Goal: Task Accomplishment & Management: Use online tool/utility

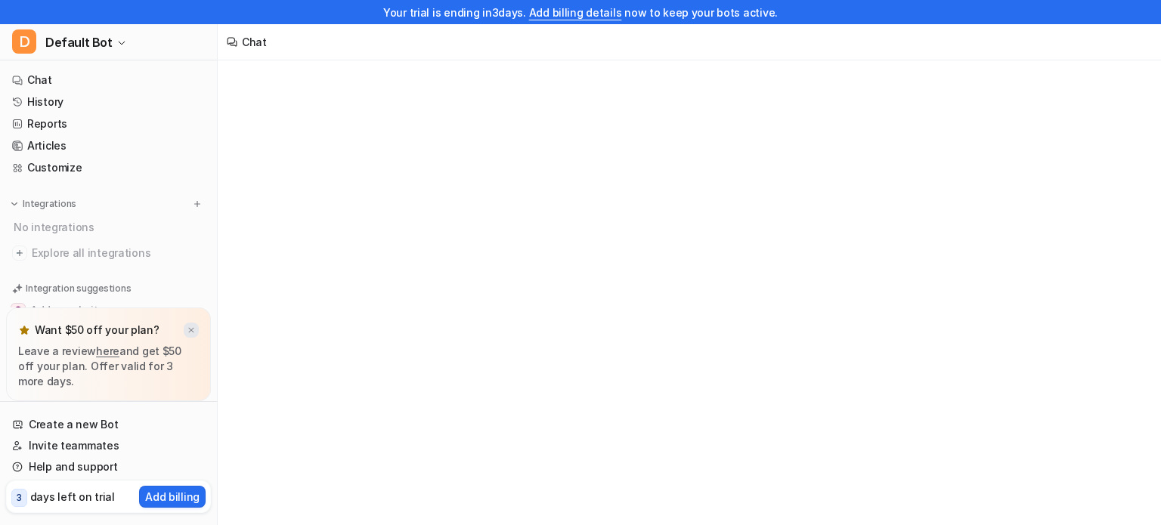
click at [188, 333] on img at bounding box center [191, 331] width 9 height 10
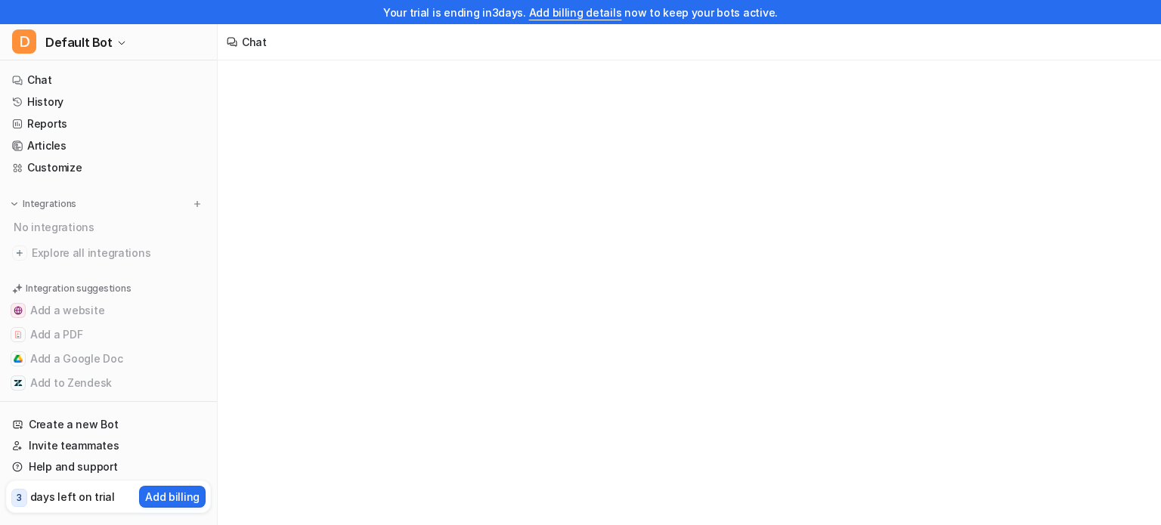
scroll to position [17, 0]
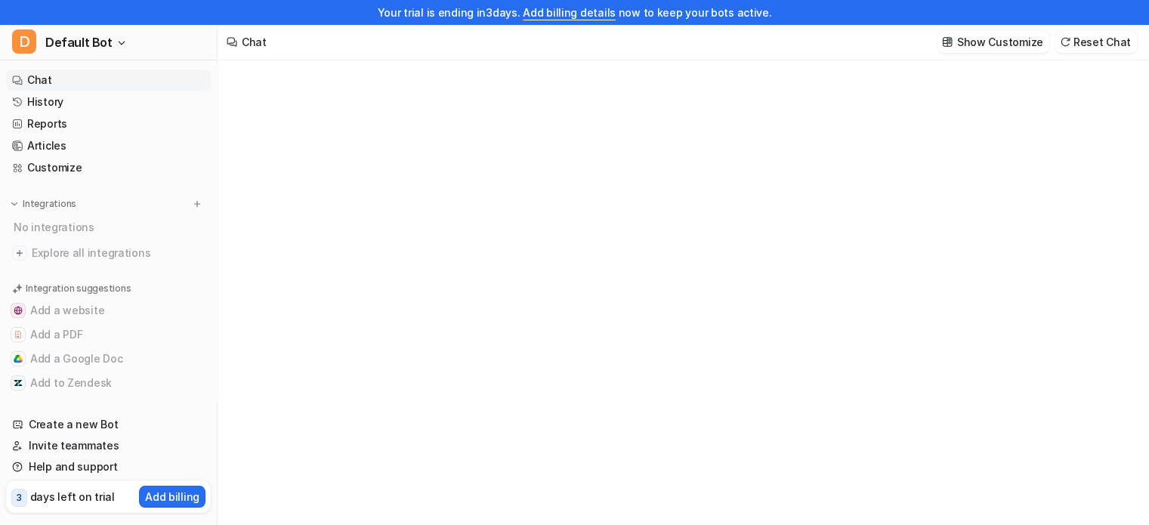
type textarea "**********"
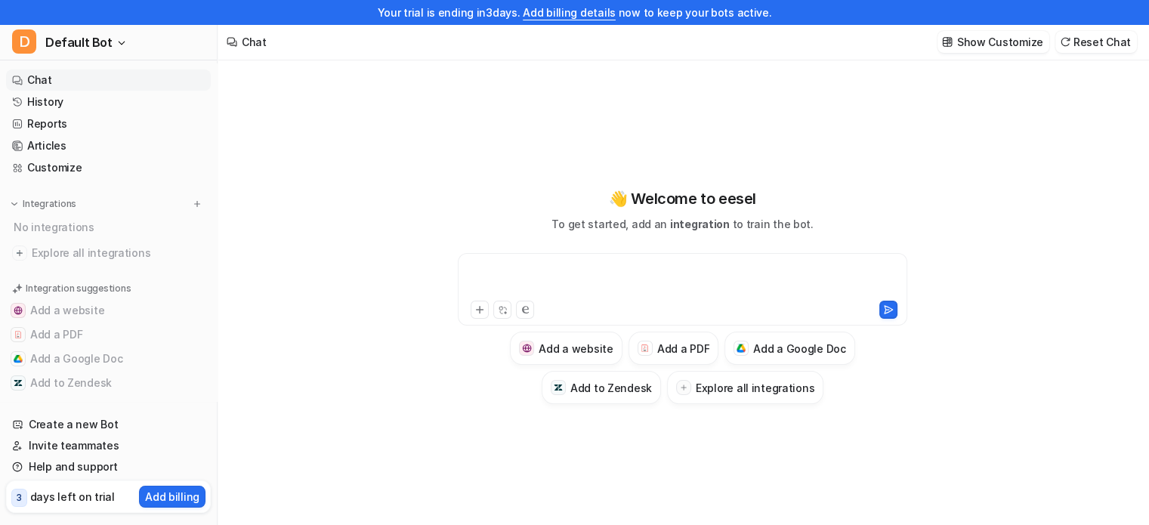
click at [549, 268] on div at bounding box center [683, 280] width 442 height 35
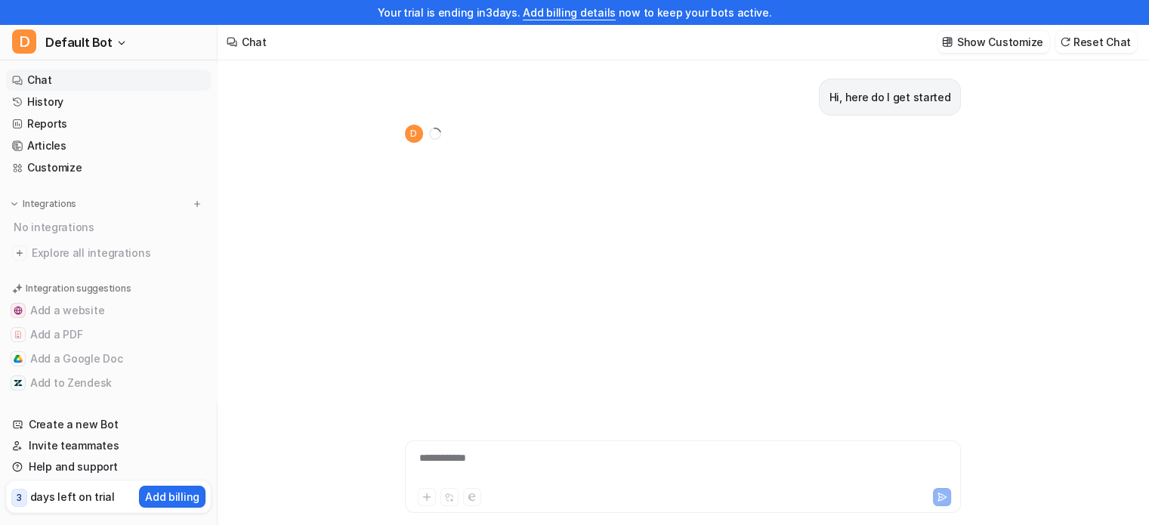
scroll to position [24, 0]
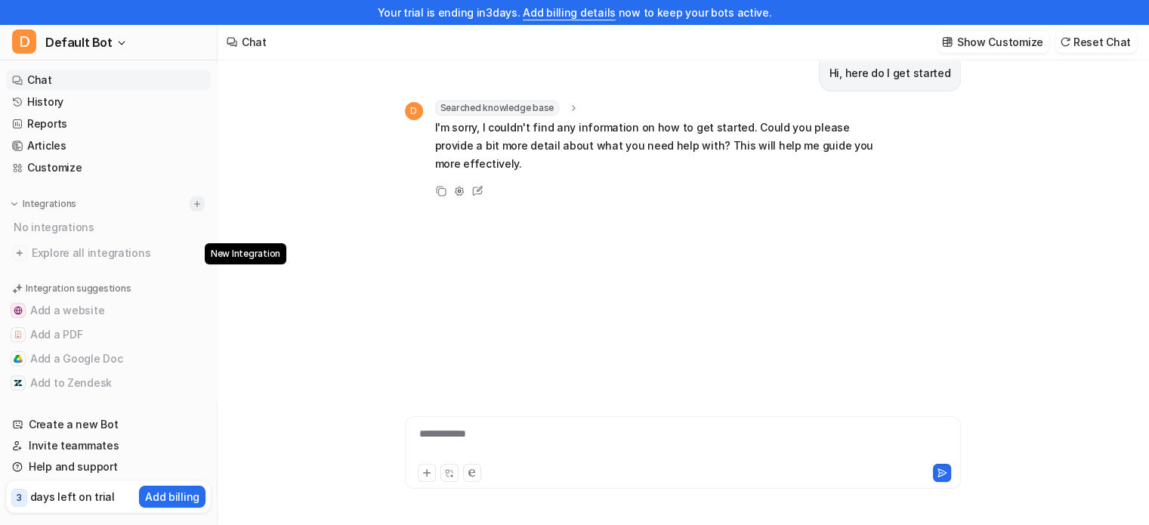
click at [192, 206] on img at bounding box center [197, 204] width 11 height 11
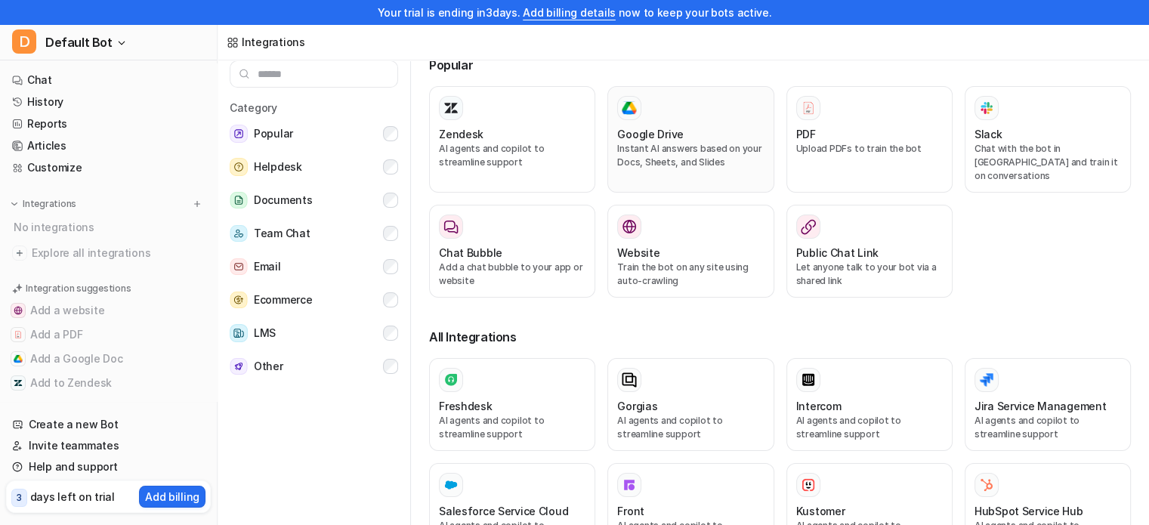
click at [664, 147] on p "Instant AI answers based on your Docs, Sheets, and Slides" at bounding box center [690, 155] width 147 height 27
click at [630, 110] on img at bounding box center [629, 108] width 15 height 14
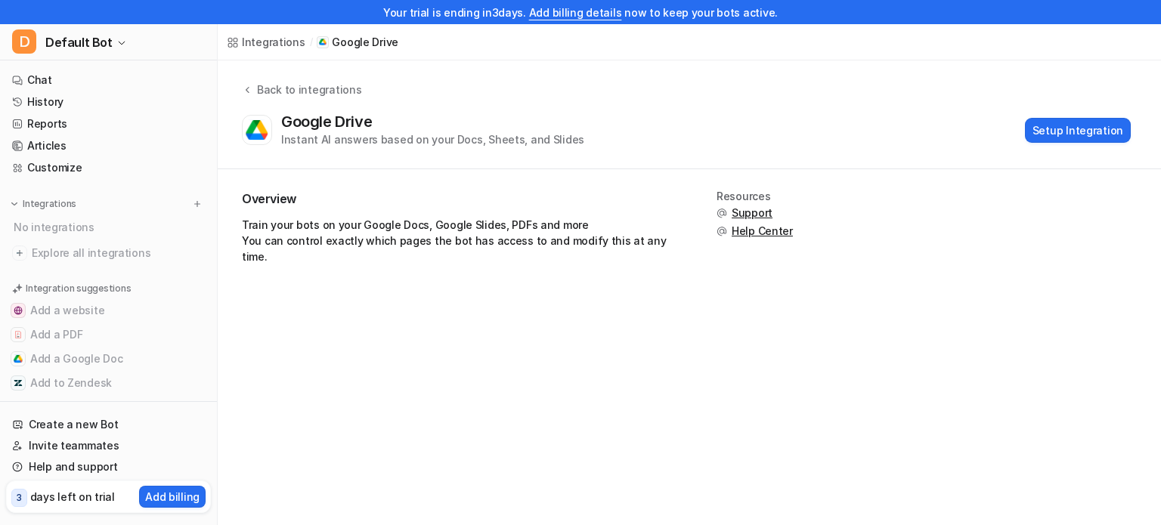
click at [648, 123] on div "Google Drive Instant AI answers based on your Docs, Sheets, and Slides Setup In…" at bounding box center [686, 130] width 889 height 35
click at [1079, 132] on button "Setup Integration" at bounding box center [1078, 130] width 106 height 25
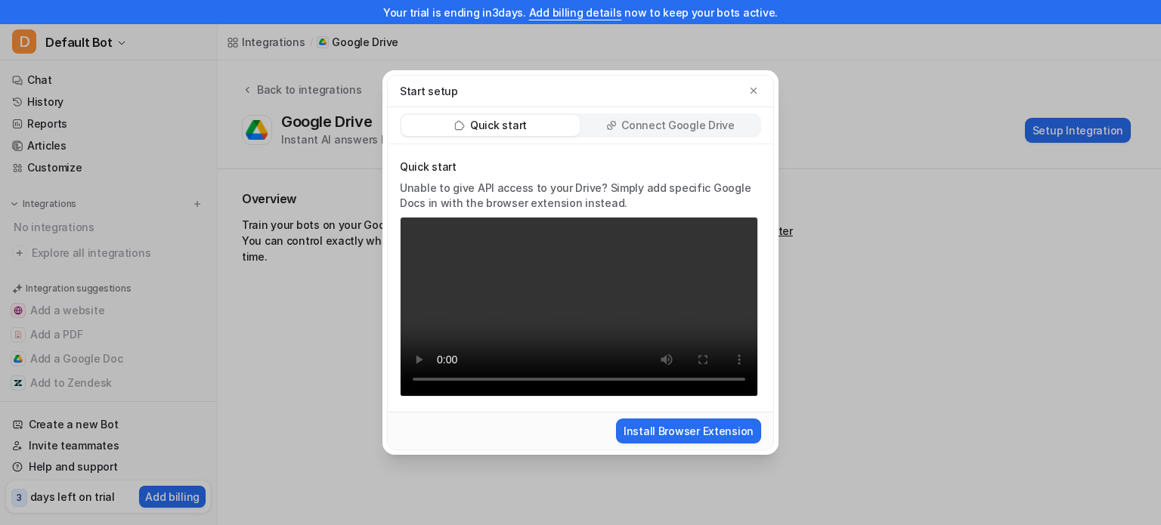
click at [729, 133] on p "Connect Google Drive" at bounding box center [677, 125] width 113 height 15
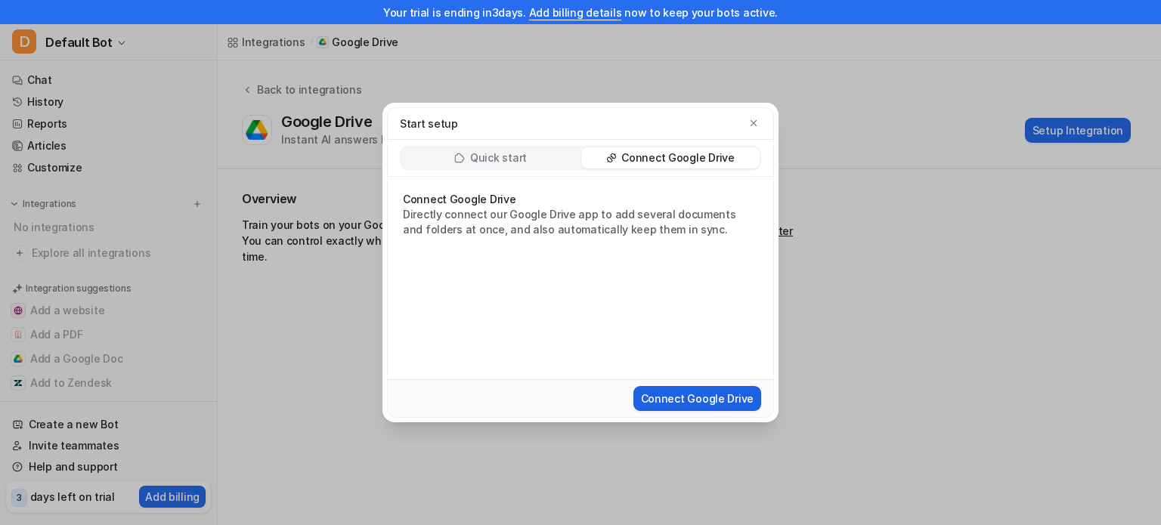
click at [698, 398] on button "Connect Google Drive" at bounding box center [697, 398] width 128 height 25
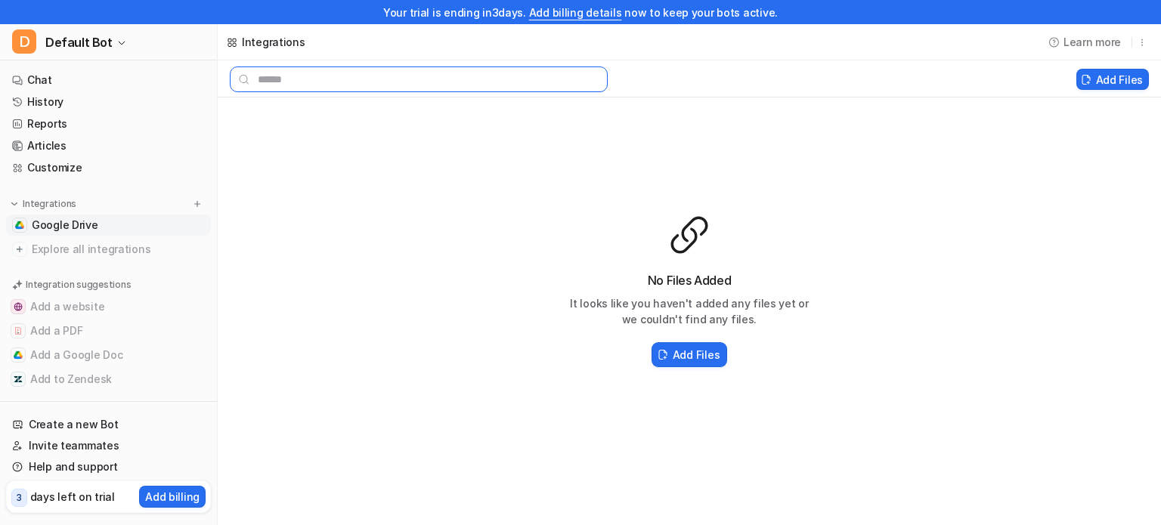
click at [297, 76] on input "text" at bounding box center [419, 80] width 378 height 26
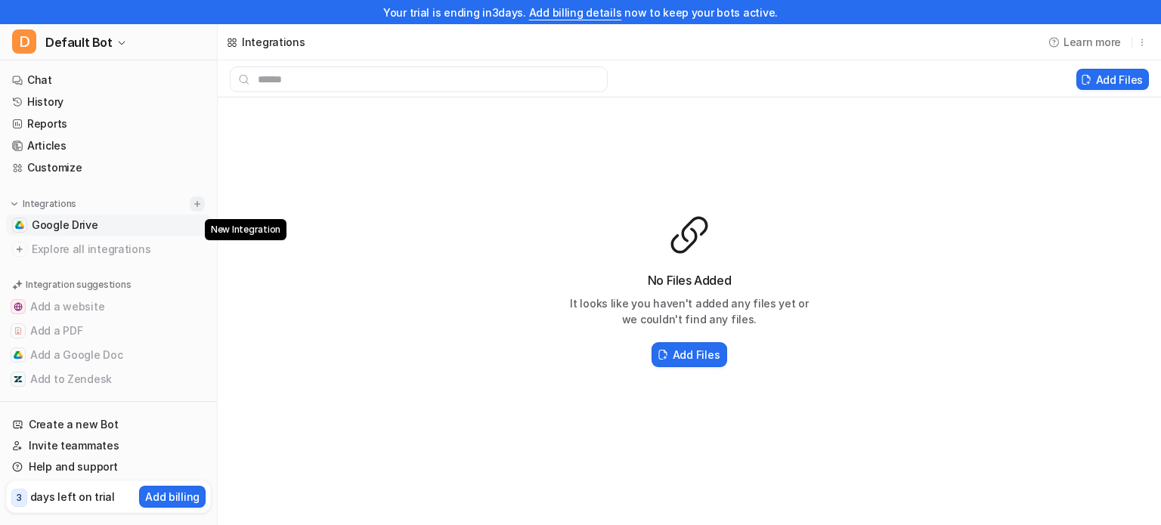
click at [192, 204] on img at bounding box center [197, 204] width 11 height 11
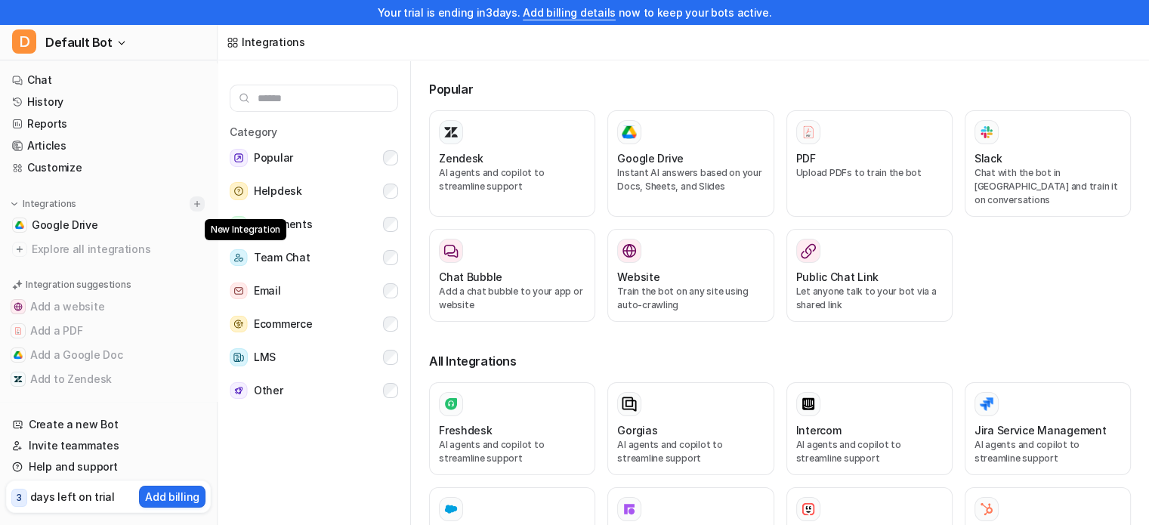
click at [192, 204] on img at bounding box center [197, 204] width 11 height 11
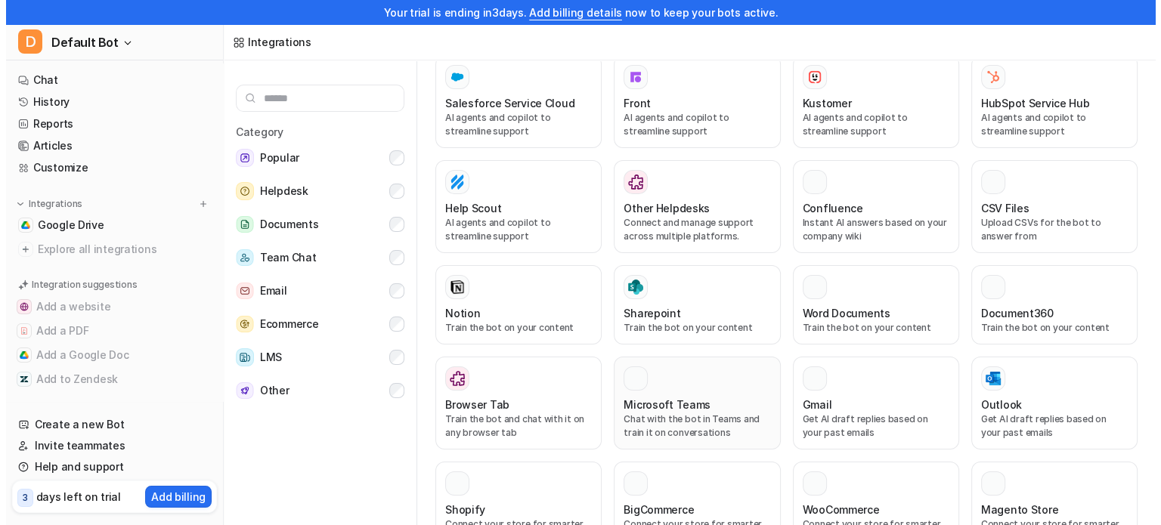
scroll to position [411, 0]
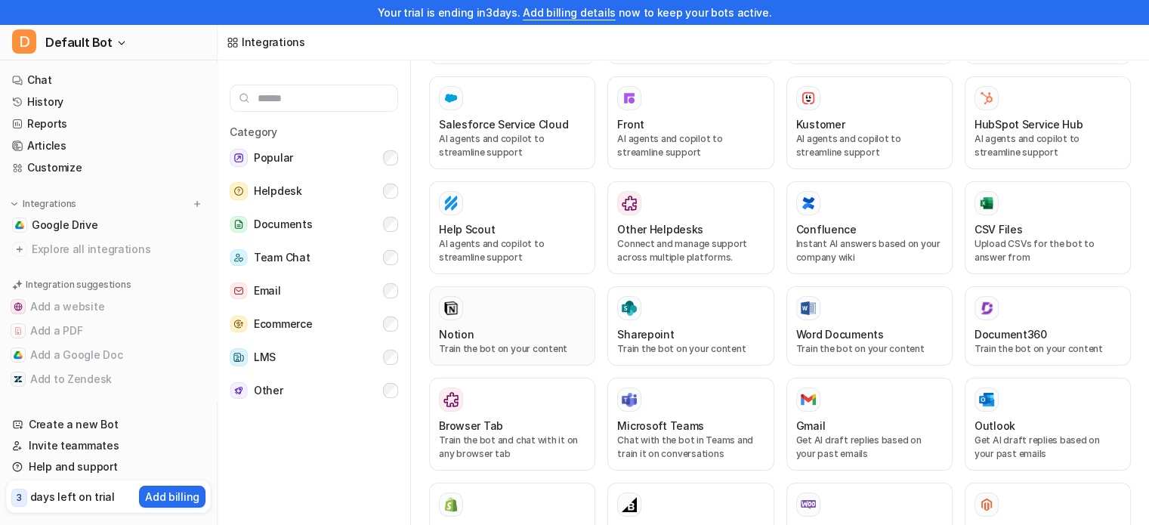
click at [517, 326] on div "Notion" at bounding box center [512, 334] width 147 height 16
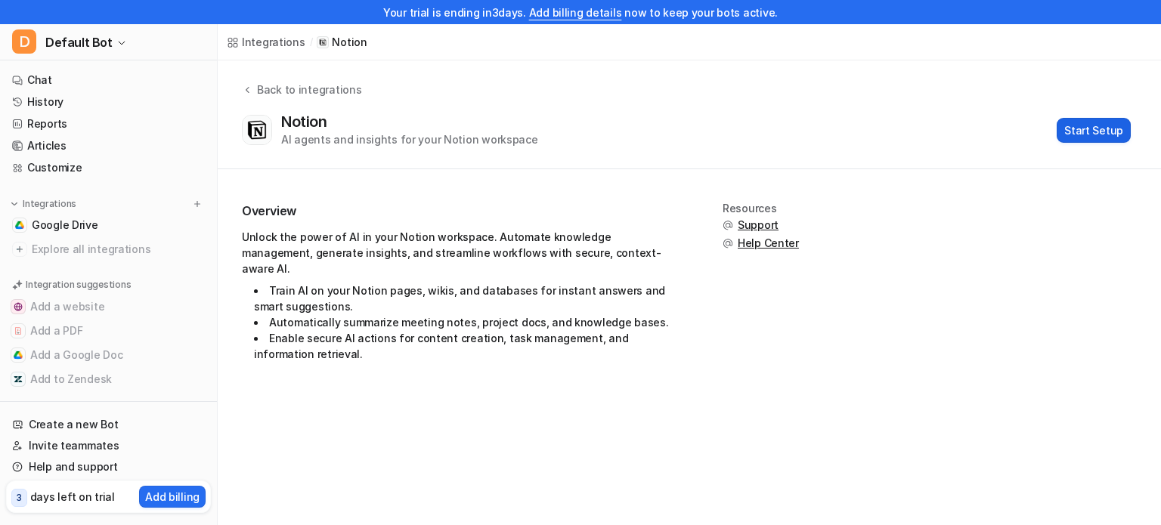
click at [1083, 131] on button "Start Setup" at bounding box center [1094, 130] width 74 height 25
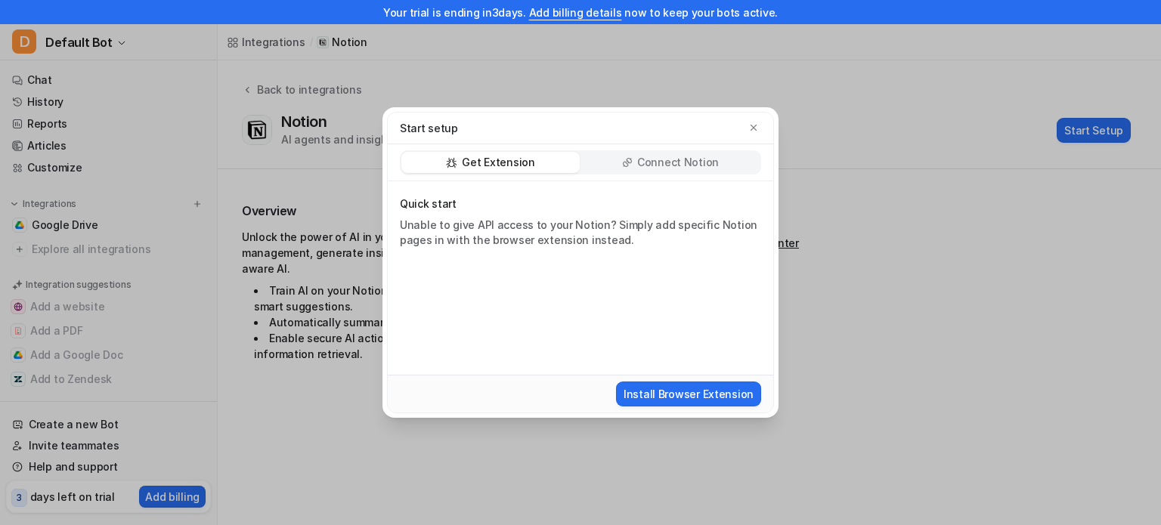
click at [685, 160] on p "Connect Notion" at bounding box center [678, 162] width 82 height 15
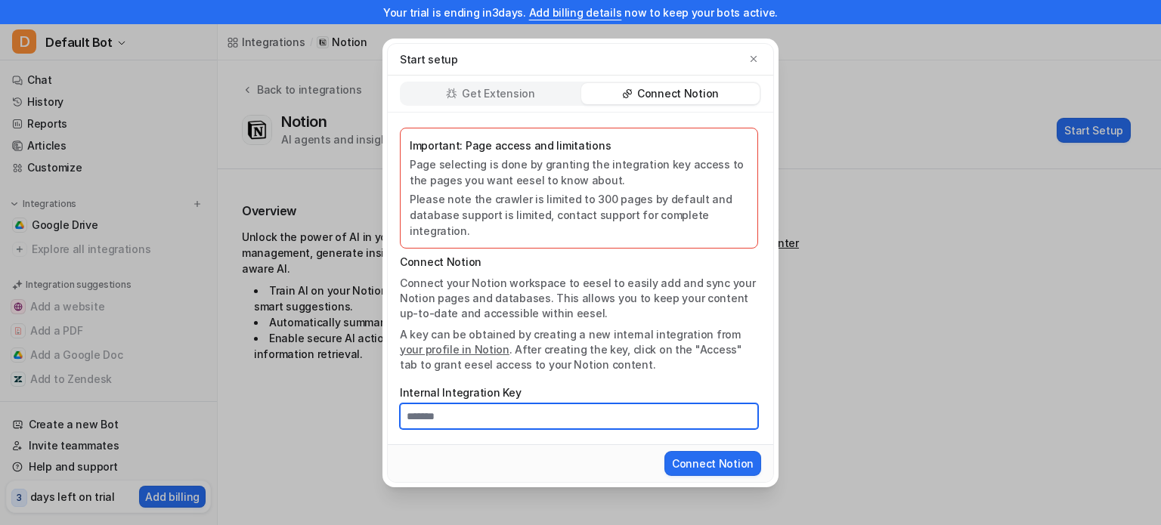
click at [504, 409] on input "Internal Integration Key" at bounding box center [579, 417] width 358 height 26
click at [521, 407] on input "Internal Integration Key" at bounding box center [579, 417] width 358 height 26
paste input "**********"
type input "**********"
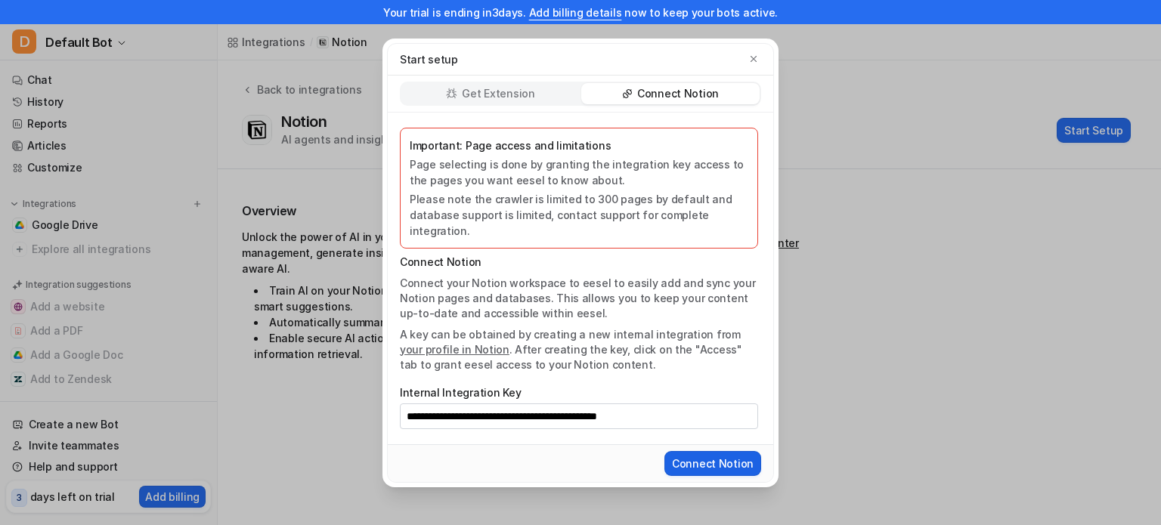
click at [702, 453] on button "Connect Notion" at bounding box center [712, 463] width 97 height 25
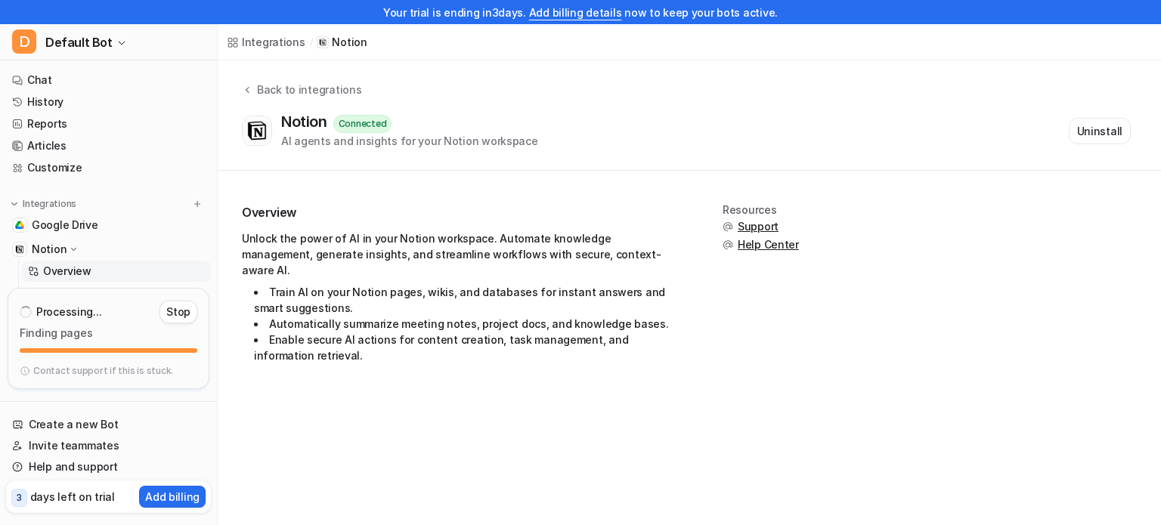
drag, startPoint x: 761, startPoint y: 226, endPoint x: 728, endPoint y: 335, distance: 113.8
click at [728, 335] on div "Resources Support Help Center" at bounding box center [760, 291] width 76 height 175
click at [759, 225] on span "Support" at bounding box center [758, 226] width 41 height 15
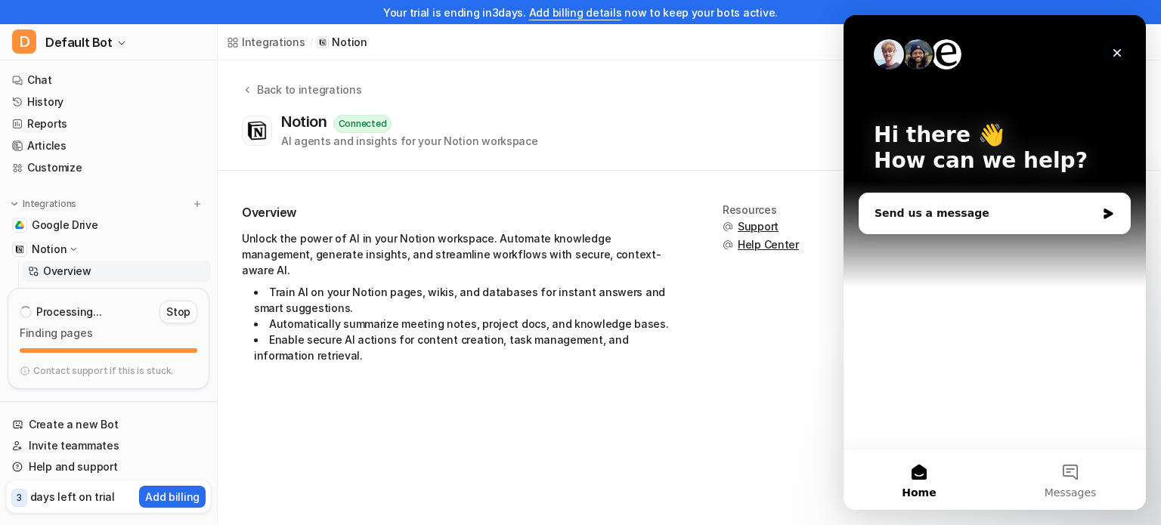
click at [1115, 51] on icon "Close" at bounding box center [1117, 53] width 8 height 8
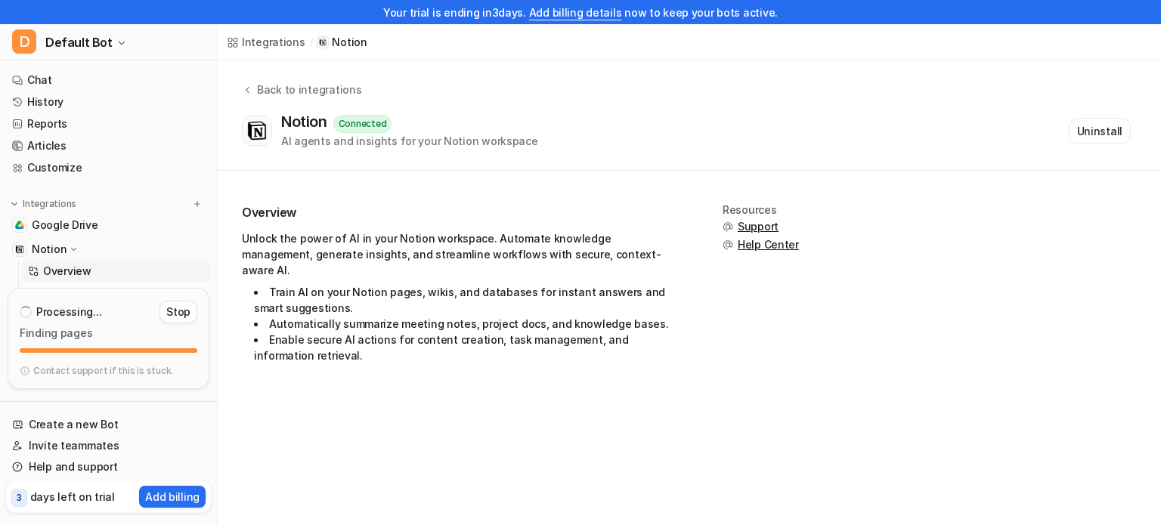
click at [780, 247] on span "Help Center" at bounding box center [768, 244] width 61 height 15
click at [192, 199] on img at bounding box center [197, 204] width 11 height 11
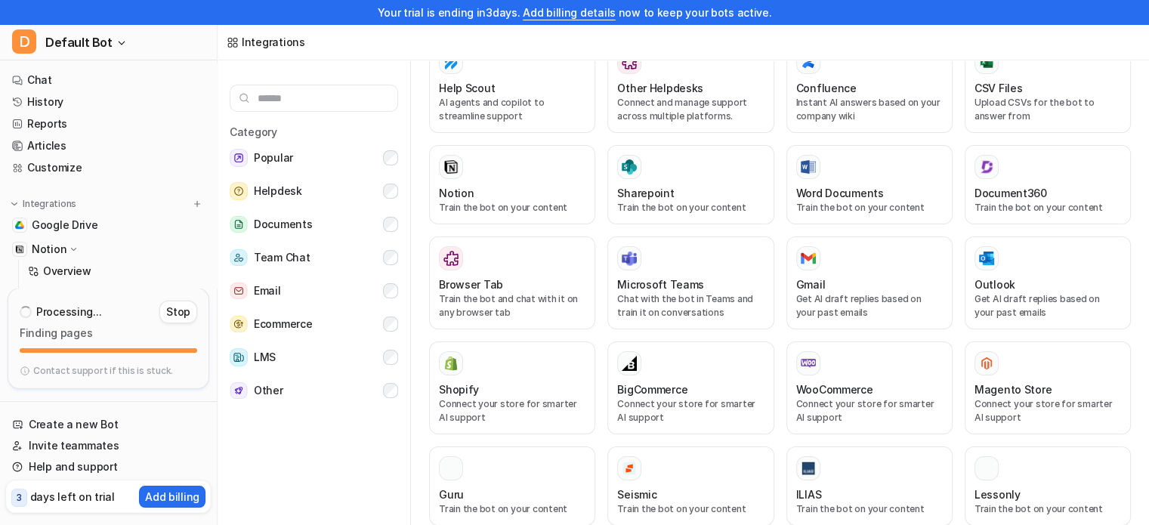
scroll to position [568, 0]
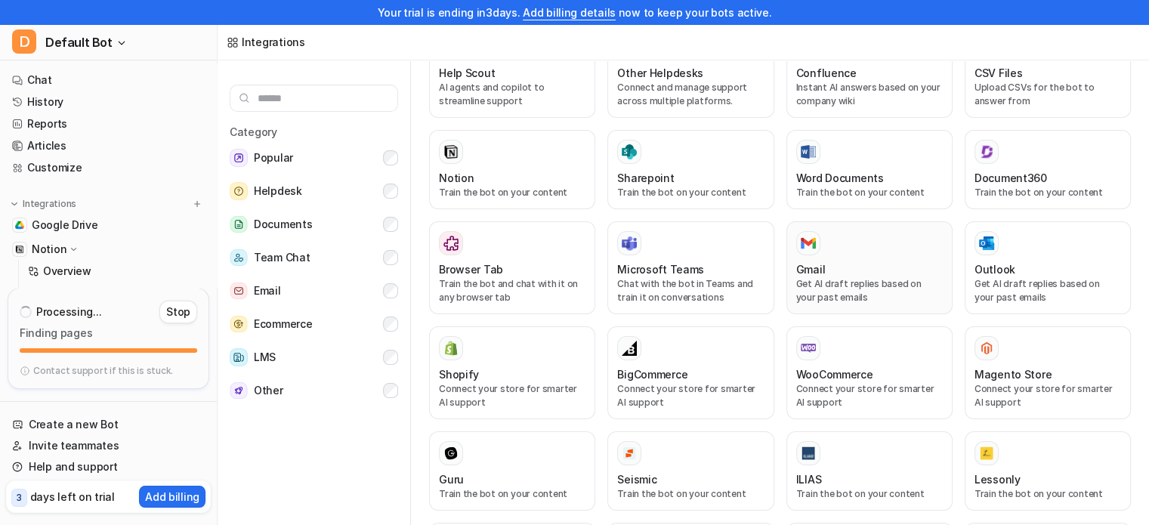
click at [829, 241] on div "Gmail Get AI draft replies based on your past emails" at bounding box center [870, 267] width 147 height 73
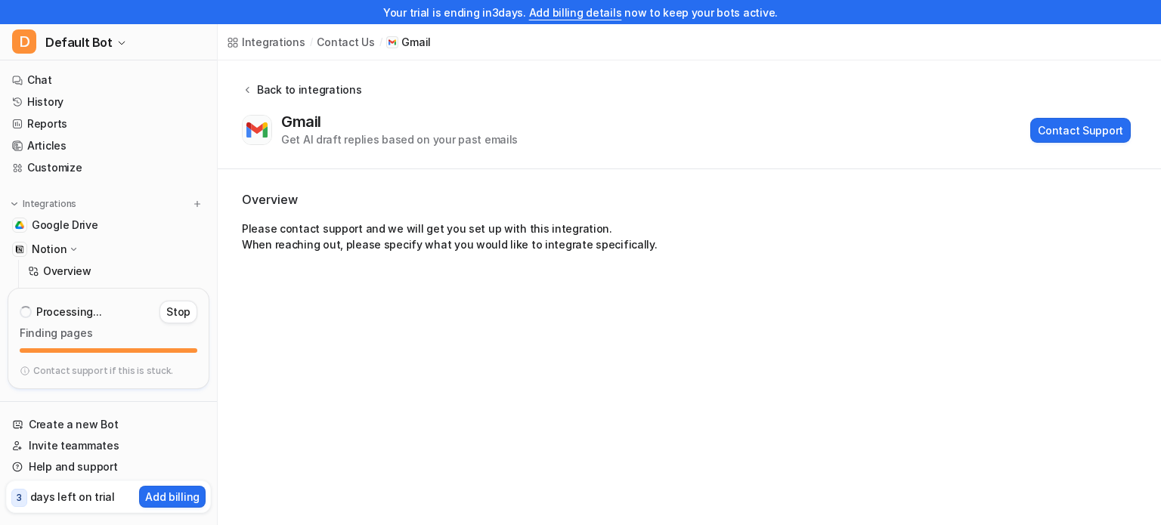
click at [265, 87] on div "Back to integrations" at bounding box center [306, 90] width 109 height 16
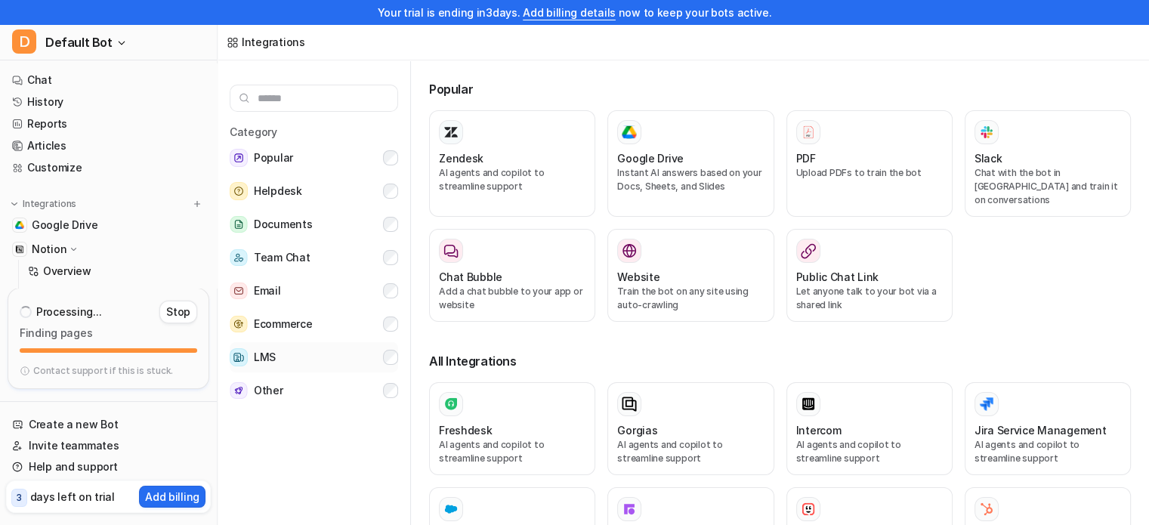
click at [301, 351] on button "LMS" at bounding box center [314, 357] width 169 height 30
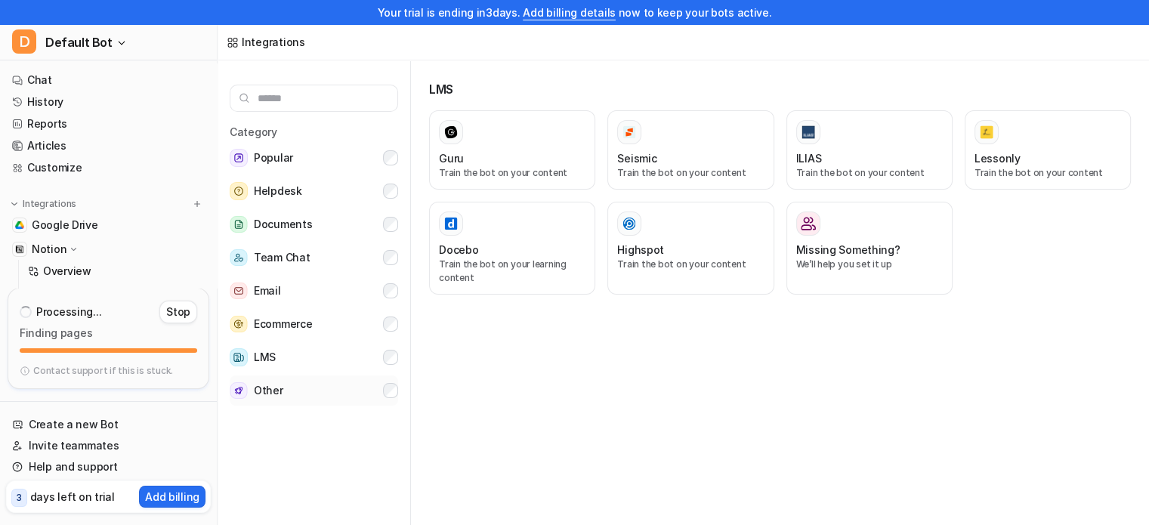
click at [298, 381] on button "Other" at bounding box center [314, 391] width 169 height 30
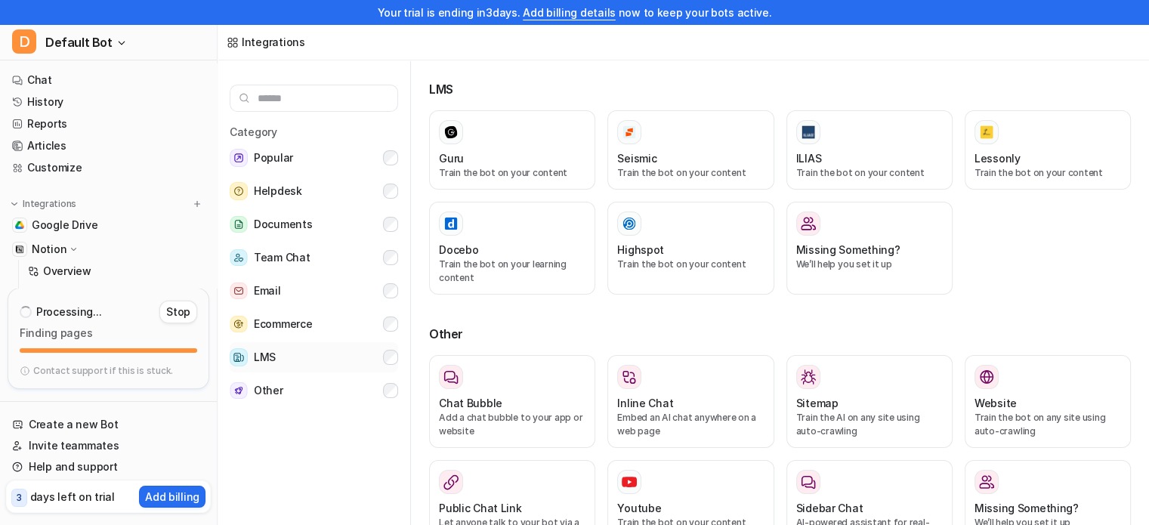
click at [311, 357] on button "LMS" at bounding box center [314, 357] width 169 height 30
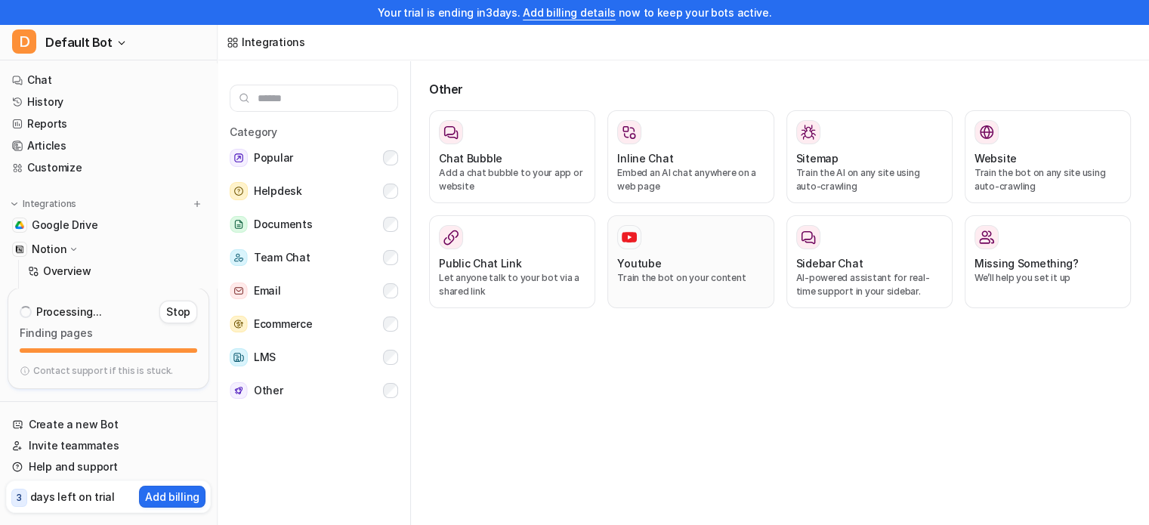
click at [686, 271] on p "Train the bot on your content" at bounding box center [690, 278] width 147 height 14
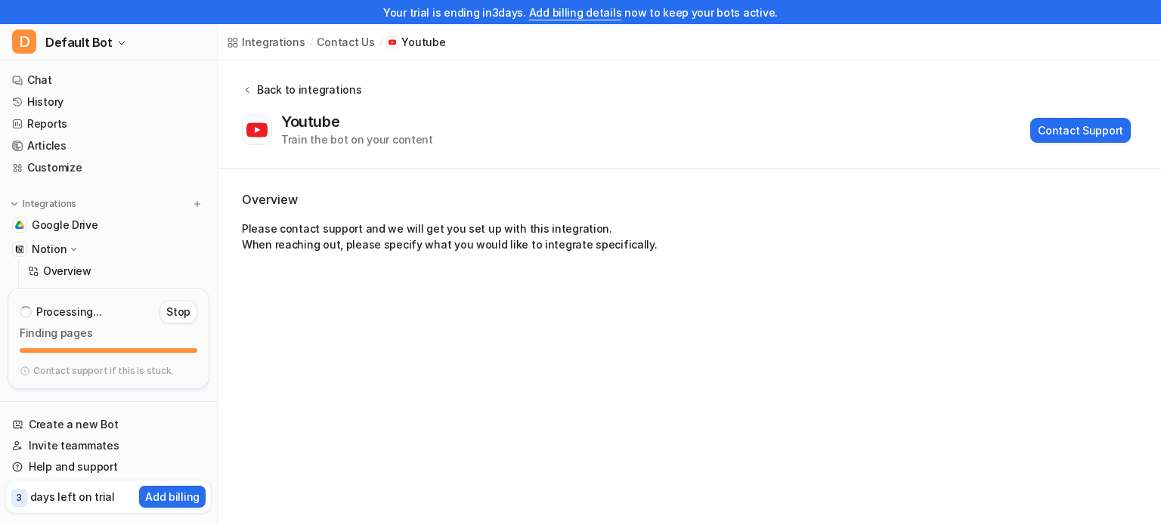
click at [248, 84] on icon at bounding box center [247, 89] width 11 height 11
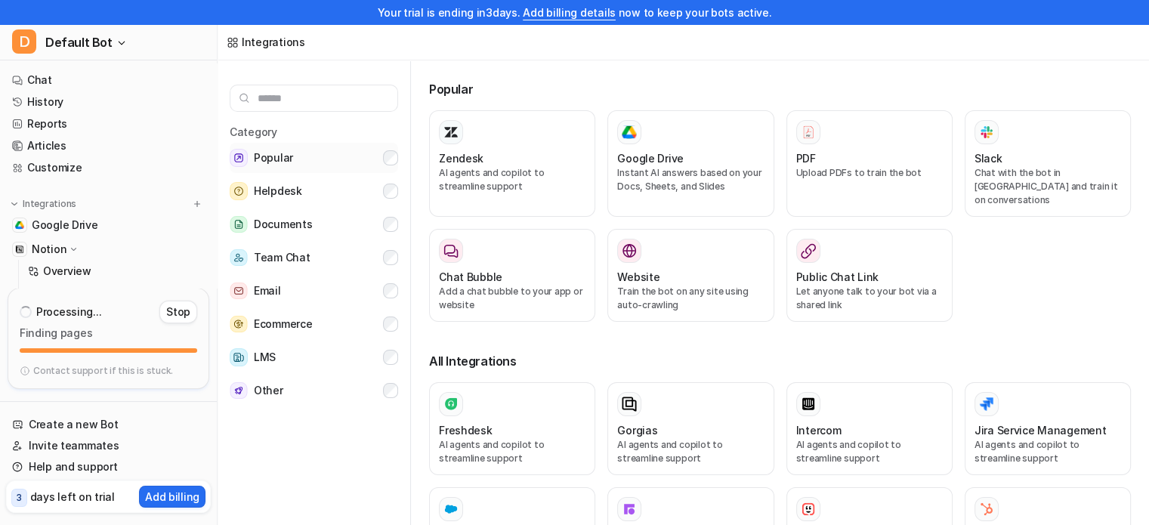
click at [283, 156] on span "Popular" at bounding box center [273, 158] width 39 height 18
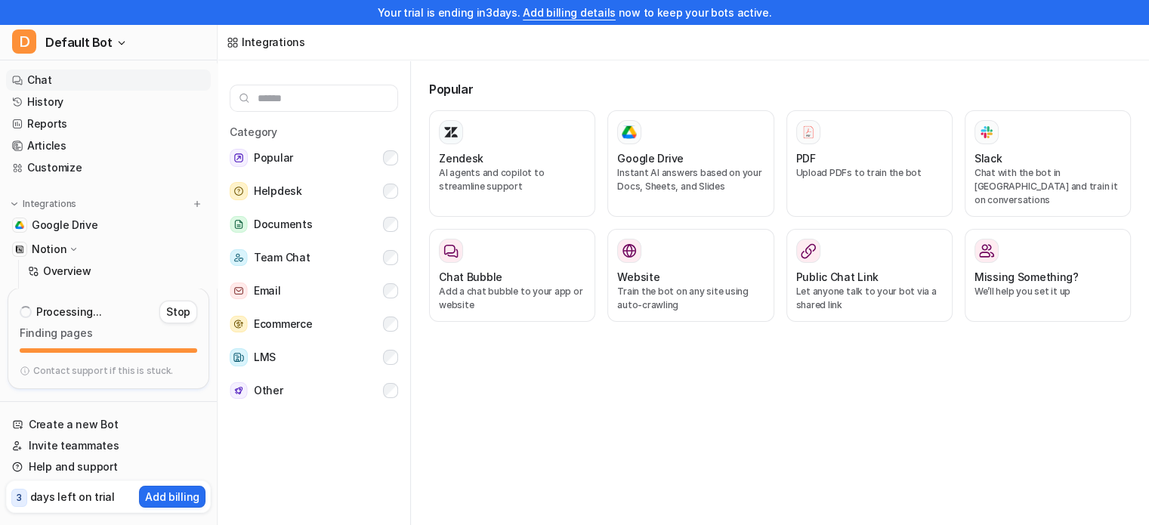
click at [133, 76] on link "Chat" at bounding box center [108, 80] width 205 height 21
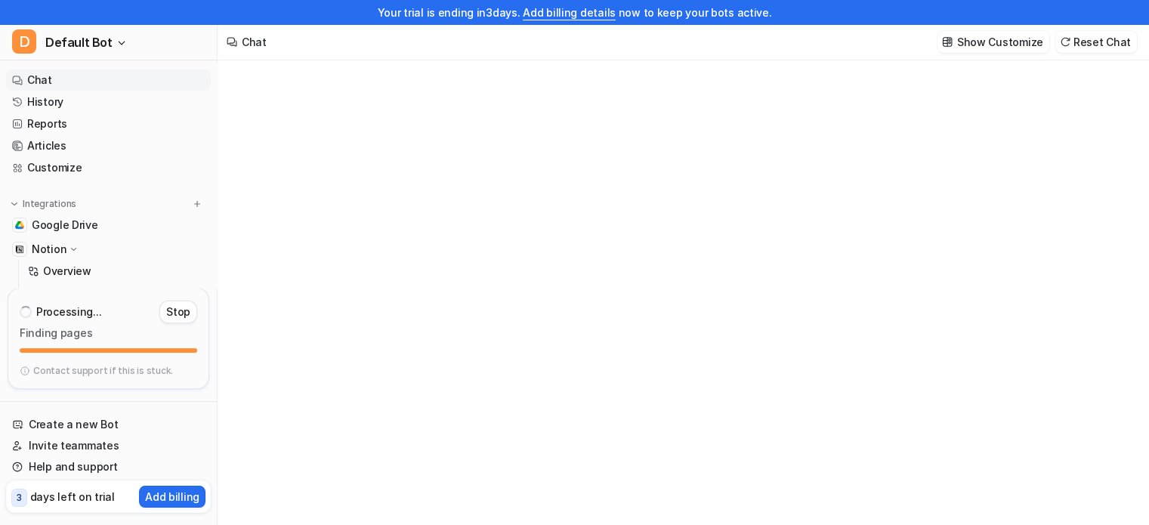
type textarea "**********"
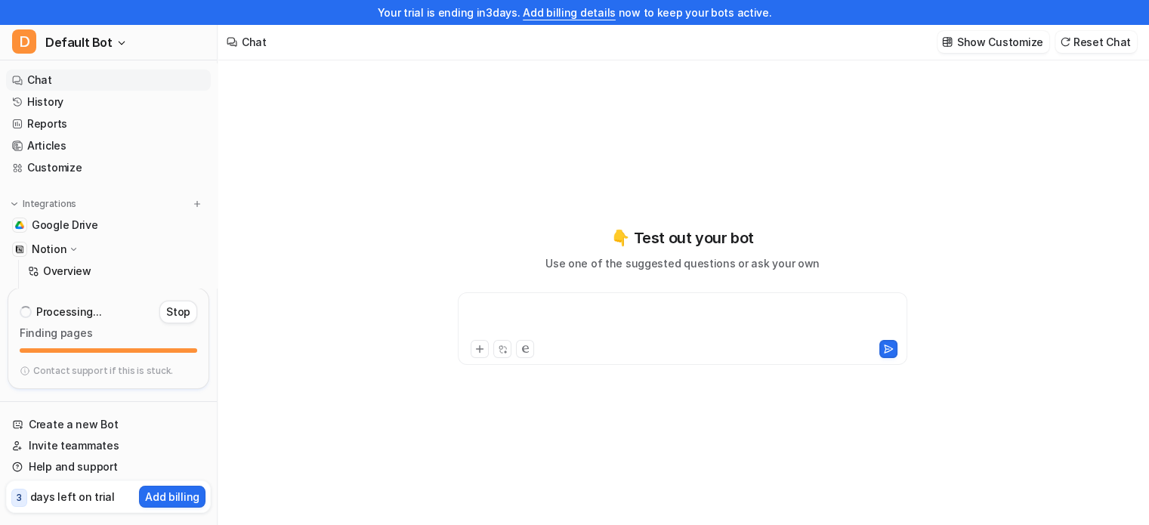
click at [536, 312] on div at bounding box center [683, 319] width 442 height 35
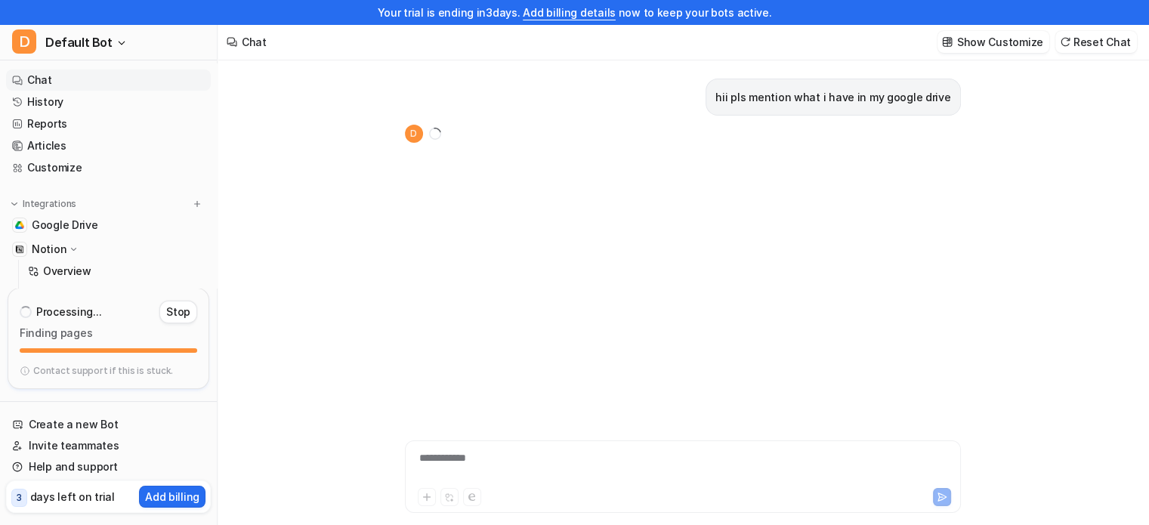
scroll to position [24, 0]
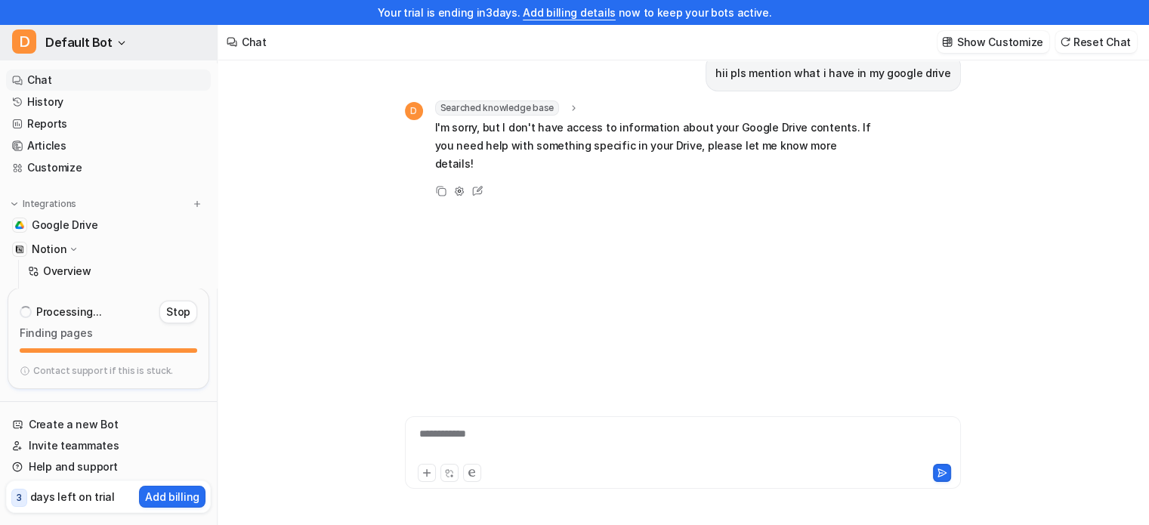
click at [105, 39] on span "Default Bot" at bounding box center [78, 42] width 67 height 21
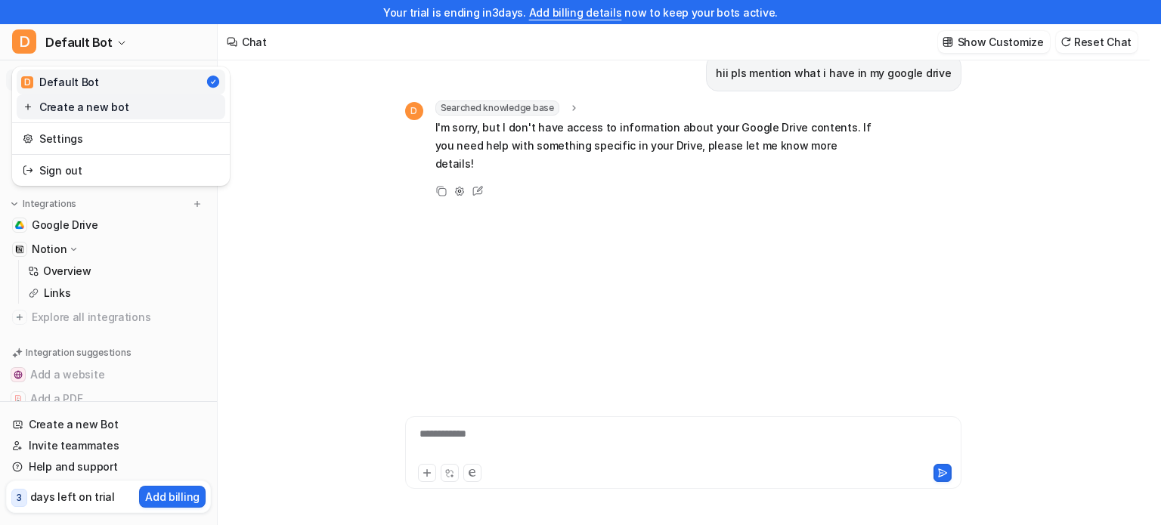
click at [115, 105] on link "Create a new bot" at bounding box center [121, 106] width 209 height 25
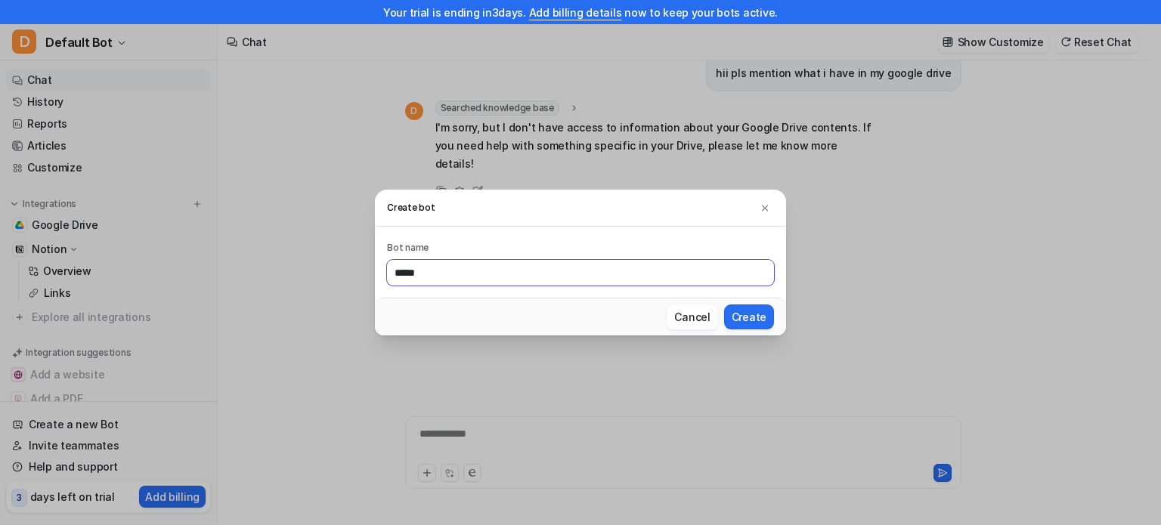
type input "*****"
click at [724, 305] on button "Create" at bounding box center [749, 317] width 50 height 25
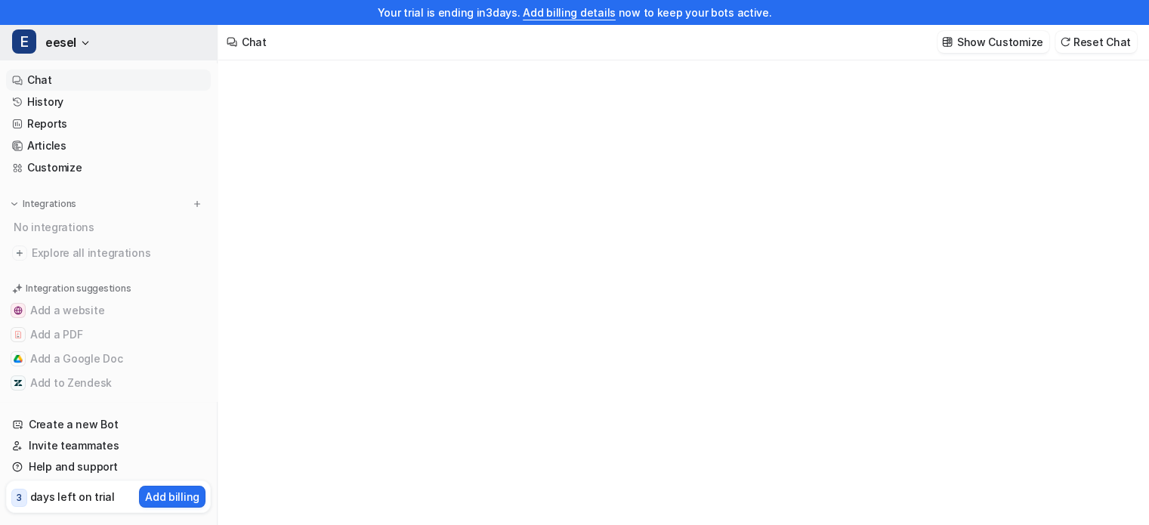
type textarea "**********"
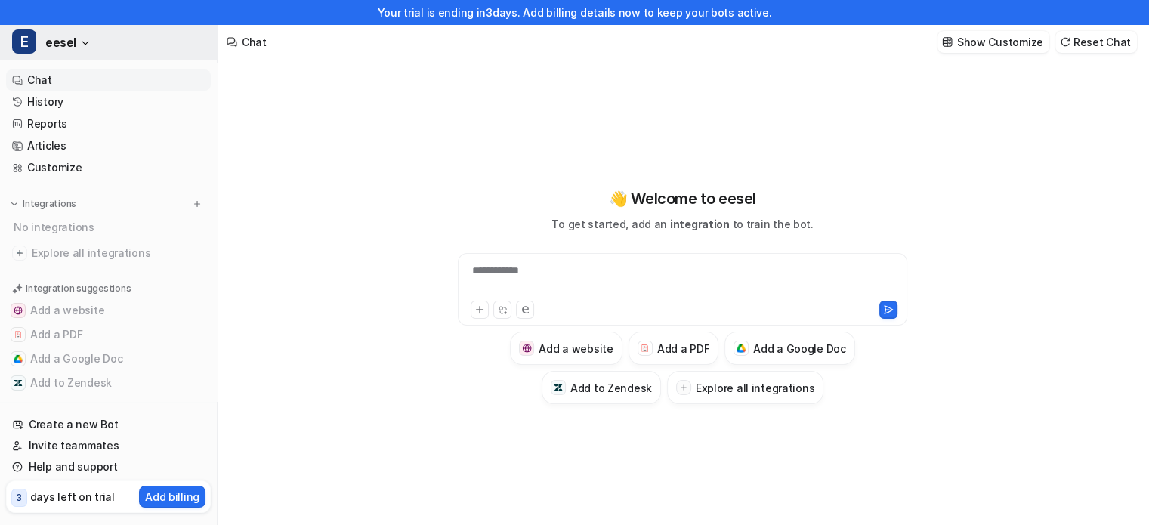
click at [88, 42] on icon "button" at bounding box center [85, 43] width 9 height 9
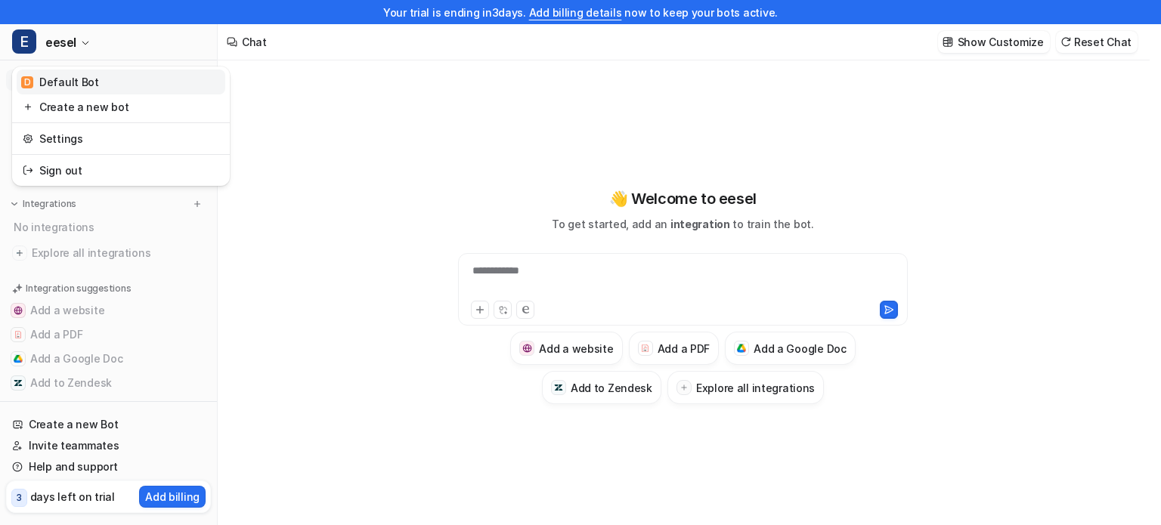
click at [83, 72] on link "D Default Bot" at bounding box center [121, 82] width 209 height 25
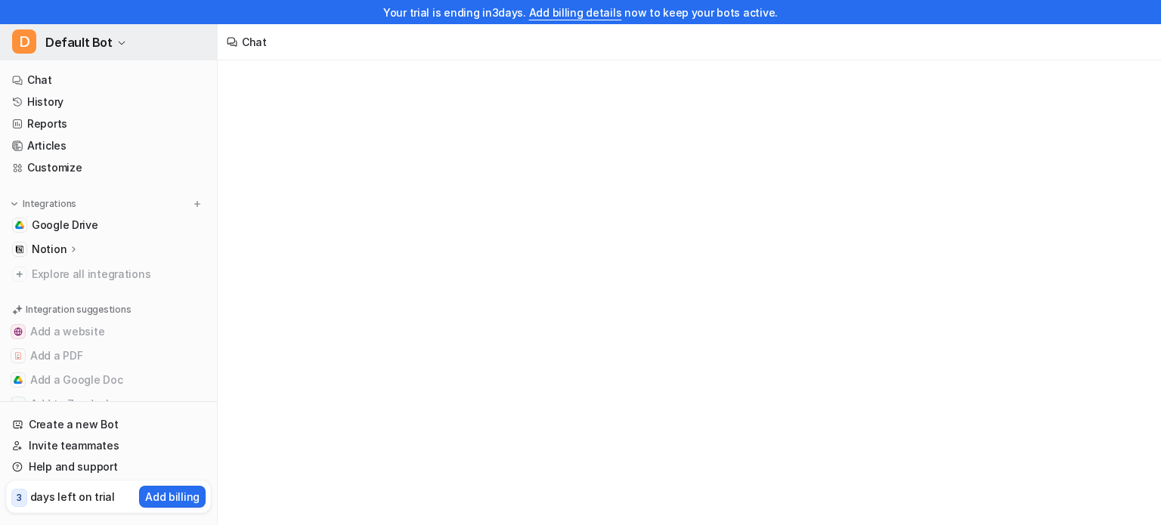
click at [85, 44] on span "Default Bot" at bounding box center [78, 42] width 67 height 21
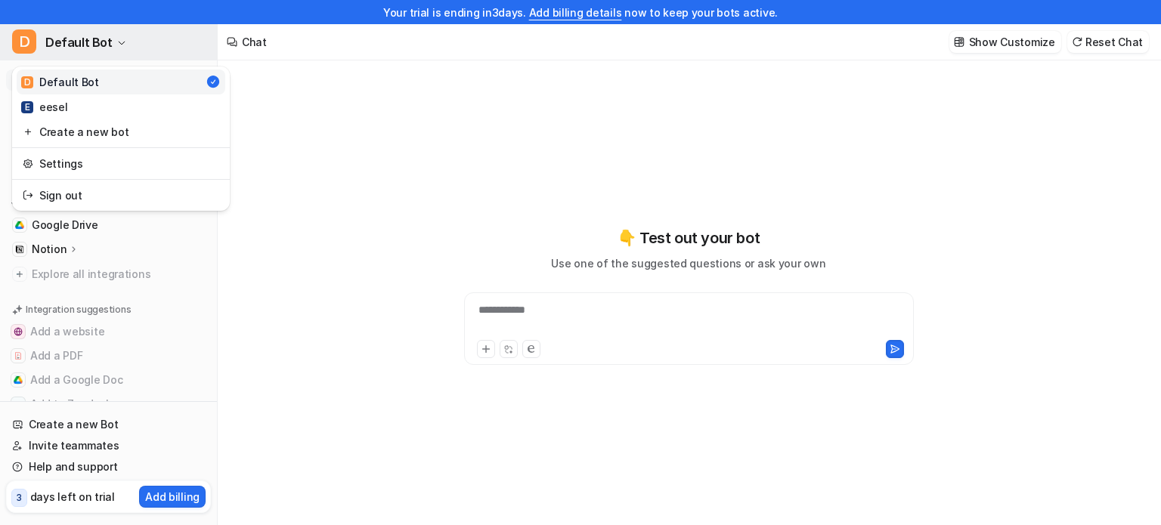
click at [85, 44] on span "Default Bot" at bounding box center [78, 42] width 67 height 21
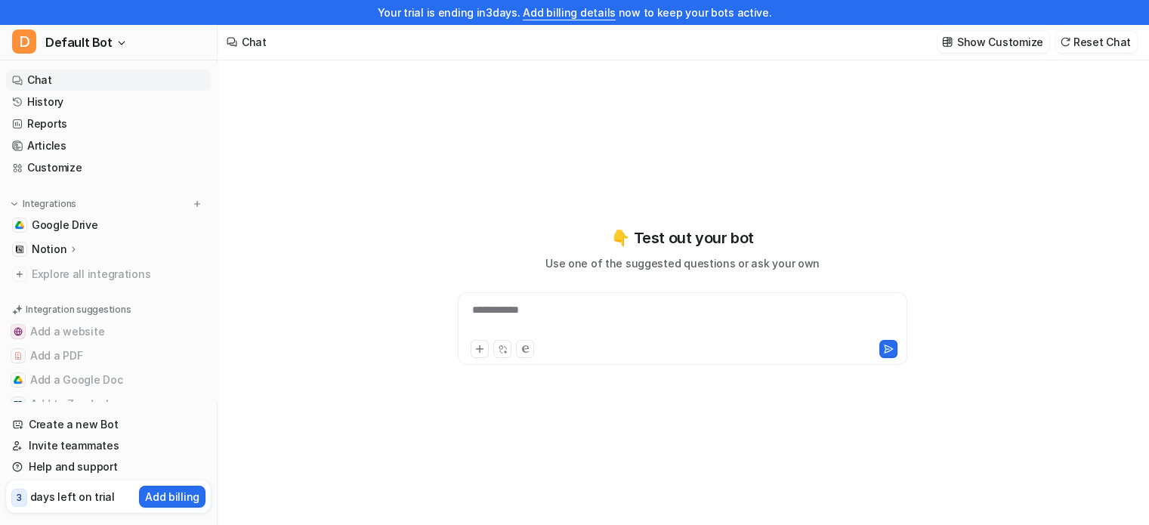
click at [76, 249] on icon at bounding box center [74, 248] width 11 height 11
click at [82, 232] on span "Google Drive" at bounding box center [65, 225] width 67 height 15
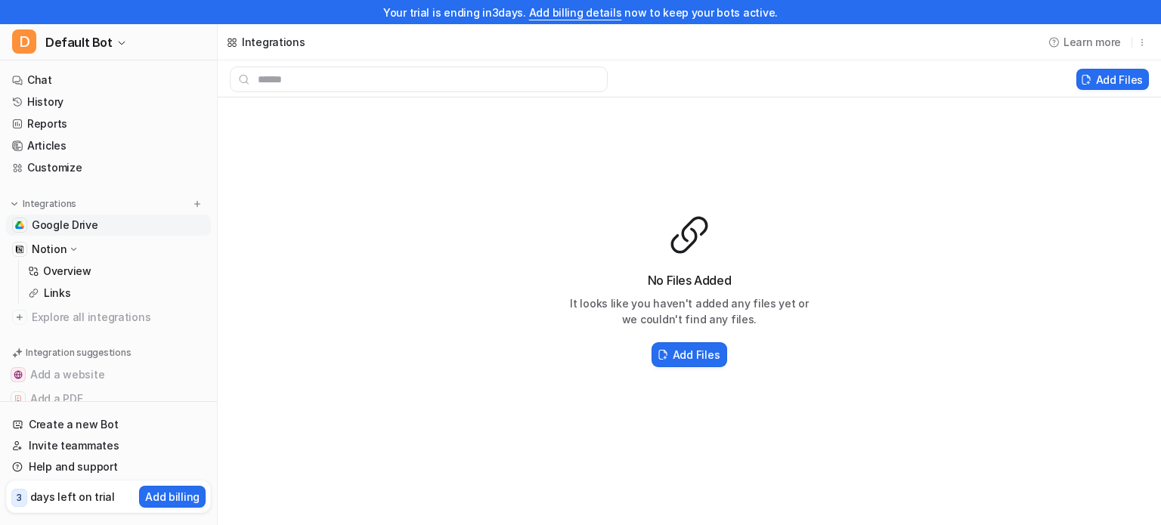
click at [690, 367] on div "Add Files" at bounding box center [689, 354] width 242 height 31
click at [690, 364] on button "Add Files" at bounding box center [689, 354] width 76 height 25
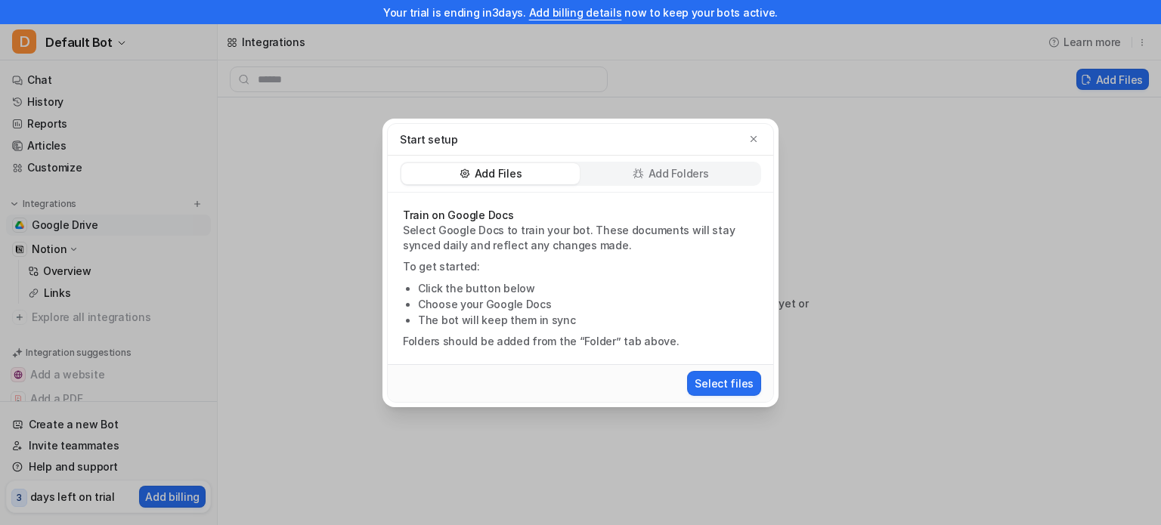
click at [686, 171] on p "Add Folders" at bounding box center [678, 173] width 60 height 15
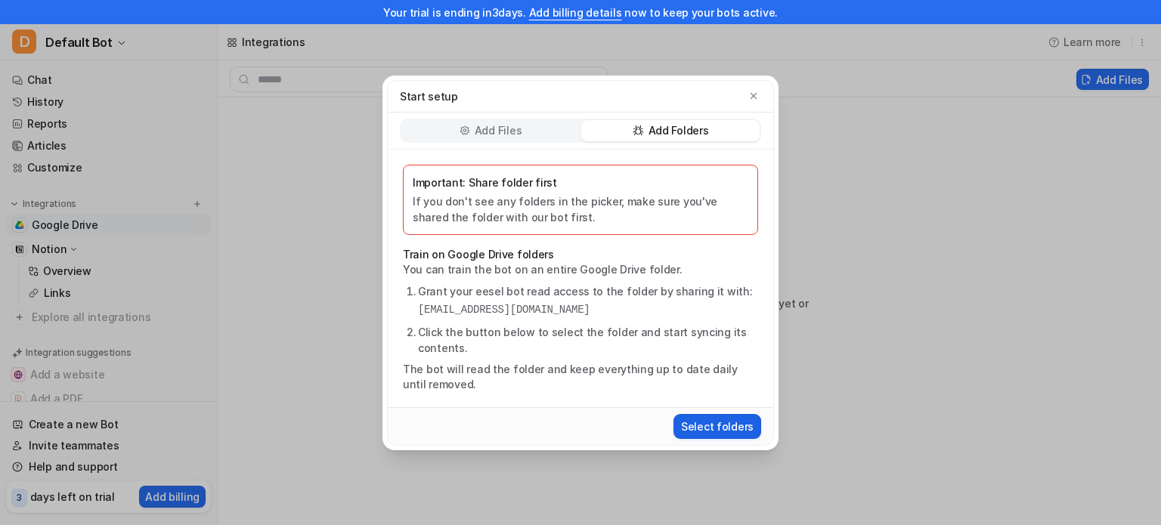
click at [726, 417] on button "Select folders" at bounding box center [717, 426] width 88 height 25
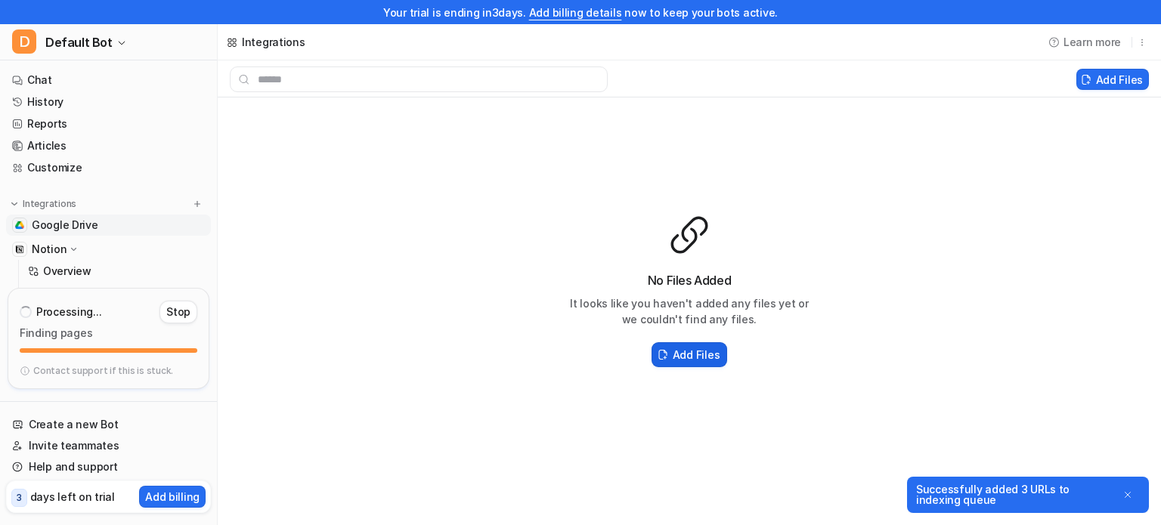
click at [686, 354] on h2 "Add Files" at bounding box center [696, 355] width 47 height 16
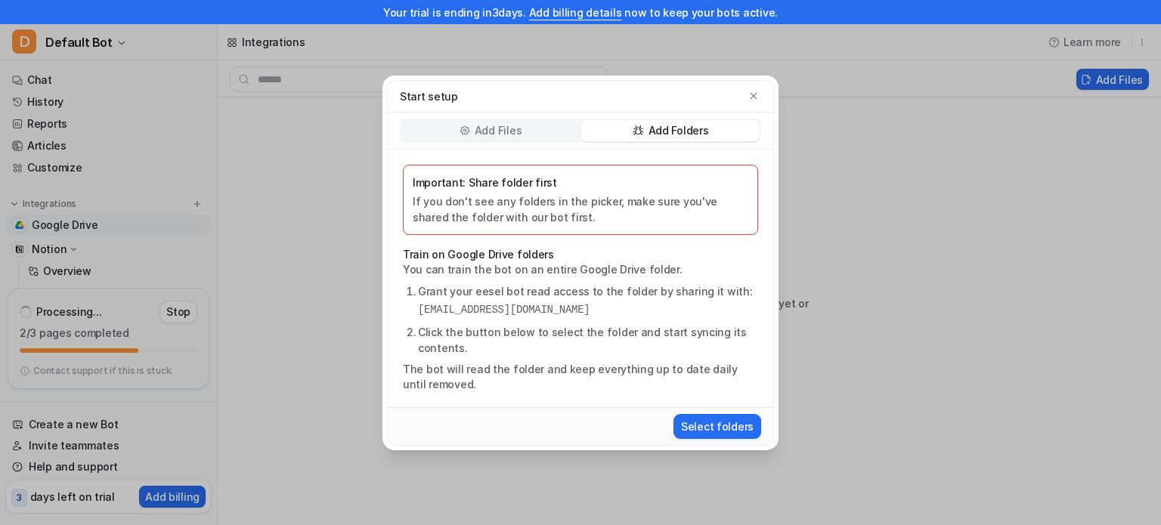
drag, startPoint x: 647, startPoint y: 308, endPoint x: 415, endPoint y: 313, distance: 232.1
click at [415, 313] on ol "Grant your eesel bot read access to the folder by sharing it with: eesel-ai@ees…" at bounding box center [580, 319] width 355 height 73
copy pre "[EMAIL_ADDRESS][DOMAIN_NAME]"
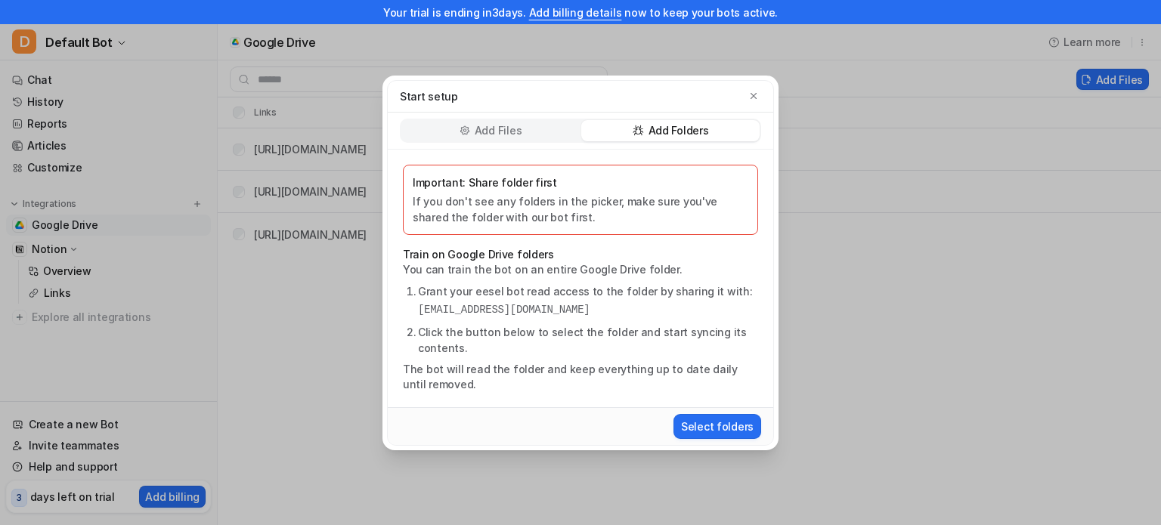
click at [751, 104] on div "Start setup" at bounding box center [580, 96] width 361 height 16
click at [756, 93] on icon "button" at bounding box center [753, 96] width 11 height 11
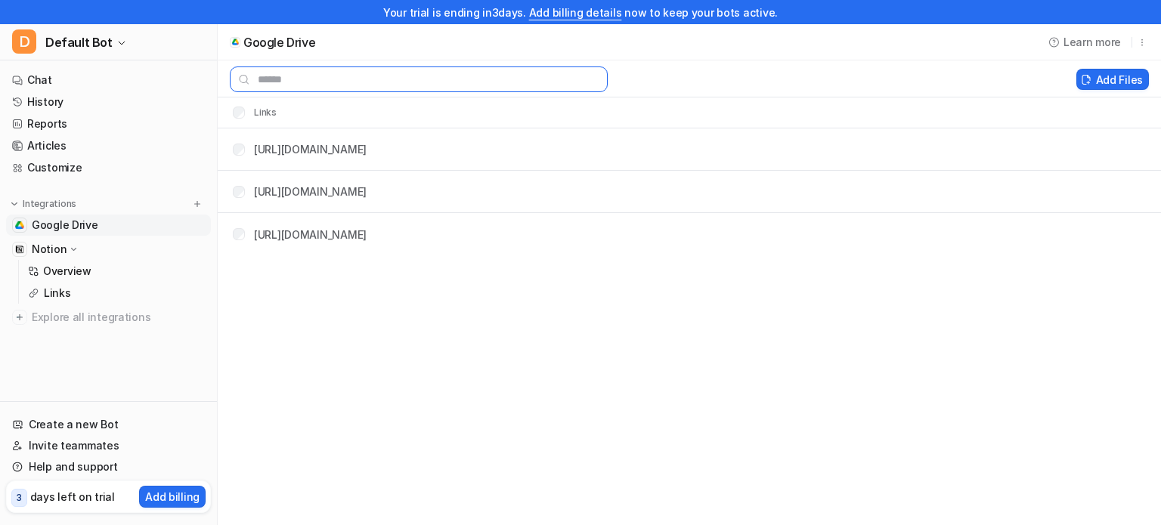
click at [551, 76] on input "text" at bounding box center [419, 80] width 378 height 26
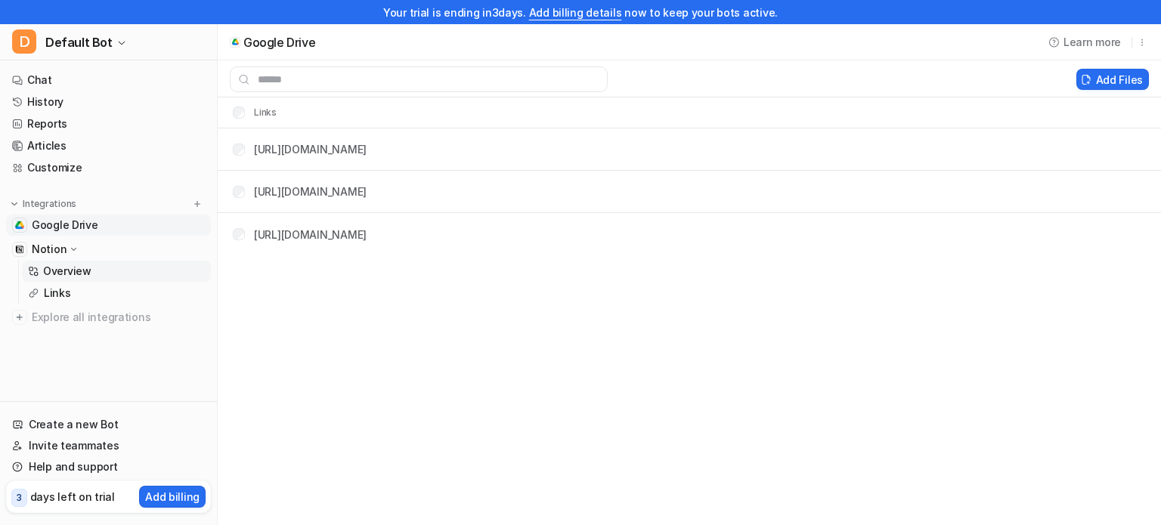
click at [59, 271] on p "Overview" at bounding box center [67, 271] width 48 height 15
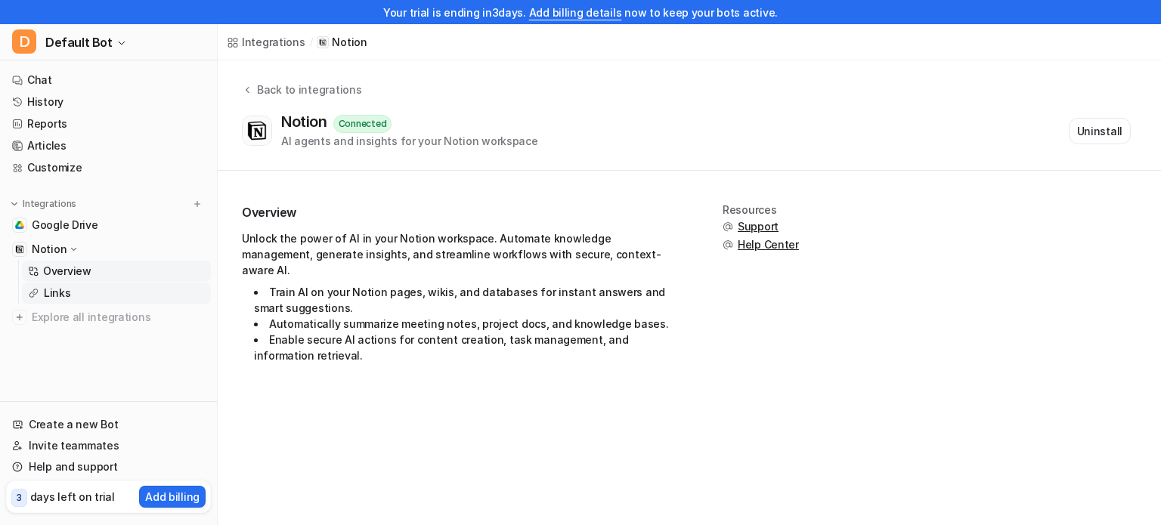
click at [64, 302] on link "Links" at bounding box center [116, 293] width 189 height 21
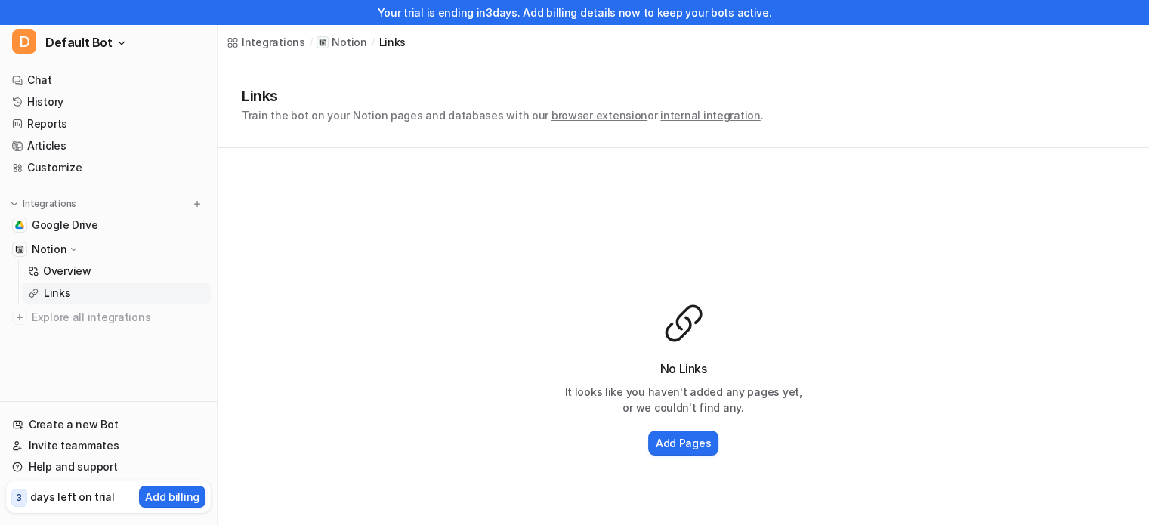
click at [688, 457] on div "Add Pages" at bounding box center [684, 443] width 242 height 31
click at [687, 440] on h2 "Add Pages" at bounding box center [683, 443] width 55 height 16
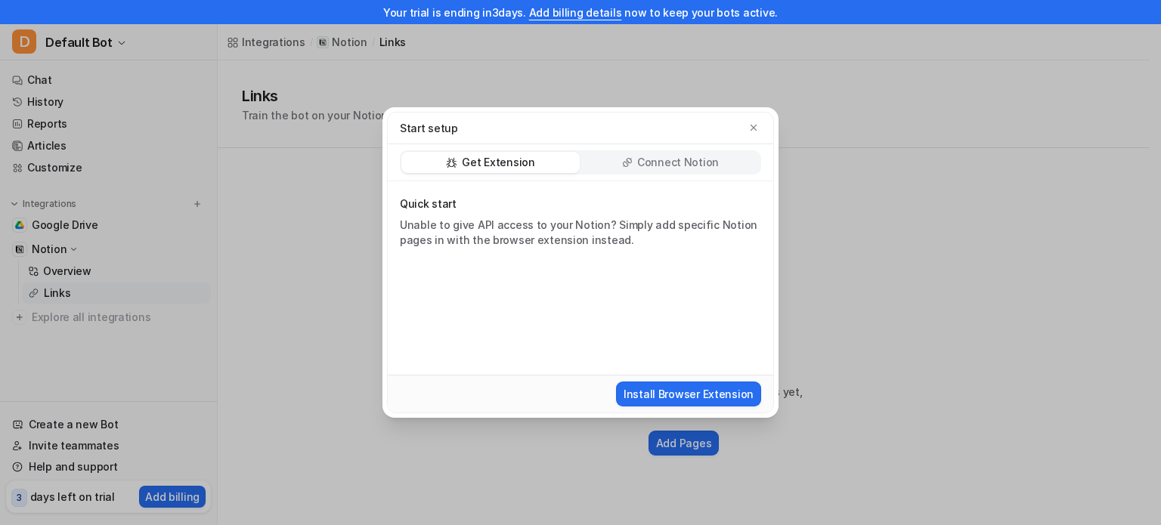
click at [667, 147] on div "Get Extension Connect Notion" at bounding box center [580, 162] width 385 height 37
click at [662, 160] on p "Connect Notion" at bounding box center [678, 162] width 82 height 15
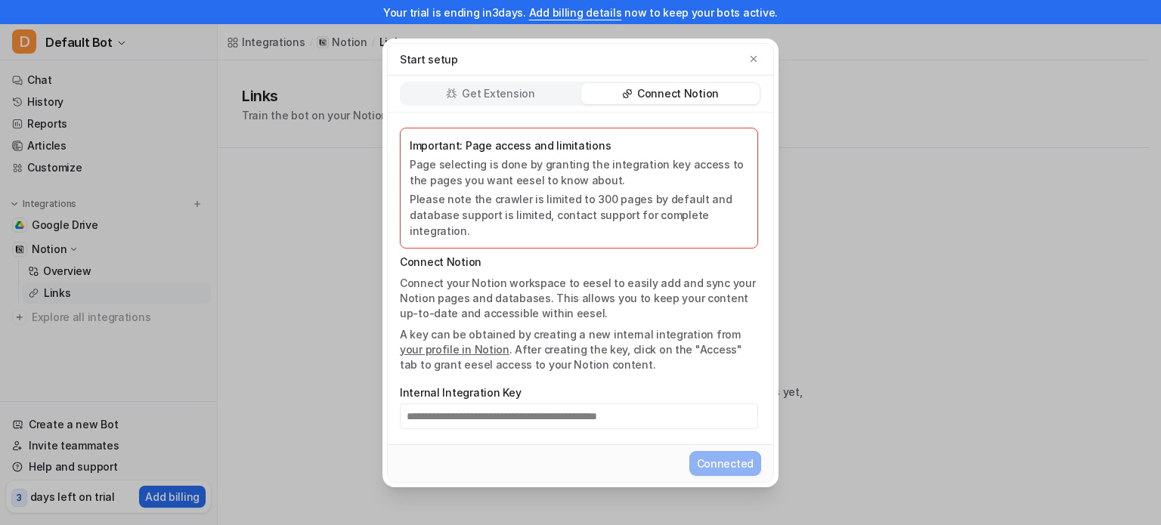
click at [543, 103] on div "Get Extension" at bounding box center [490, 93] width 178 height 21
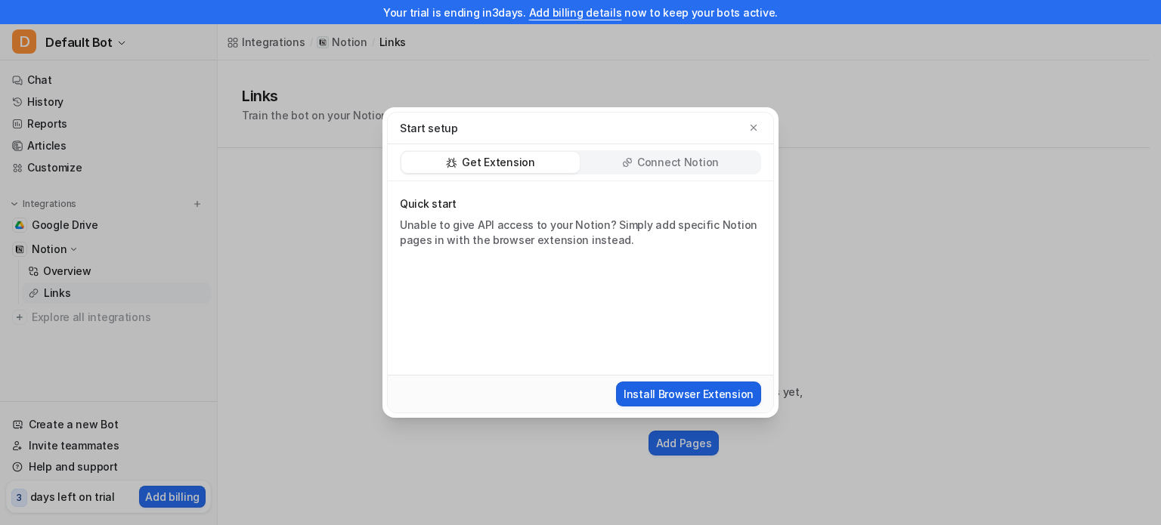
click at [672, 400] on button "Install Browser Extension" at bounding box center [688, 394] width 145 height 25
click at [639, 157] on div "Connect Notion" at bounding box center [670, 162] width 178 height 21
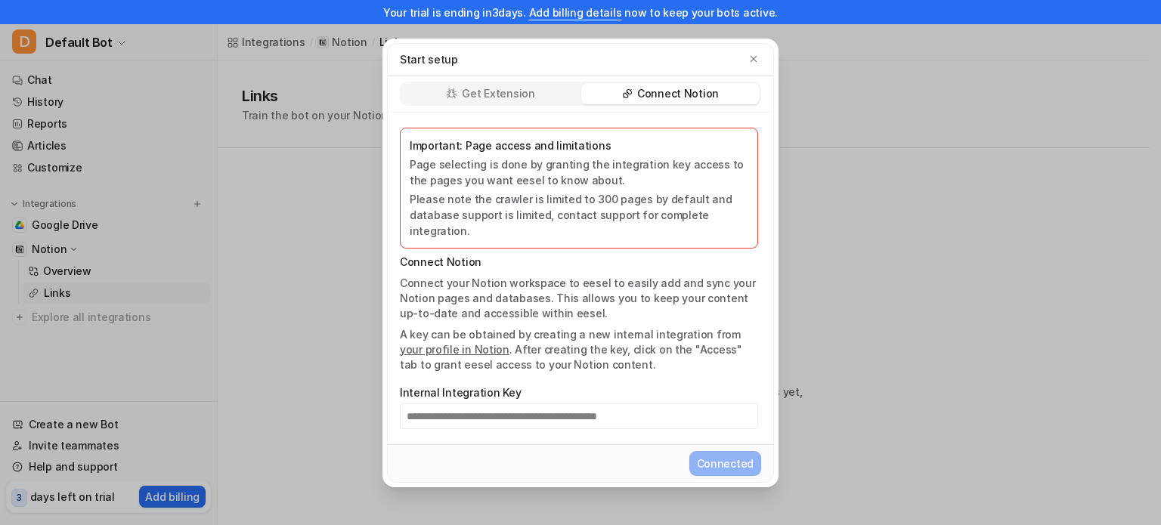
click at [804, 274] on div "**********" at bounding box center [580, 262] width 1161 height 525
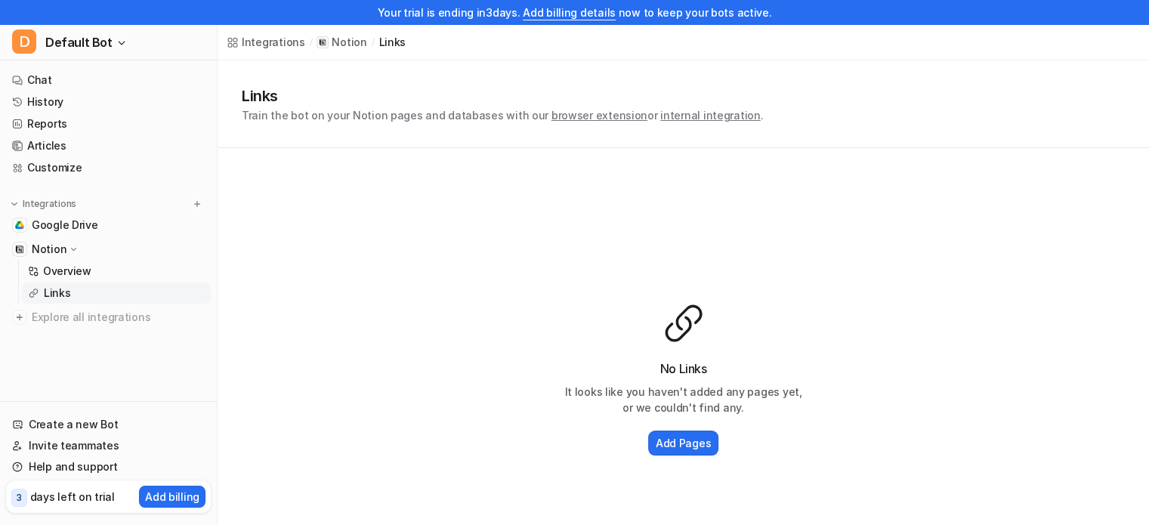
click at [679, 116] on span "internal integration" at bounding box center [711, 115] width 100 height 13
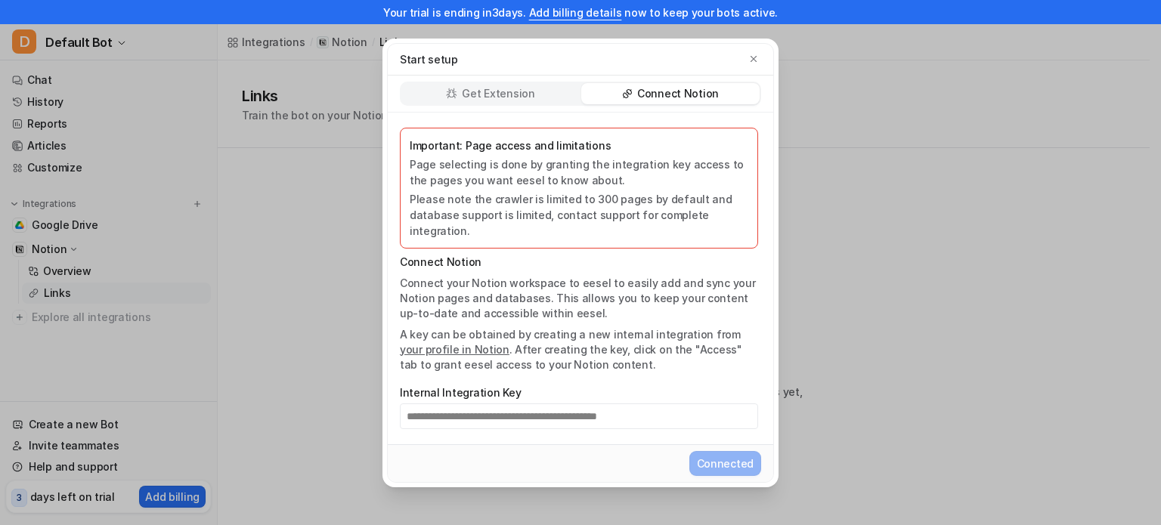
click at [342, 282] on div "**********" at bounding box center [580, 262] width 1161 height 525
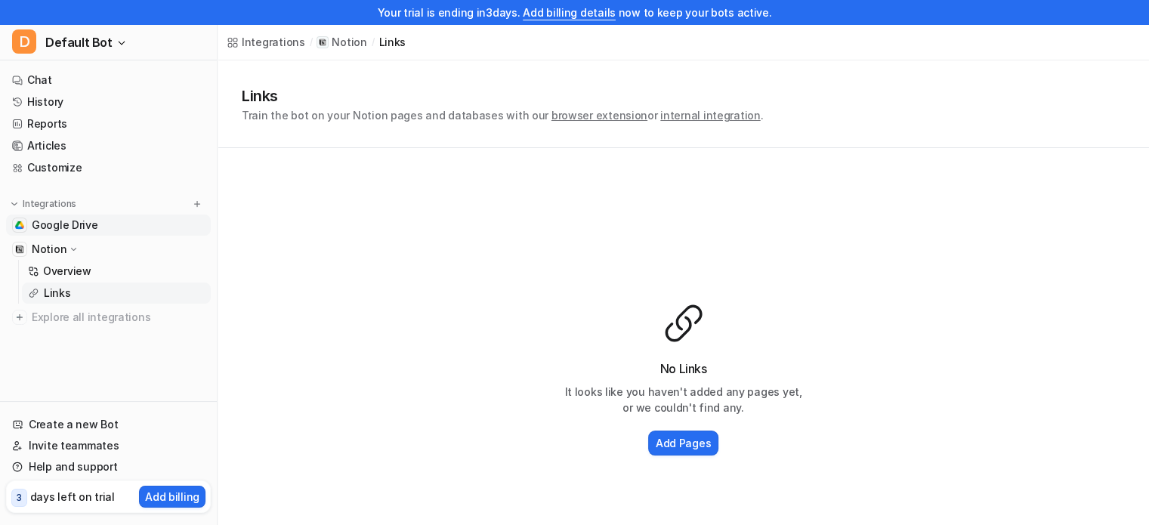
click at [45, 224] on span "Google Drive" at bounding box center [65, 225] width 67 height 15
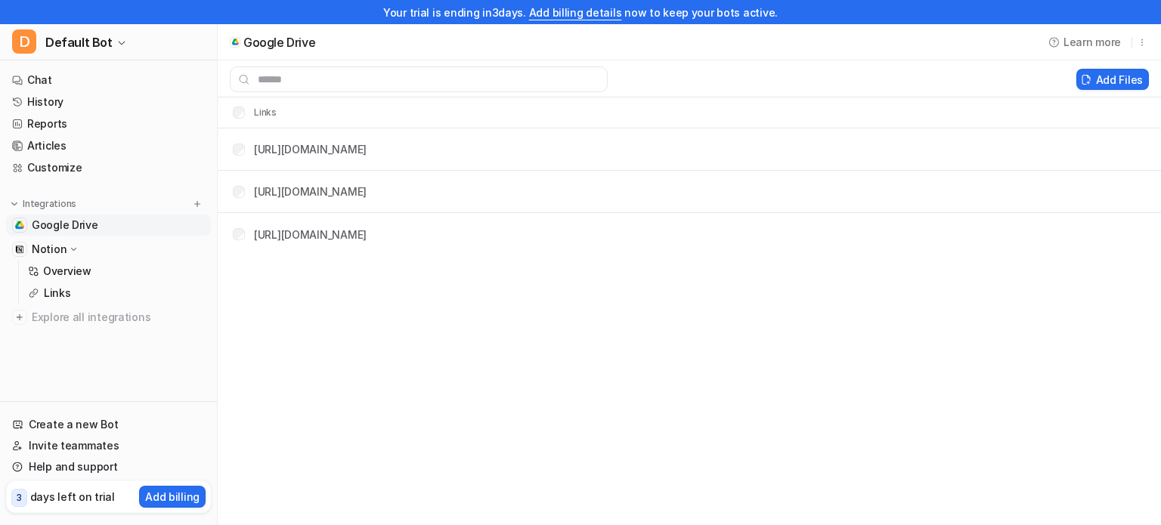
click at [45, 224] on span "Google Drive" at bounding box center [65, 225] width 67 height 15
click at [361, 150] on link "[URL][DOMAIN_NAME]" at bounding box center [310, 149] width 113 height 13
click at [367, 191] on link "[URL][DOMAIN_NAME]" at bounding box center [310, 191] width 113 height 13
click at [336, 229] on link "[URL][DOMAIN_NAME]" at bounding box center [310, 234] width 113 height 13
click at [991, 76] on button "Delete selected" at bounding box center [1007, 79] width 108 height 21
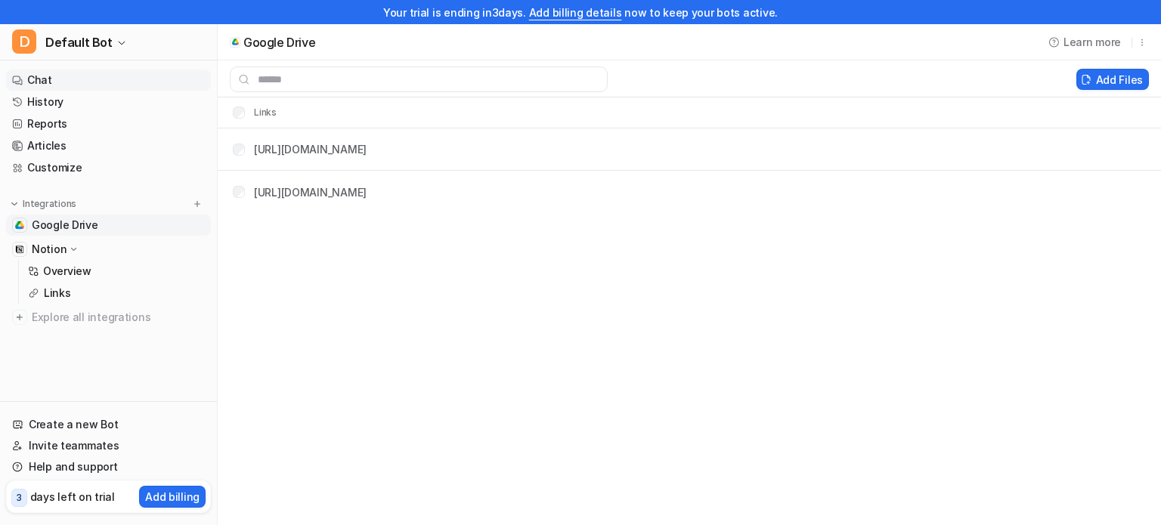
click at [91, 82] on link "Chat" at bounding box center [108, 80] width 205 height 21
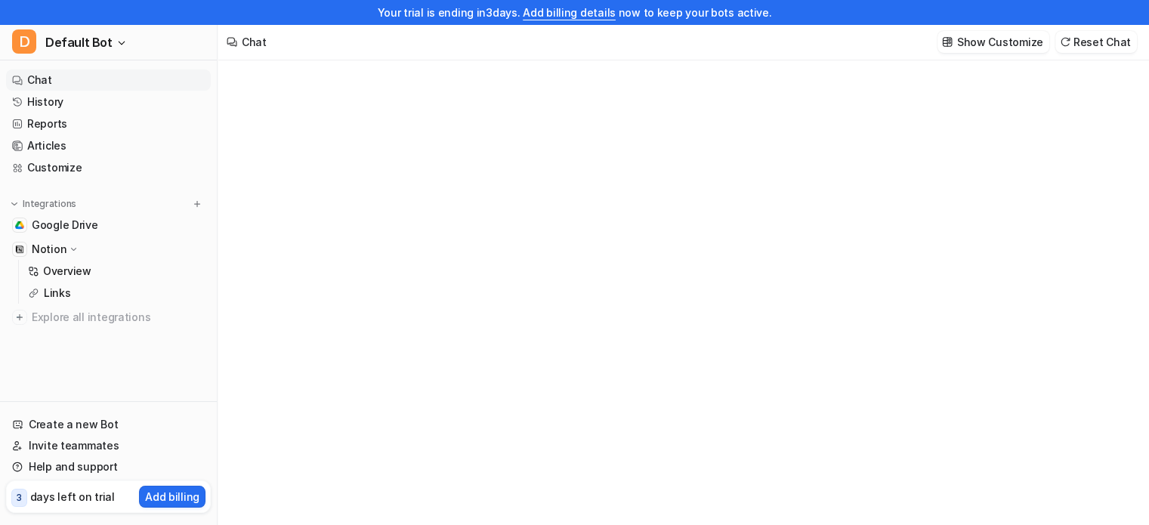
type textarea "**********"
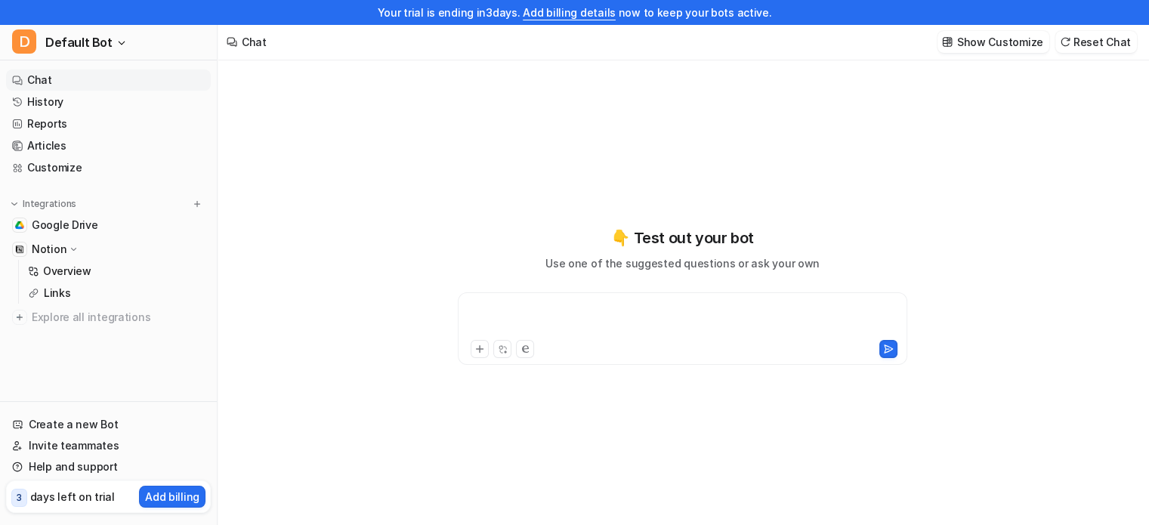
click at [544, 302] on div at bounding box center [683, 319] width 442 height 35
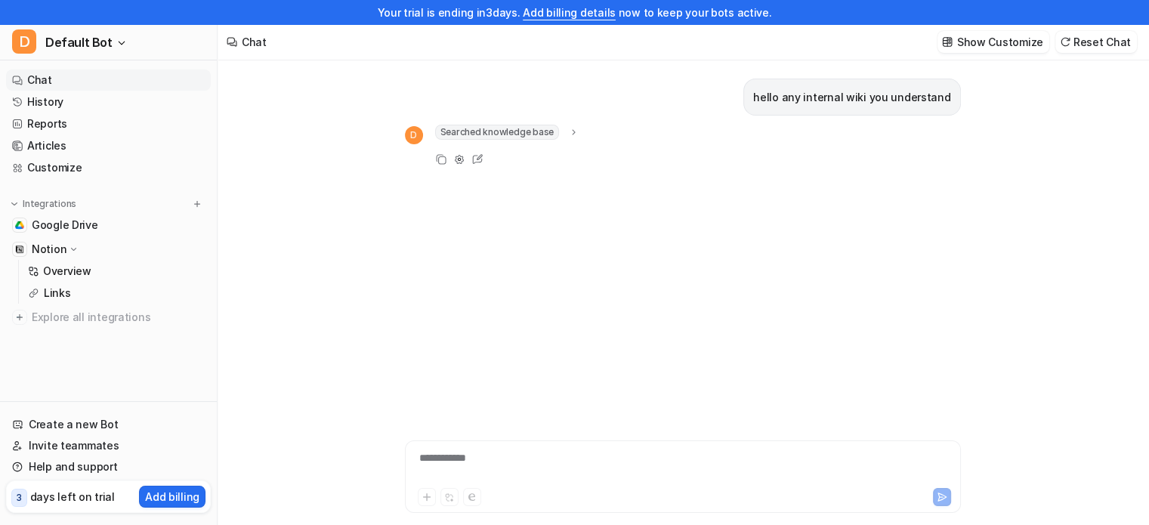
scroll to position [24, 0]
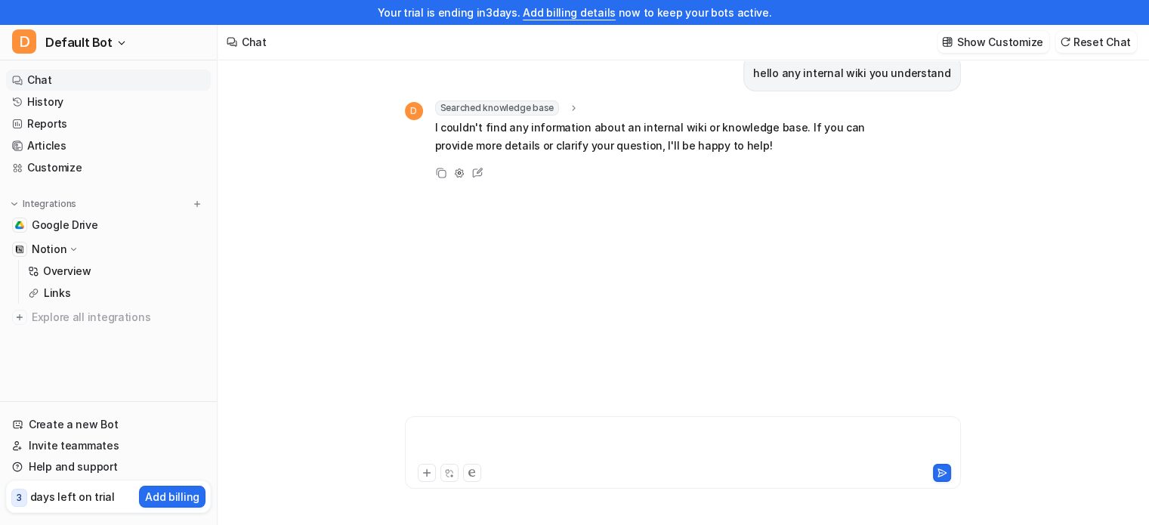
click at [547, 434] on div at bounding box center [683, 443] width 549 height 35
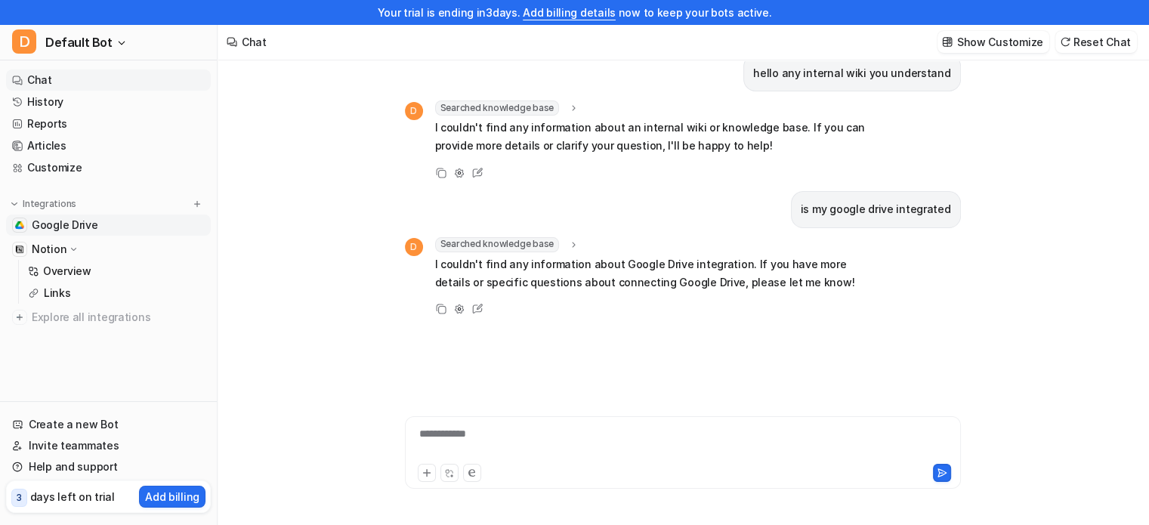
click at [65, 224] on span "Google Drive" at bounding box center [65, 225] width 67 height 15
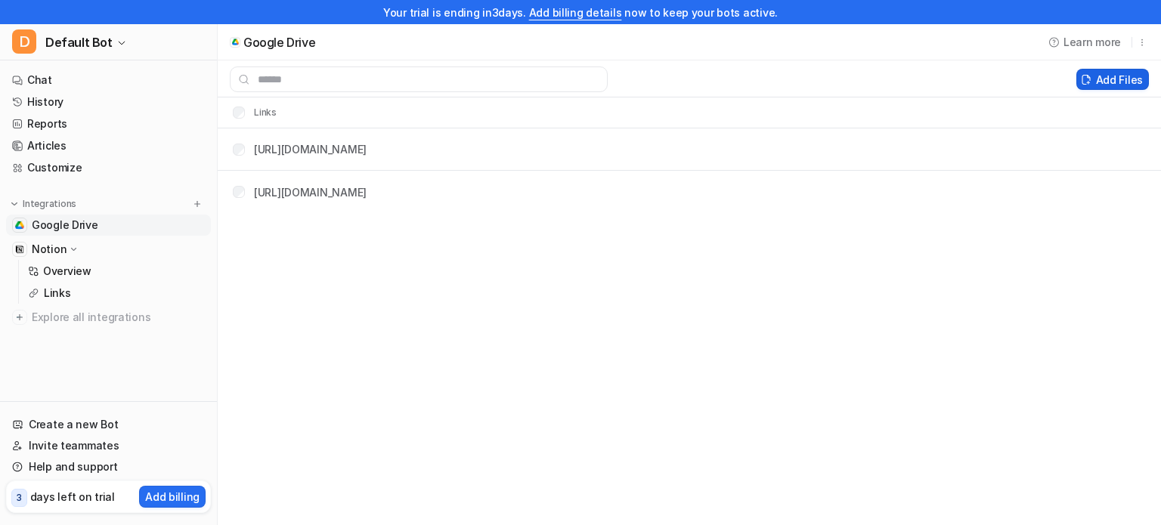
click at [1095, 79] on button "Add Files" at bounding box center [1112, 79] width 73 height 21
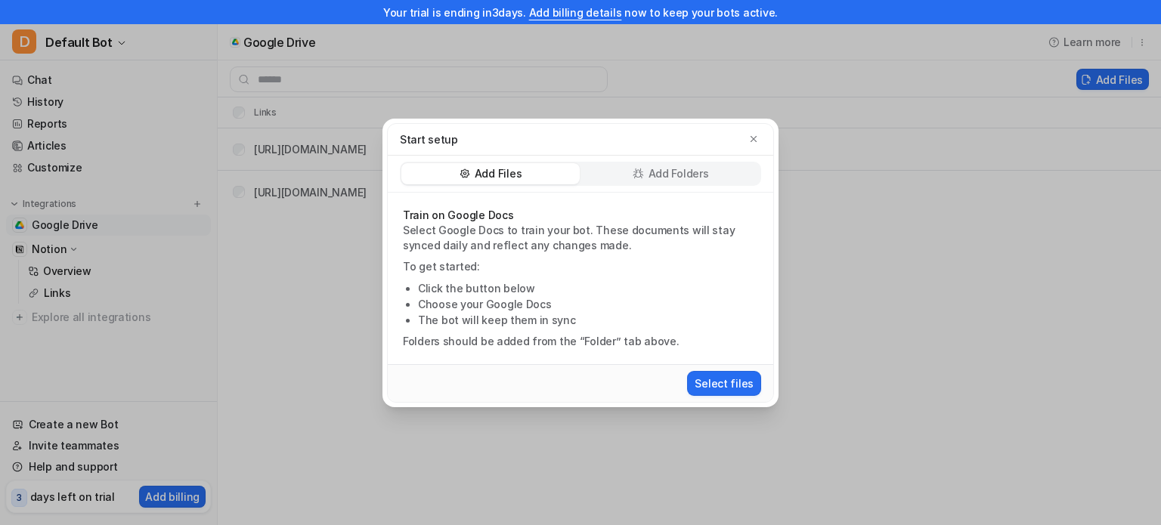
click at [671, 178] on p "Add Folders" at bounding box center [678, 173] width 60 height 15
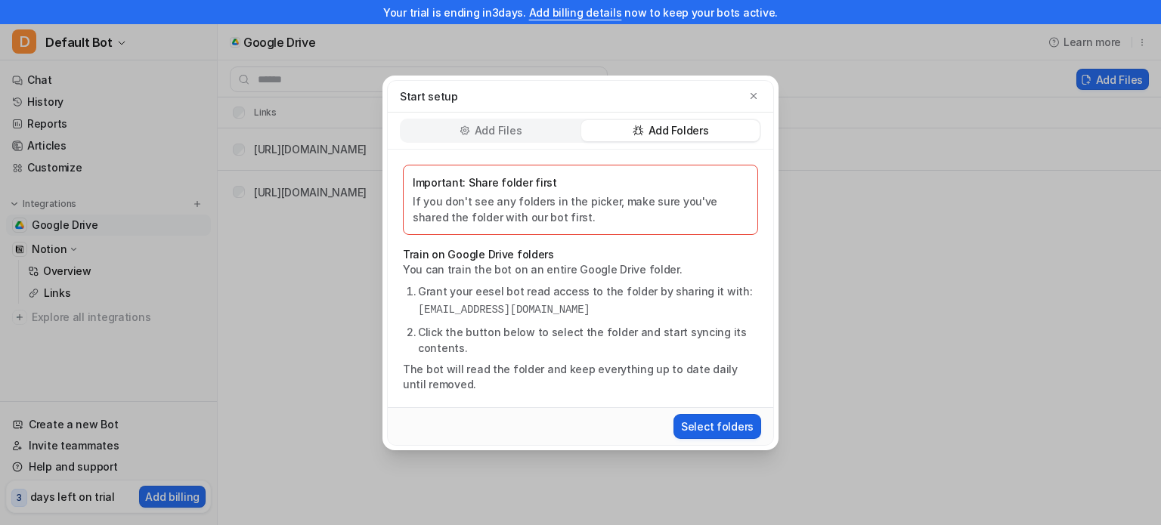
click at [733, 437] on button "Select folders" at bounding box center [717, 426] width 88 height 25
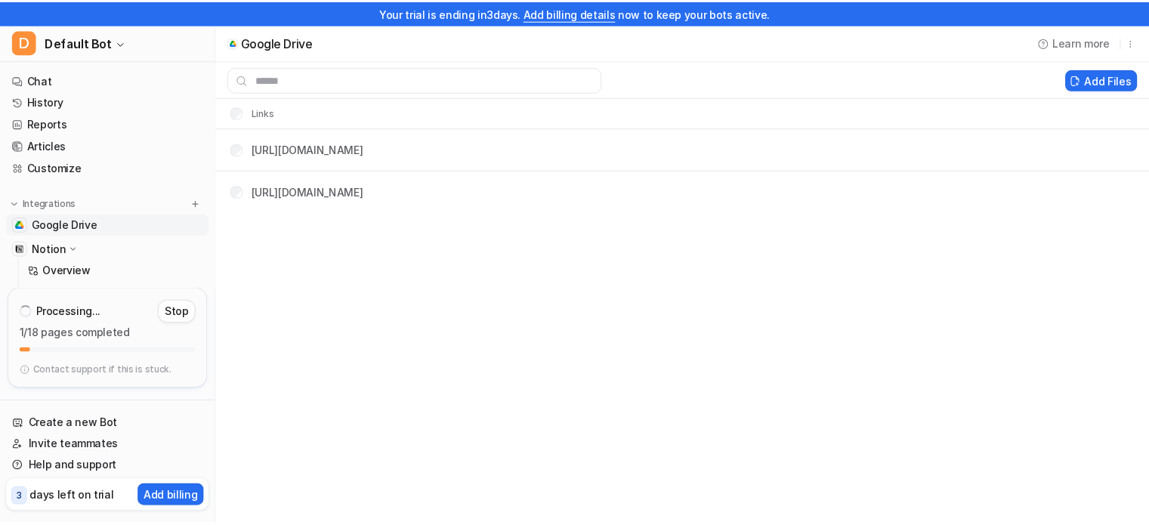
scroll to position [82, 0]
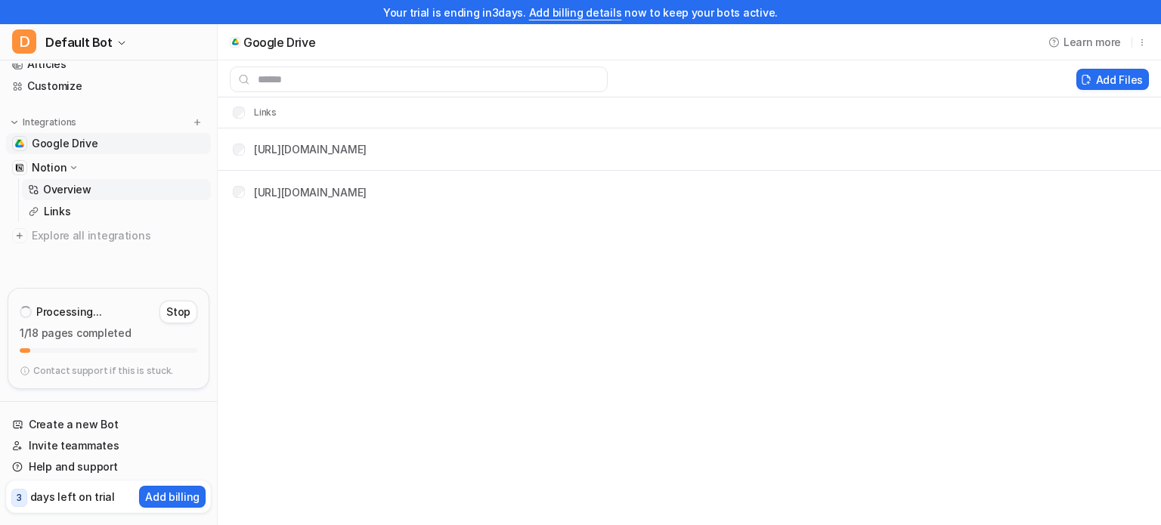
click at [82, 184] on p "Overview" at bounding box center [67, 189] width 48 height 15
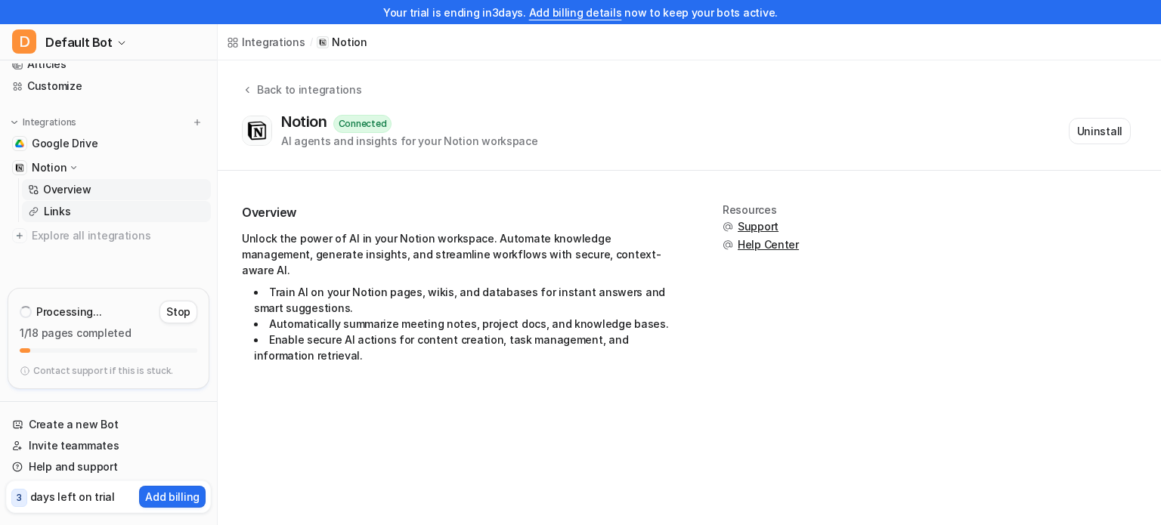
click at [86, 215] on link "Links" at bounding box center [116, 211] width 189 height 21
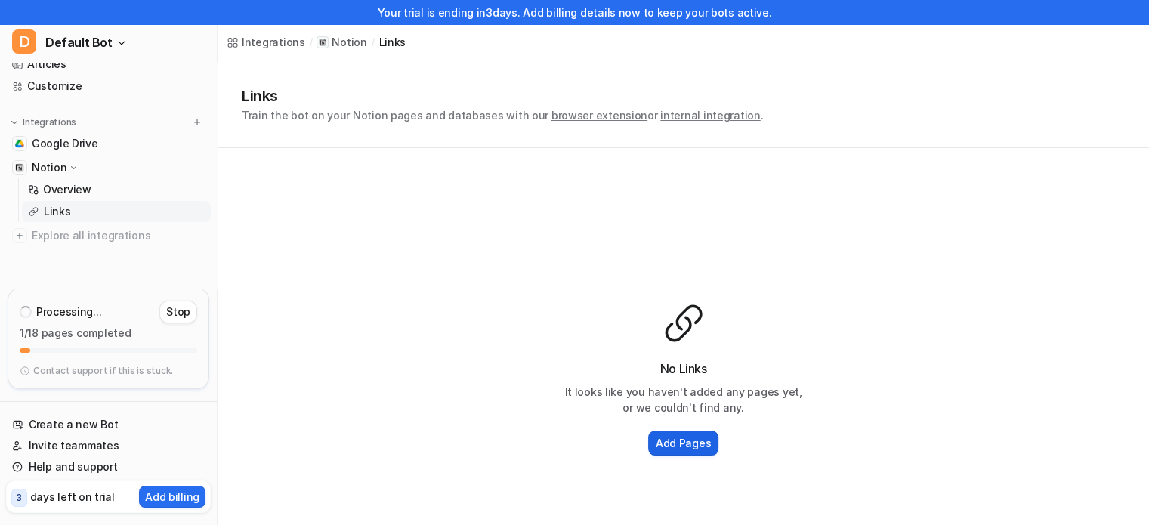
click at [684, 444] on h2 "Add Pages" at bounding box center [683, 443] width 55 height 16
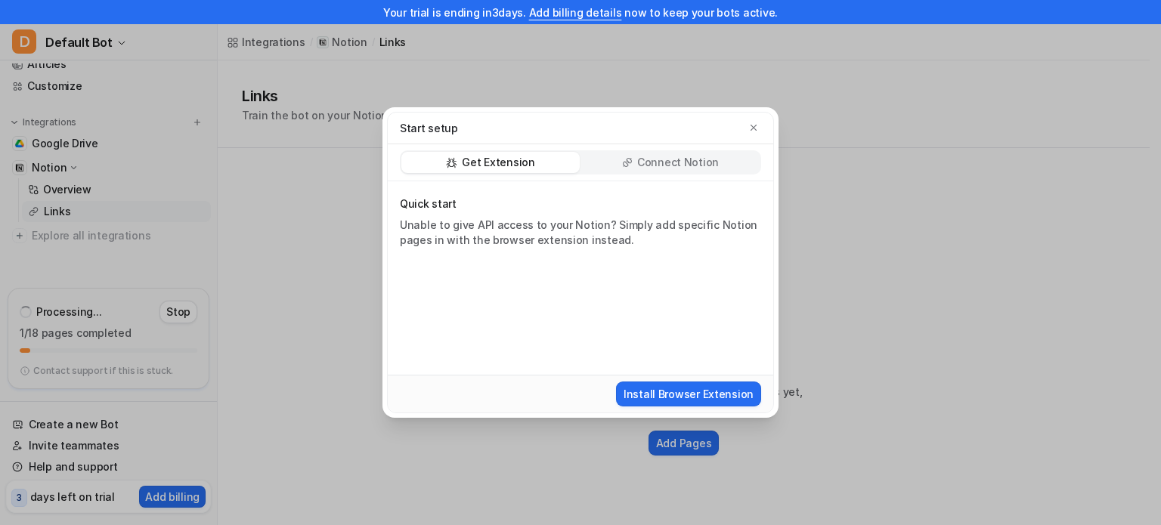
click at [704, 162] on p "Connect Notion" at bounding box center [678, 162] width 82 height 15
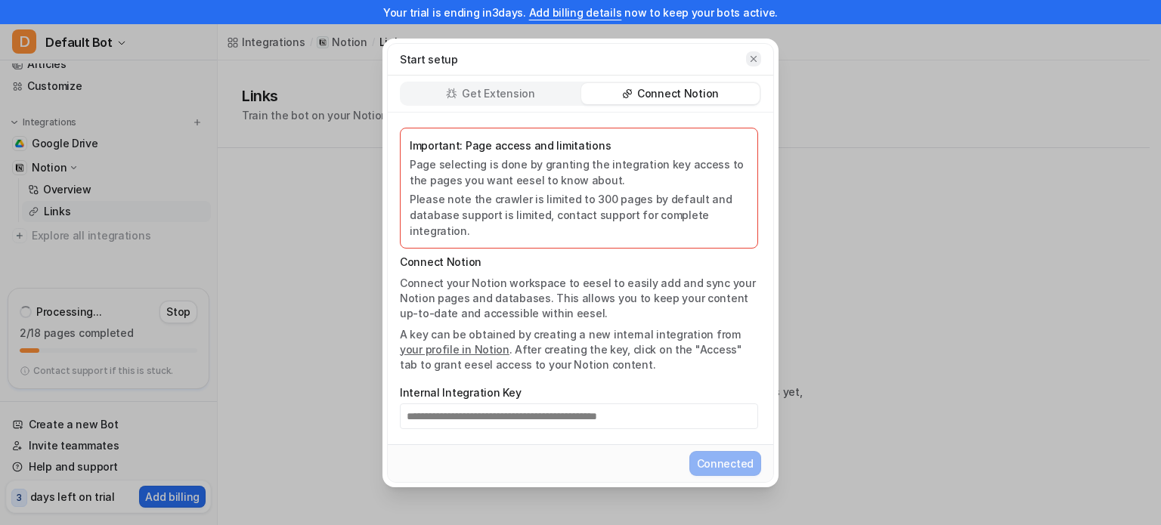
click at [753, 64] on icon "button" at bounding box center [753, 59] width 11 height 11
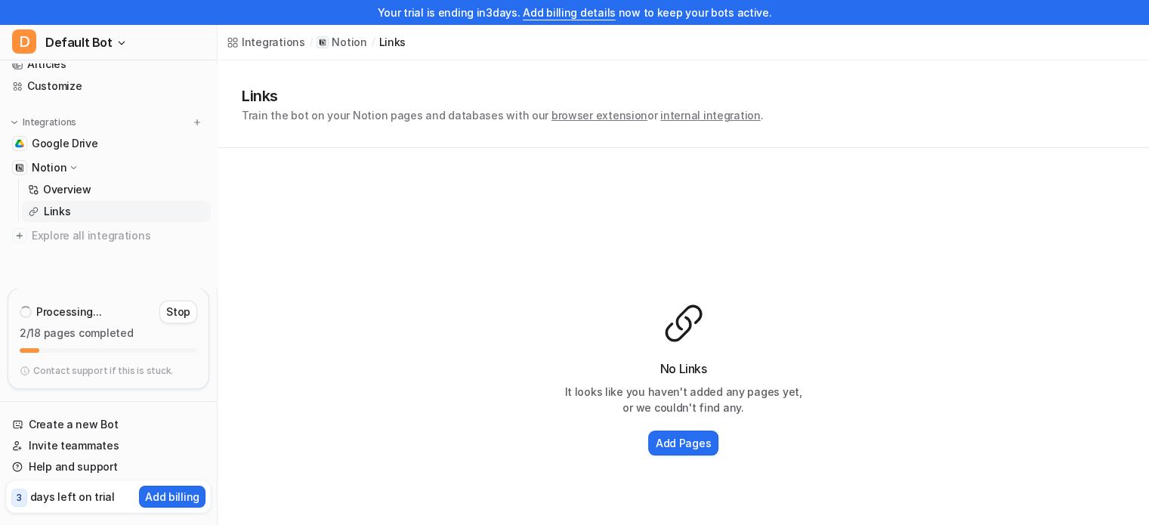
click at [45, 161] on p "Notion" at bounding box center [49, 167] width 35 height 15
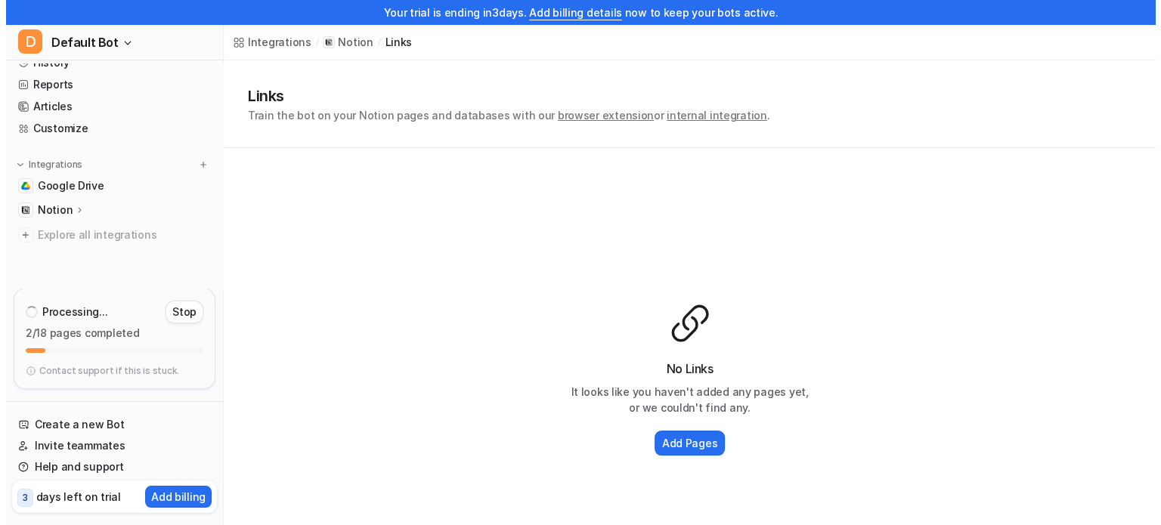
scroll to position [39, 0]
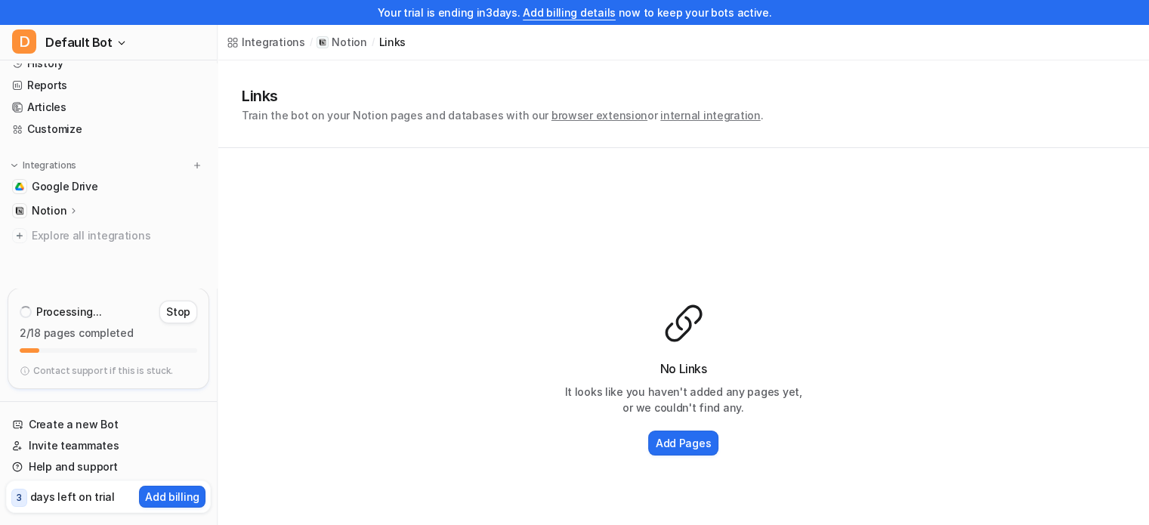
click at [323, 44] on div at bounding box center [323, 42] width 12 height 12
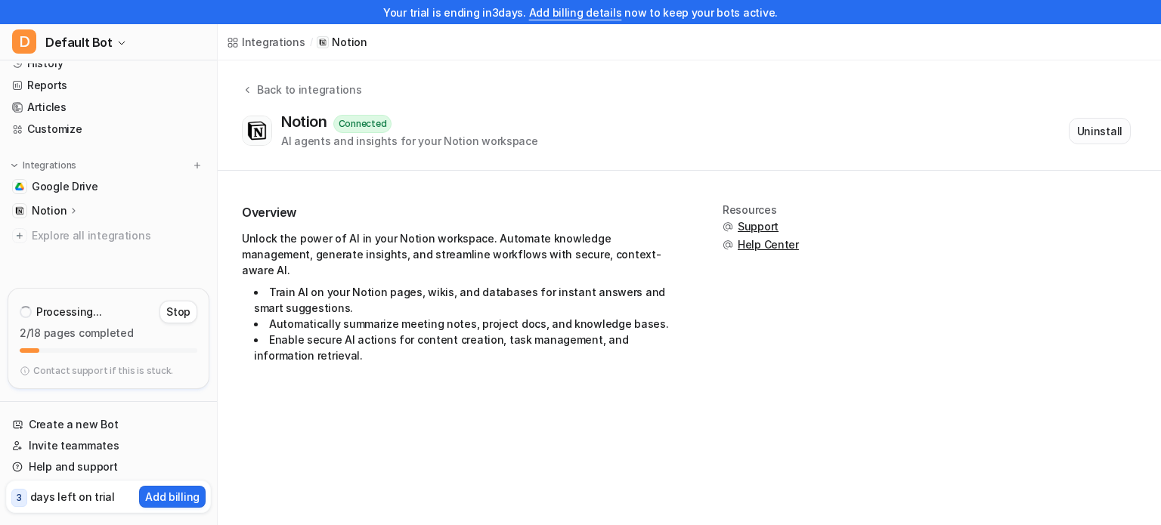
click at [1097, 123] on button "Uninstall" at bounding box center [1100, 131] width 62 height 26
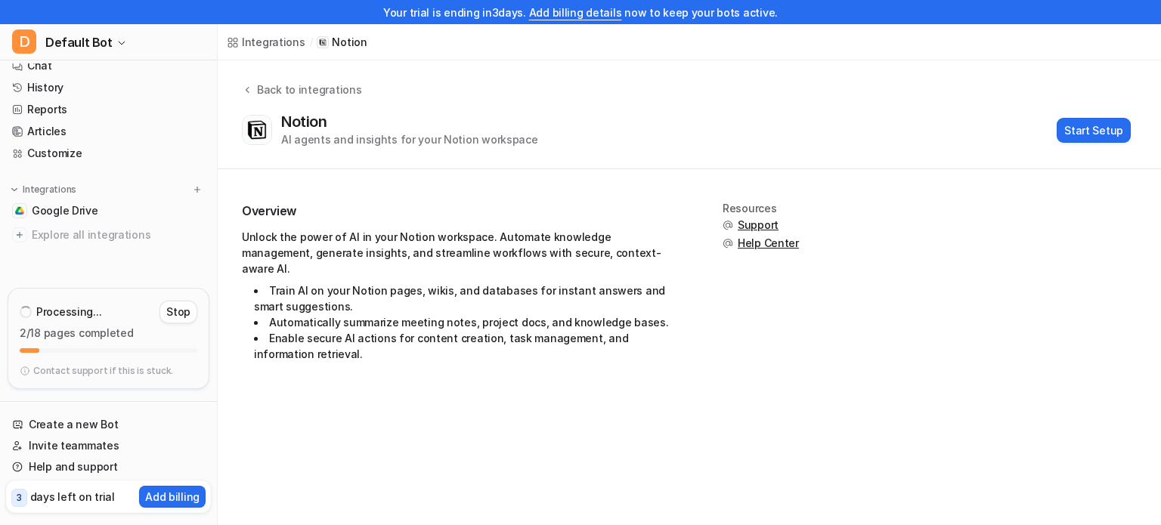
scroll to position [14, 0]
click at [1096, 128] on button "Start Setup" at bounding box center [1094, 130] width 74 height 25
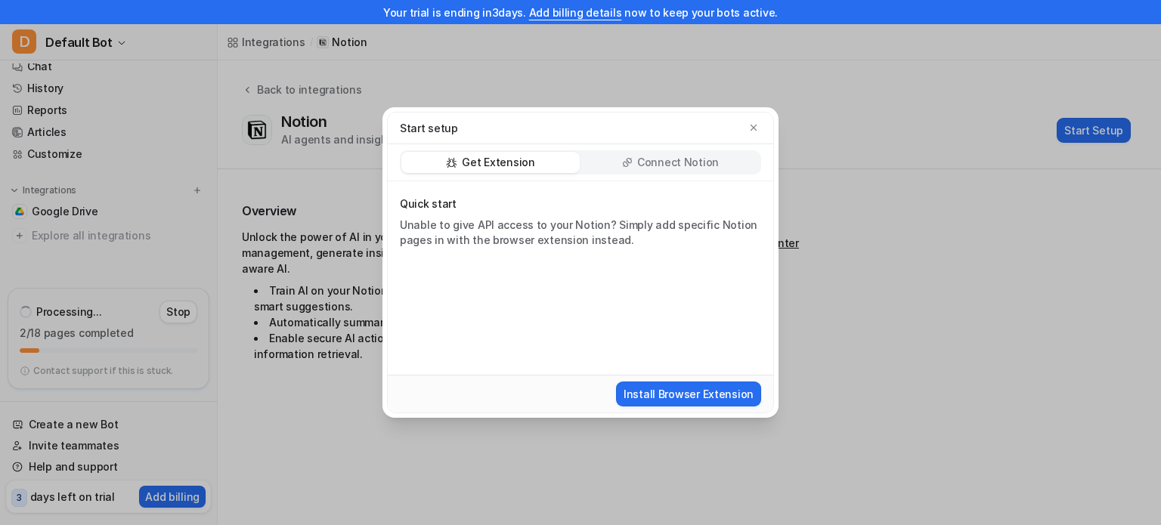
click at [662, 166] on p "Connect Notion" at bounding box center [678, 162] width 82 height 15
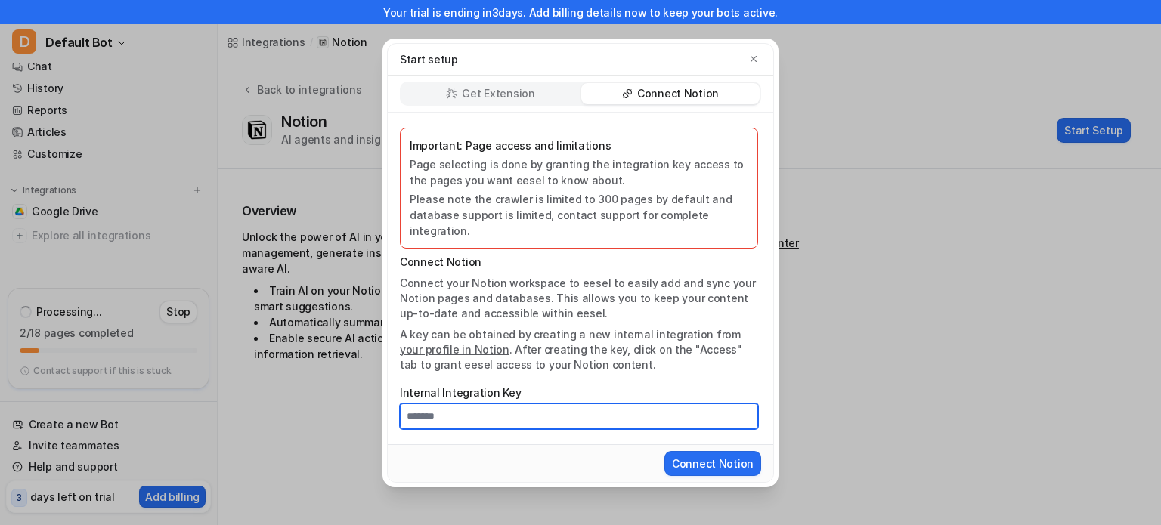
click at [617, 410] on input "Internal Integration Key" at bounding box center [579, 417] width 358 height 26
paste input "**********"
type input "**********"
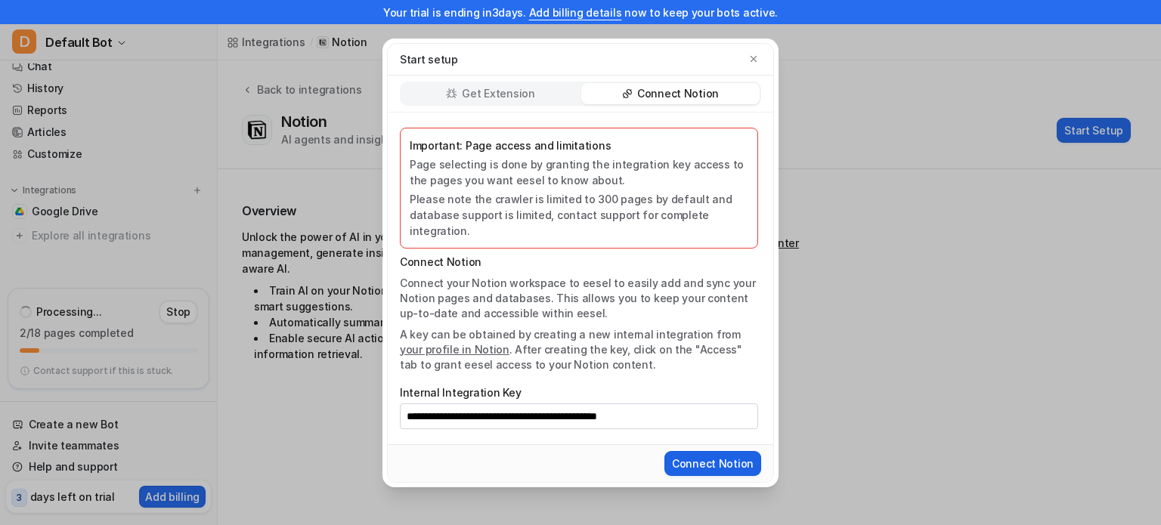
click at [711, 457] on button "Connect Notion" at bounding box center [712, 463] width 97 height 25
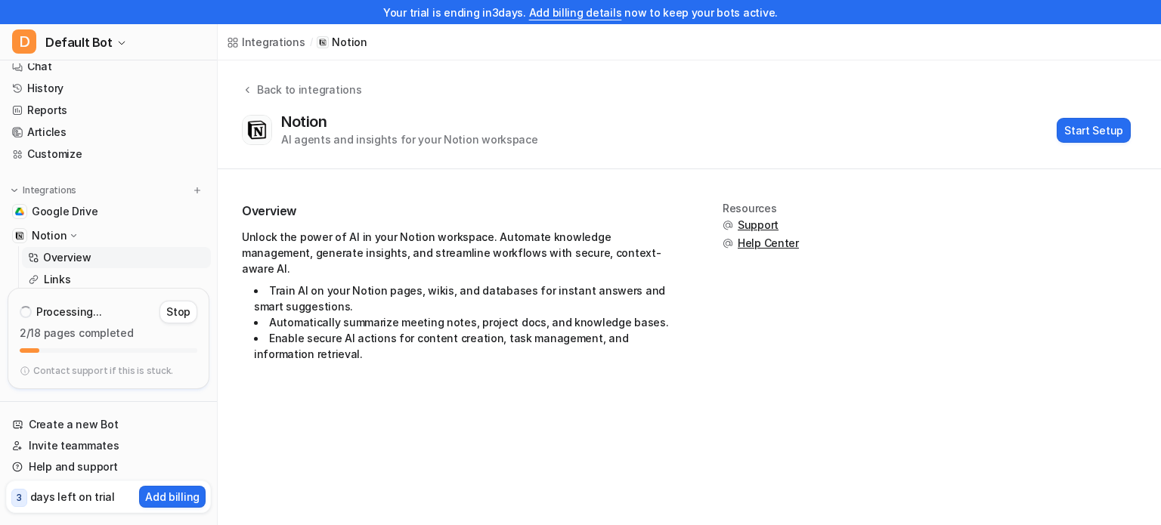
scroll to position [82, 0]
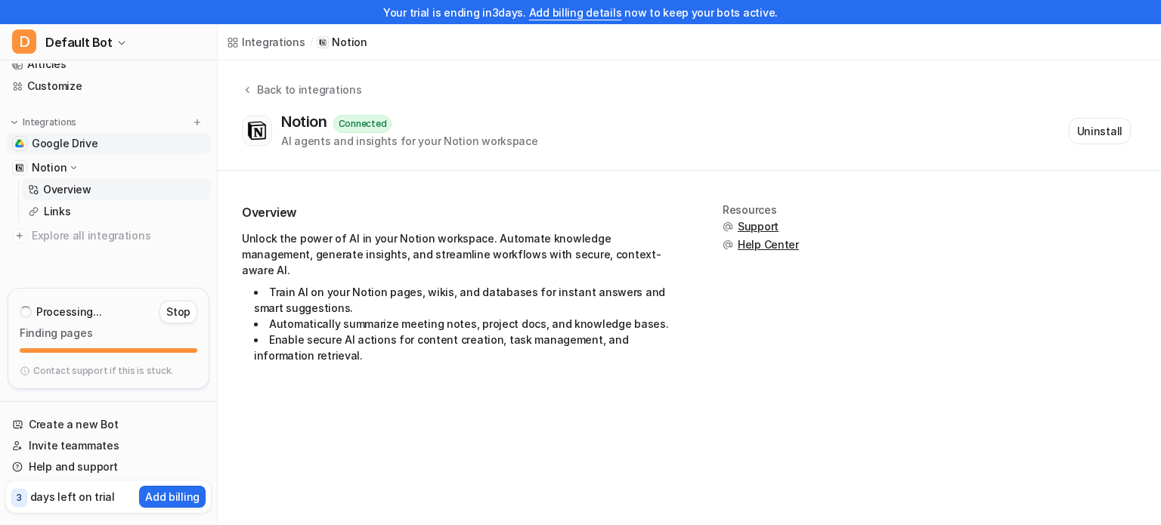
click at [81, 143] on span "Google Drive" at bounding box center [65, 143] width 67 height 15
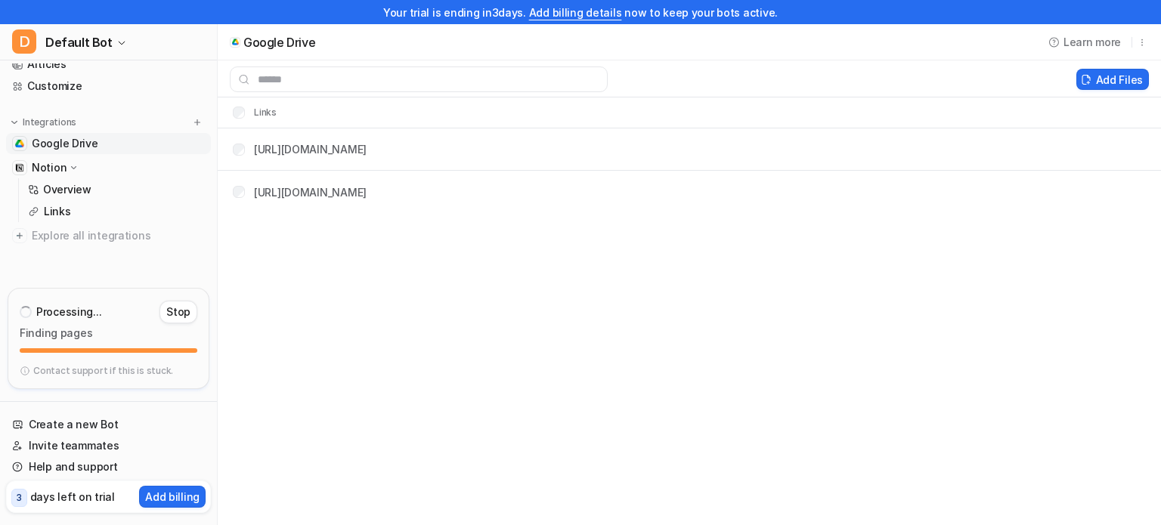
click at [81, 143] on span "Google Drive" at bounding box center [65, 143] width 67 height 15
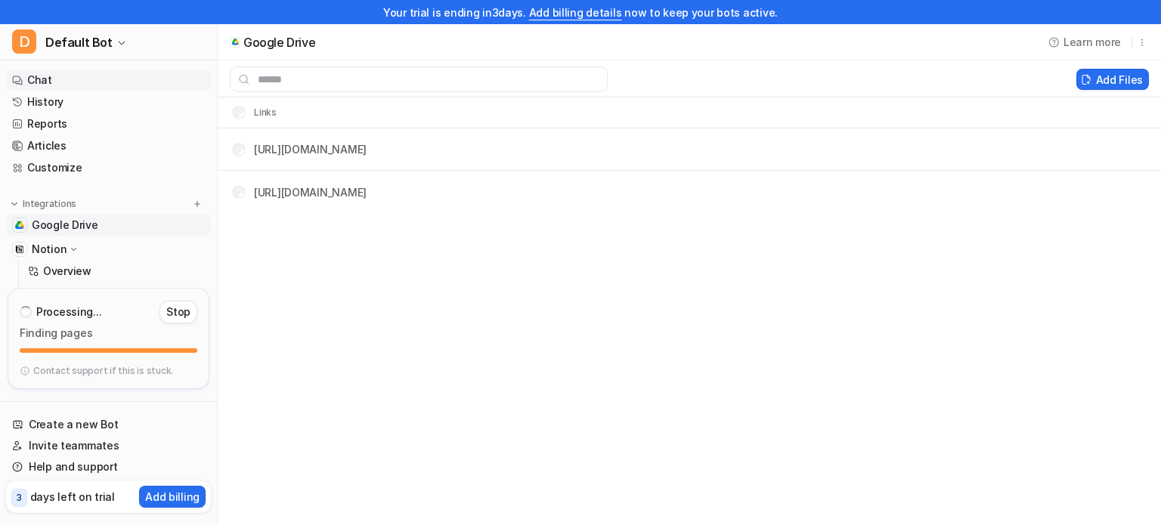
click at [94, 83] on link "Chat" at bounding box center [108, 80] width 205 height 21
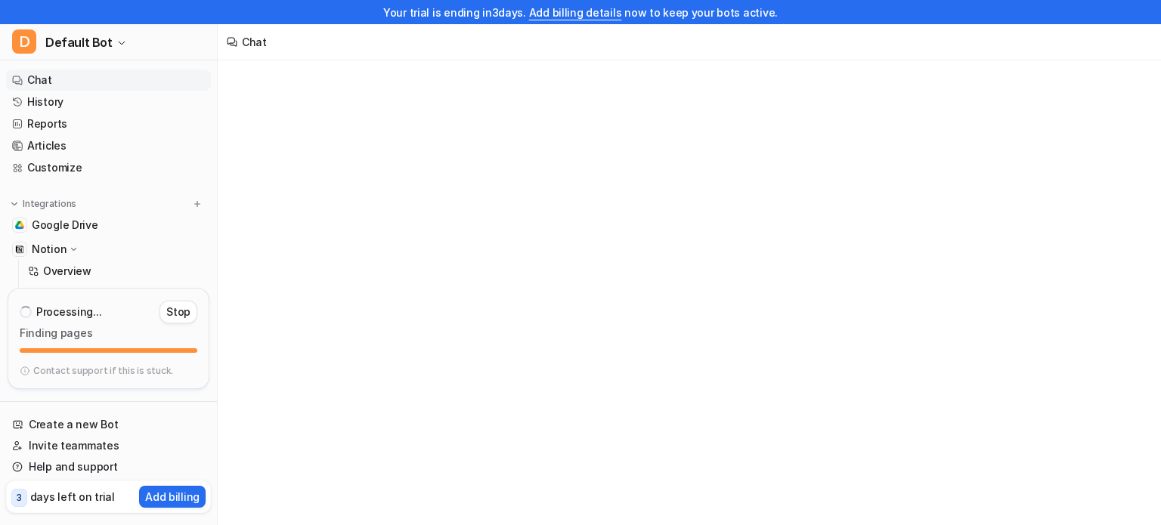
click at [96, 83] on link "Chat" at bounding box center [108, 80] width 205 height 21
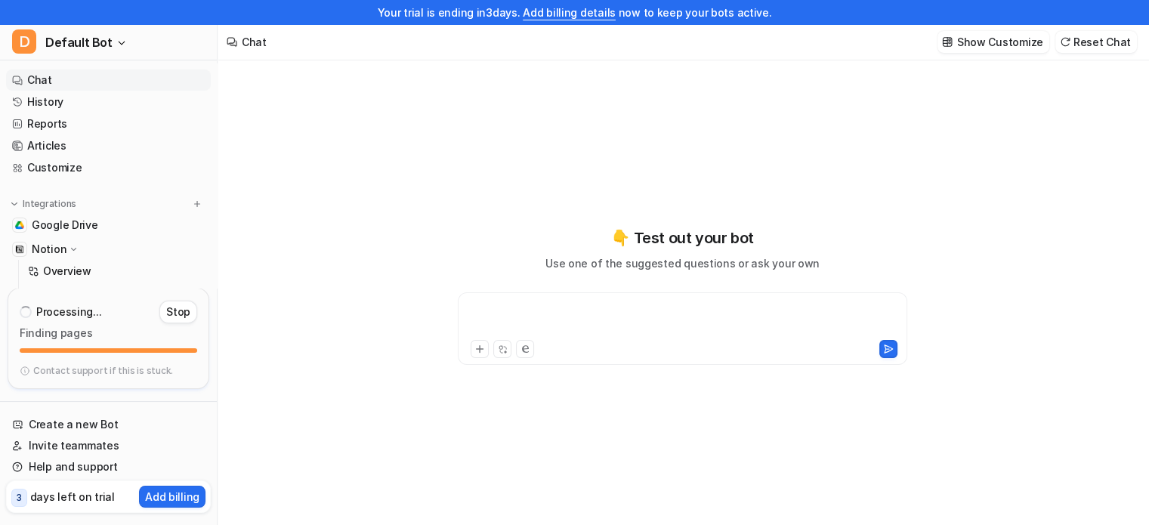
click at [676, 329] on div at bounding box center [683, 319] width 442 height 35
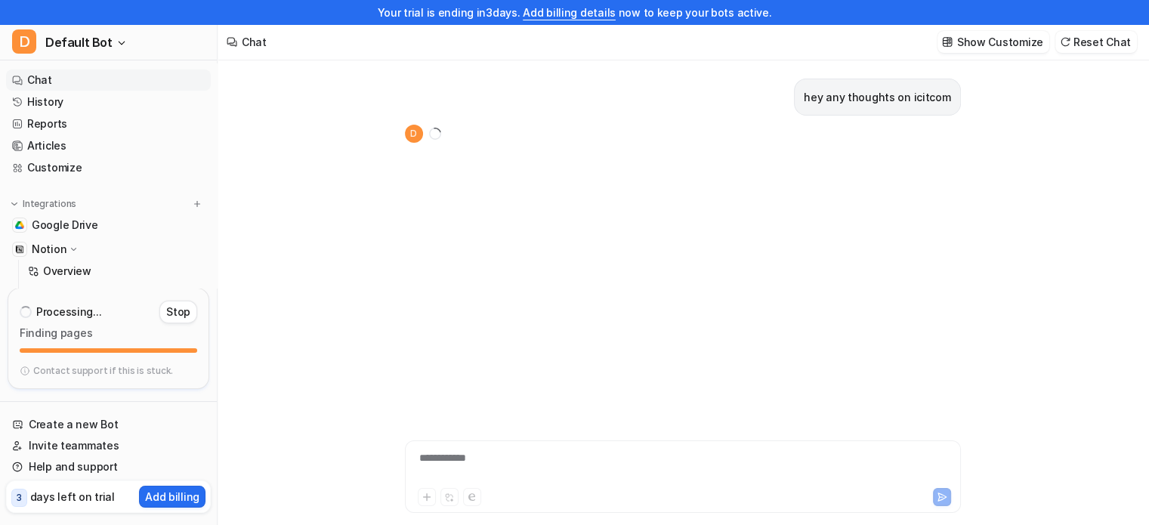
scroll to position [24, 0]
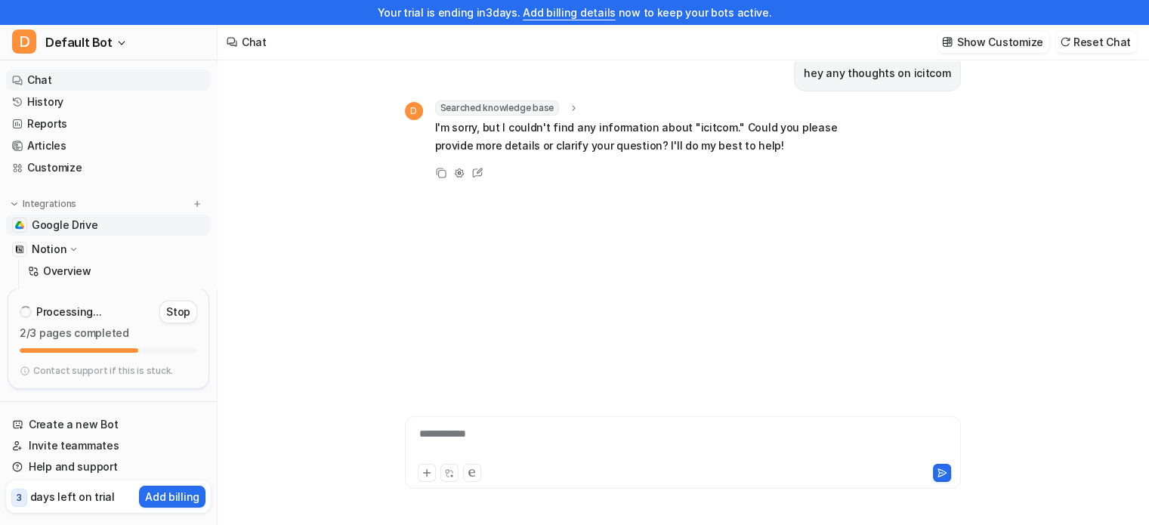
click at [107, 223] on link "Google Drive" at bounding box center [108, 225] width 205 height 21
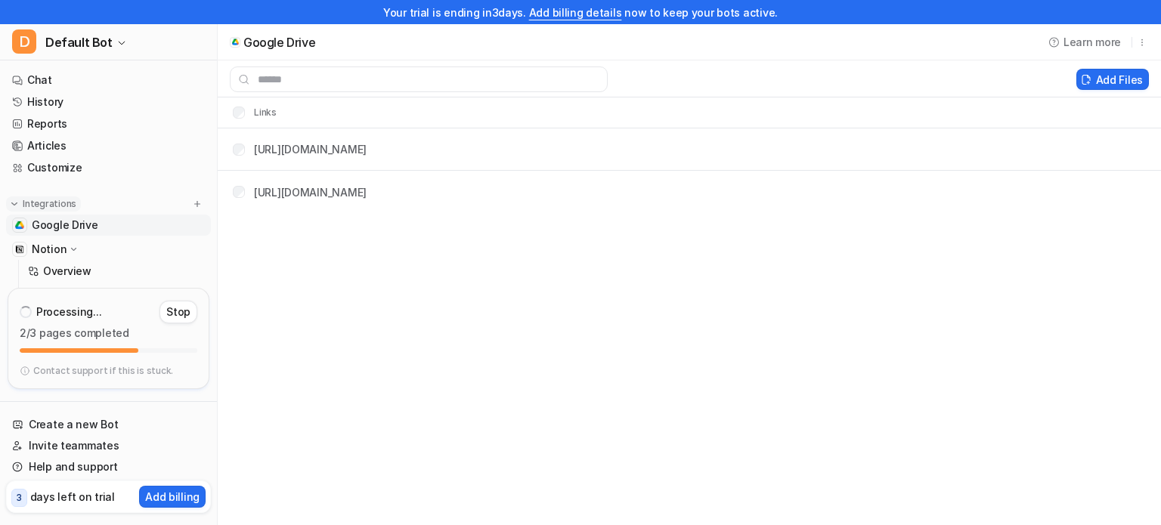
click at [19, 205] on img at bounding box center [14, 204] width 11 height 11
click at [101, 29] on button "D Default Bot" at bounding box center [108, 42] width 217 height 36
click at [110, 171] on link "Settings" at bounding box center [121, 163] width 209 height 25
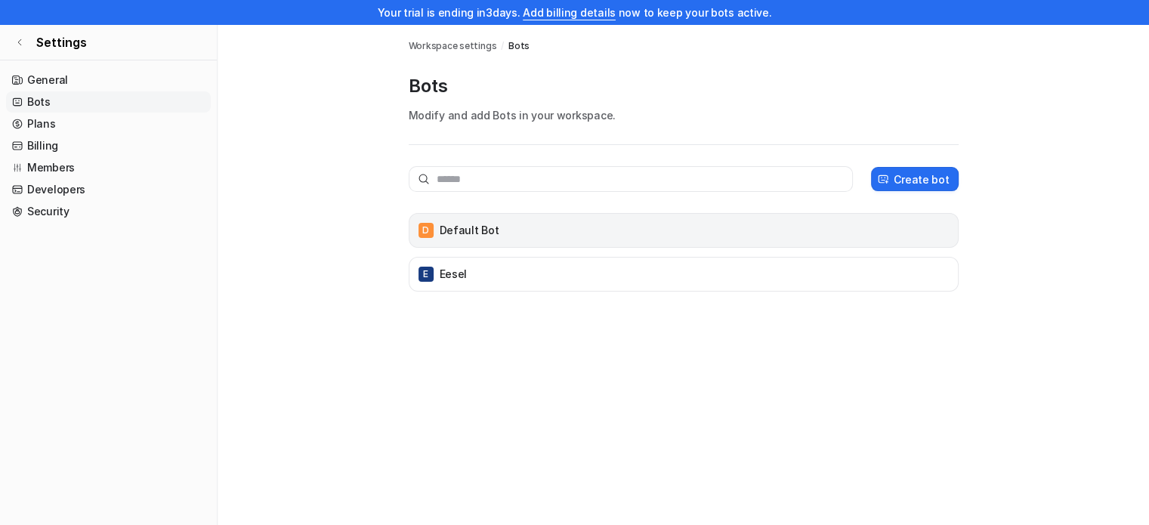
click at [475, 238] on div "D Default Bot" at bounding box center [684, 230] width 537 height 21
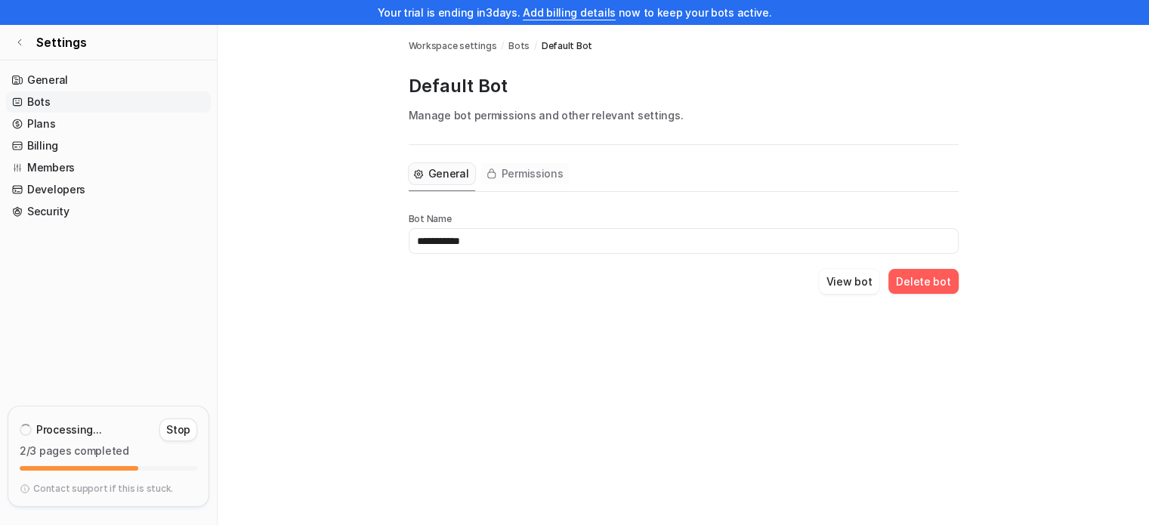
click at [503, 172] on span "Permissions" at bounding box center [533, 173] width 62 height 15
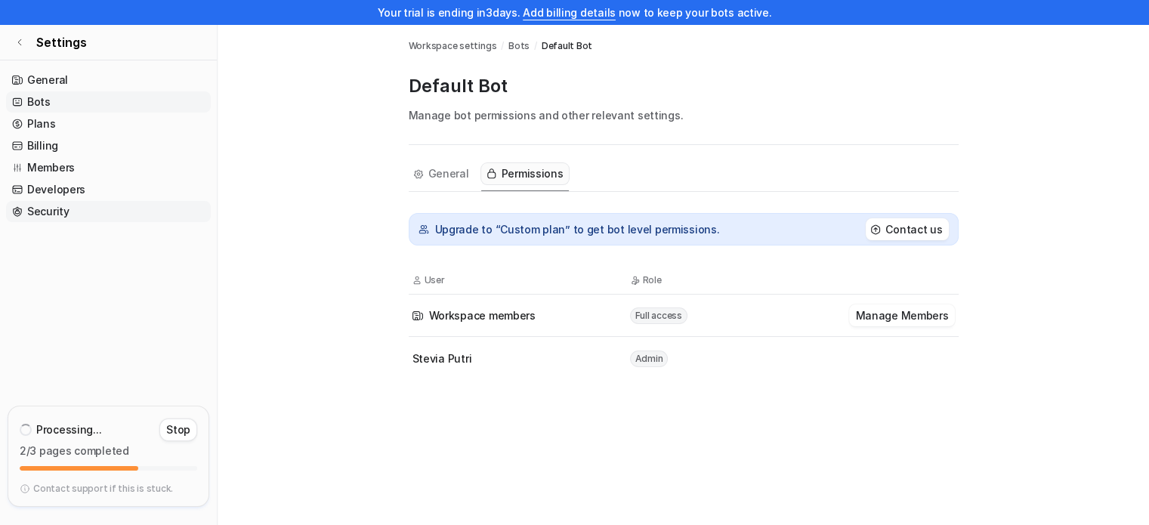
click at [122, 214] on link "Security" at bounding box center [108, 211] width 205 height 21
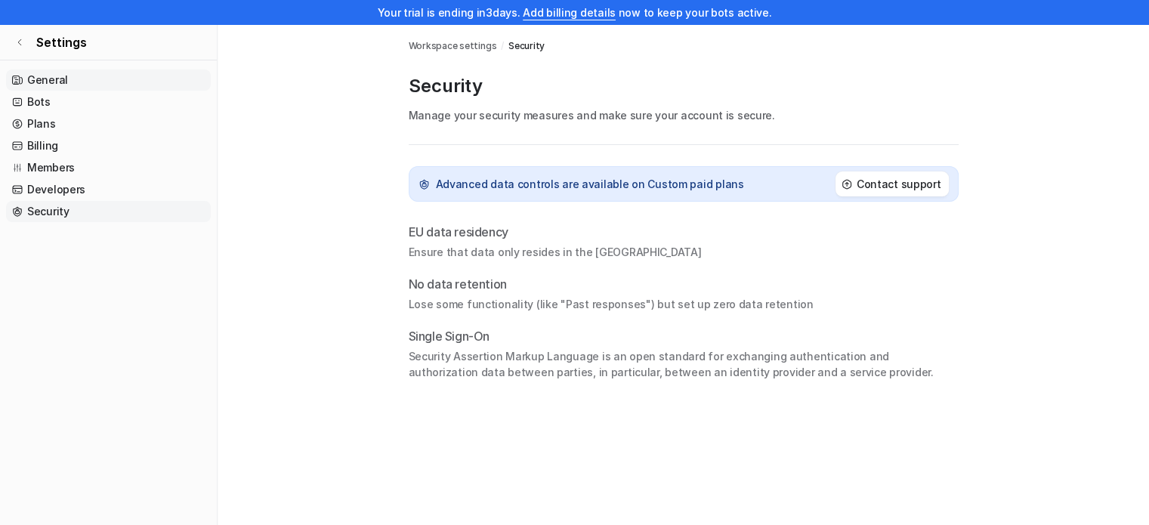
click at [101, 79] on link "General" at bounding box center [108, 80] width 205 height 21
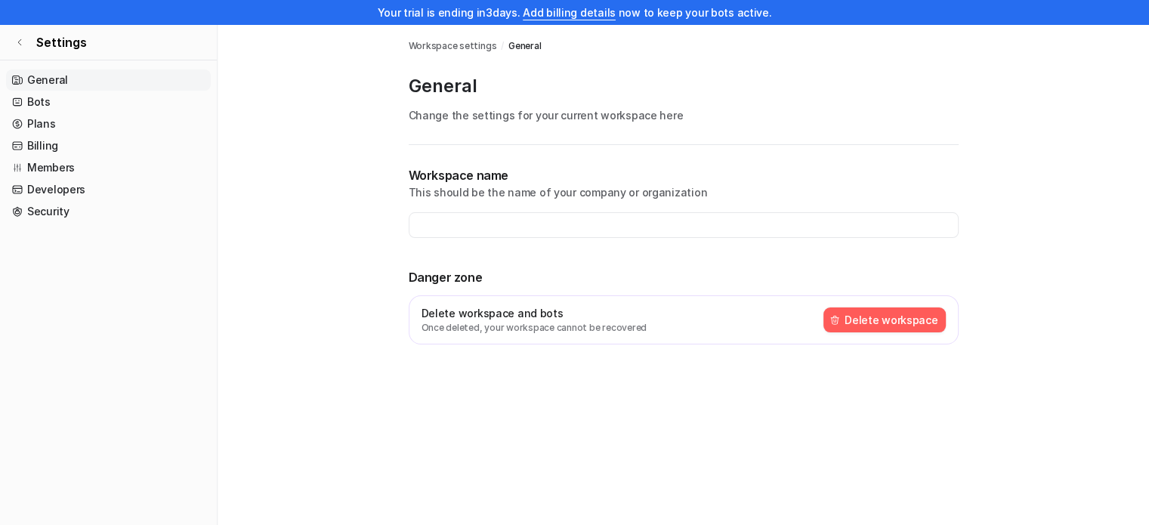
type input "**********"
click at [21, 41] on icon at bounding box center [19, 42] width 9 height 9
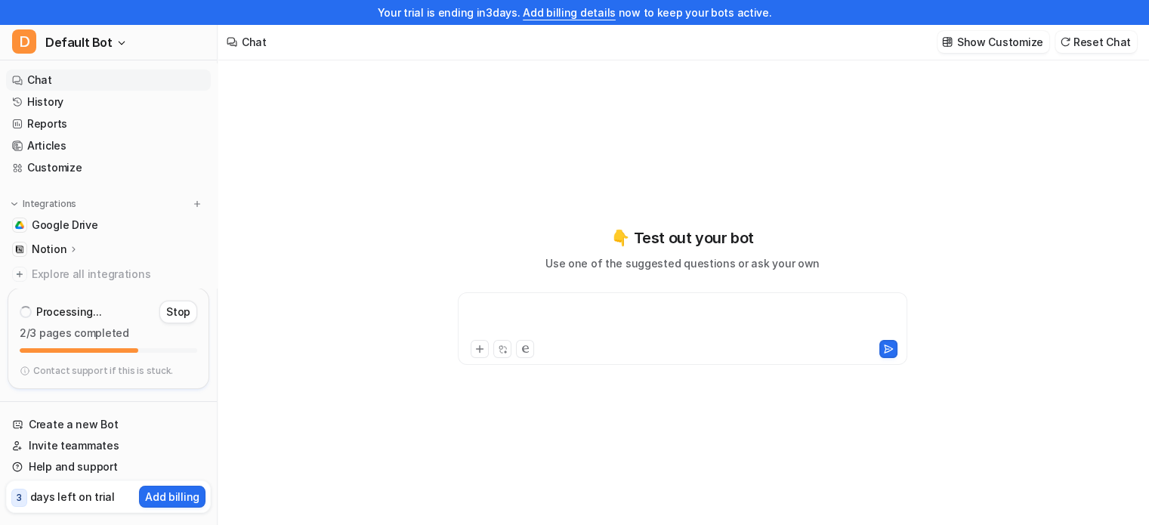
click at [509, 306] on div at bounding box center [683, 319] width 442 height 35
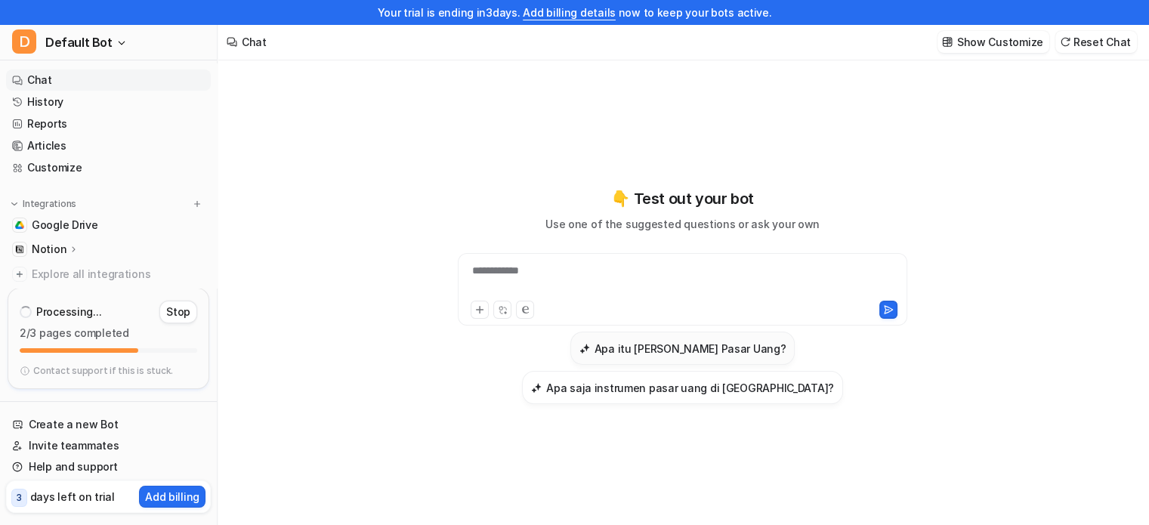
click at [595, 357] on h3 "Apa itu [PERSON_NAME] Pasar Uang?" at bounding box center [691, 349] width 192 height 16
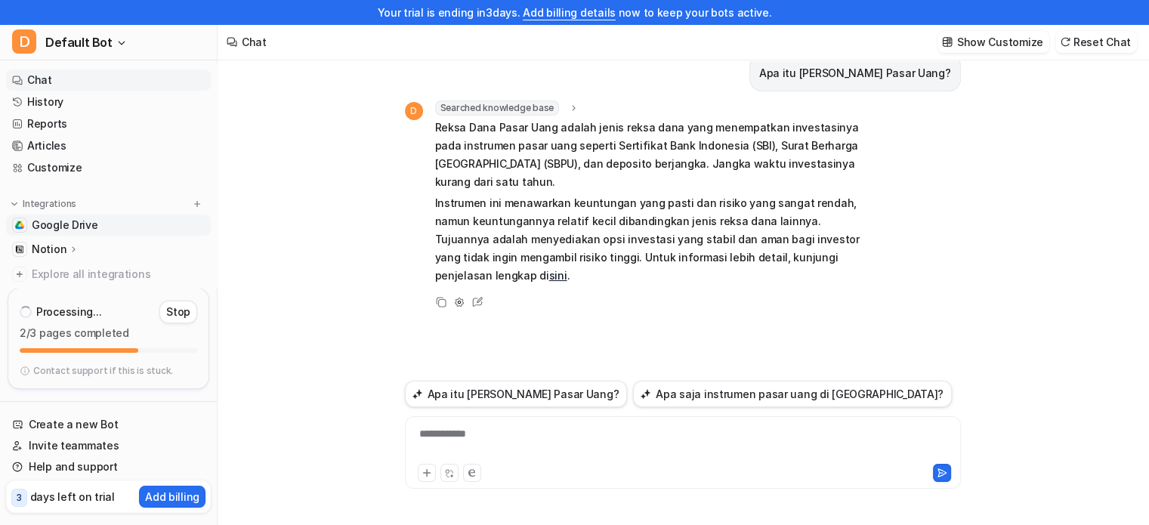
click at [115, 216] on link "Google Drive" at bounding box center [108, 225] width 205 height 21
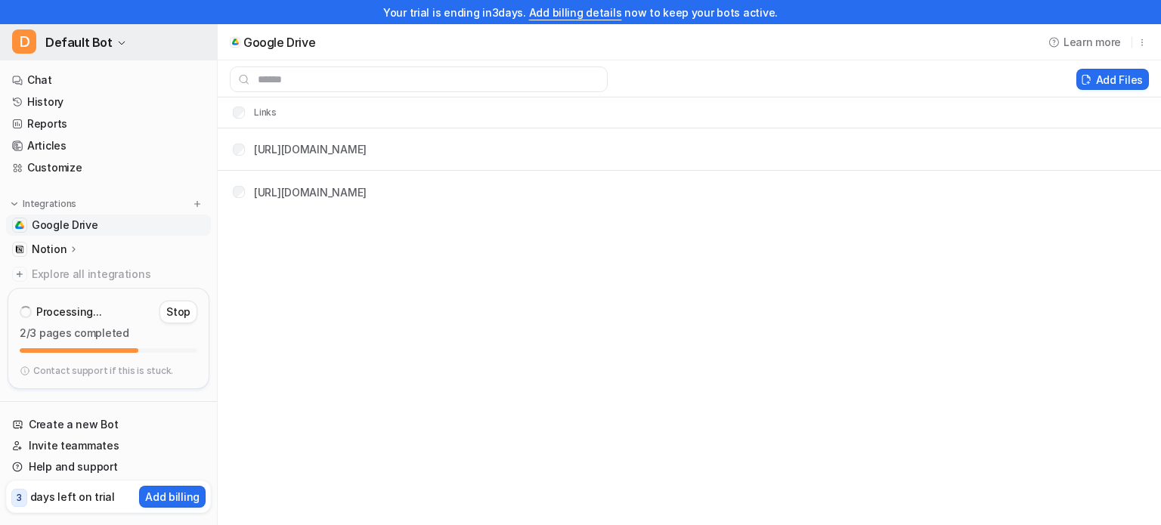
click at [78, 54] on button "D Default Bot" at bounding box center [108, 42] width 217 height 36
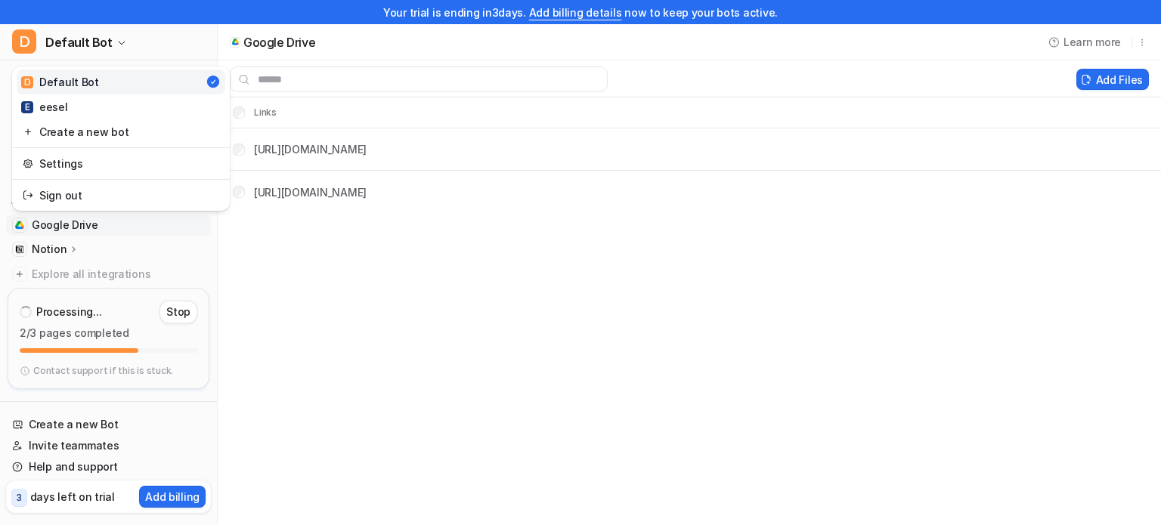
click at [404, 112] on div "Your trial is ending [DATE]. Add billing details now to keep your bots active. …" at bounding box center [580, 262] width 1161 height 525
click at [107, 79] on link "Chat" at bounding box center [108, 80] width 205 height 21
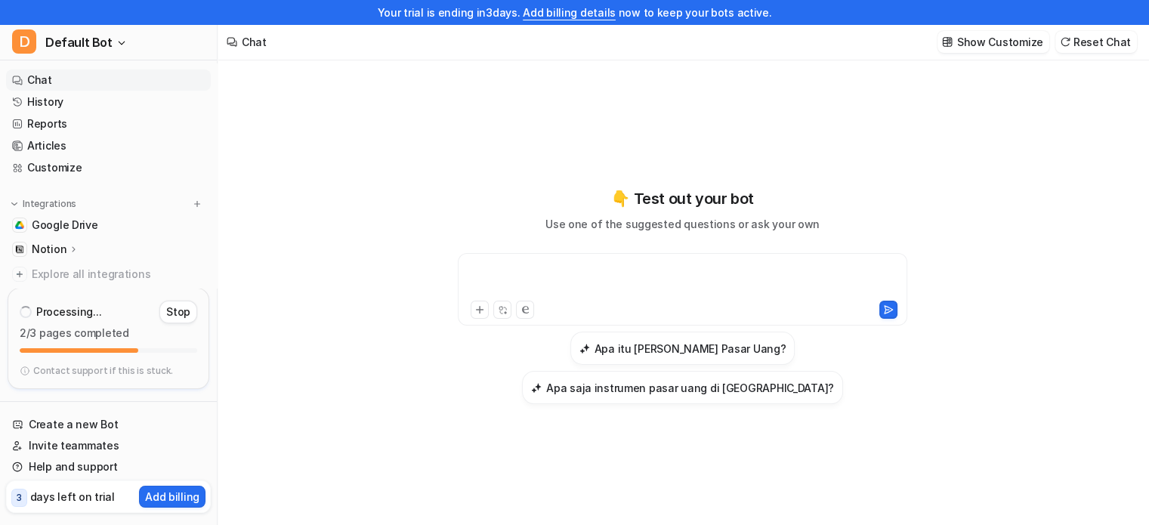
click at [620, 295] on div at bounding box center [683, 280] width 442 height 35
click at [618, 291] on div at bounding box center [683, 280] width 442 height 35
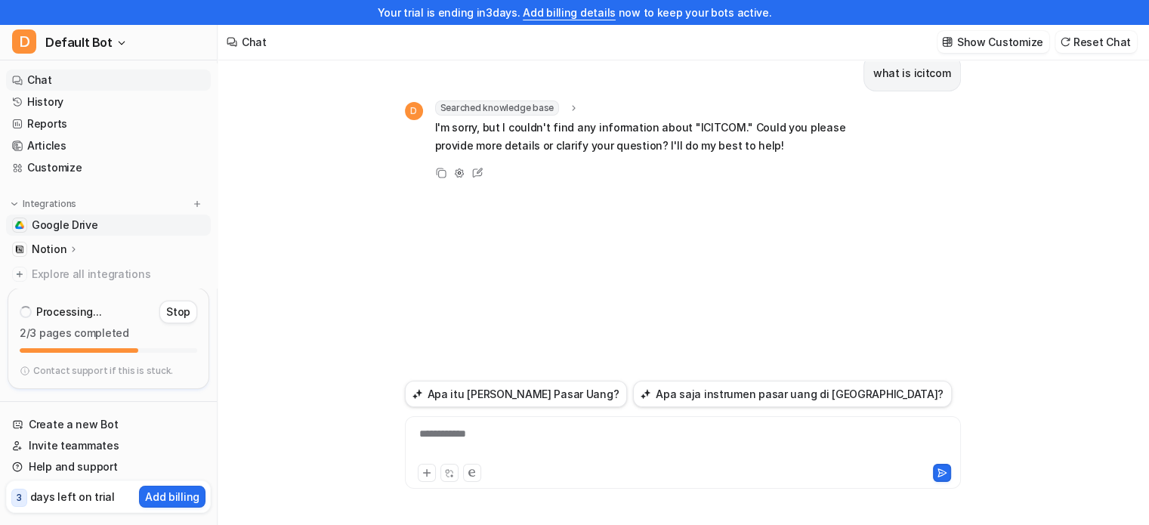
click at [83, 228] on span "Google Drive" at bounding box center [65, 225] width 67 height 15
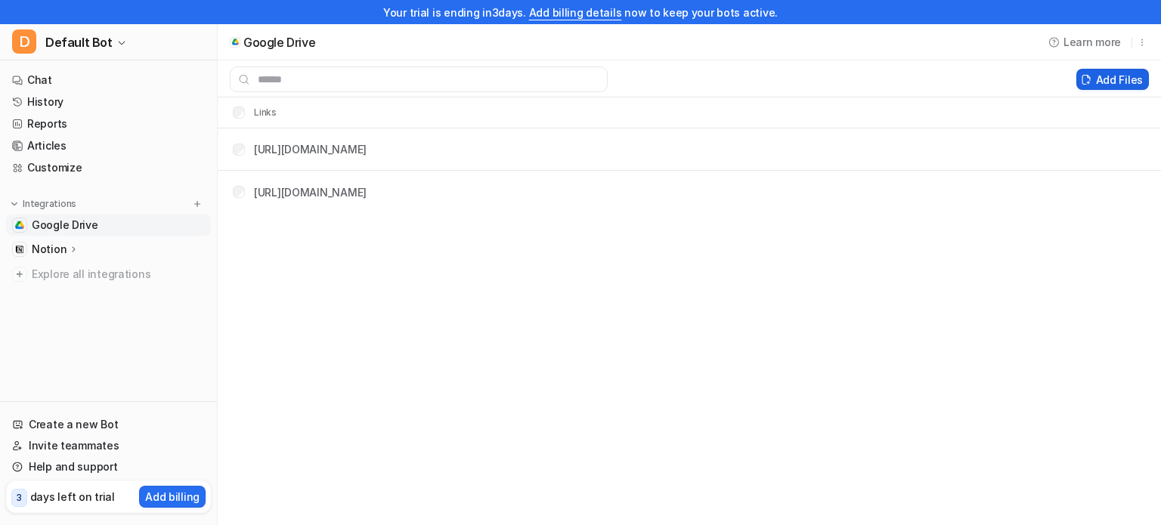
click at [1115, 69] on button "Add Files" at bounding box center [1112, 79] width 73 height 21
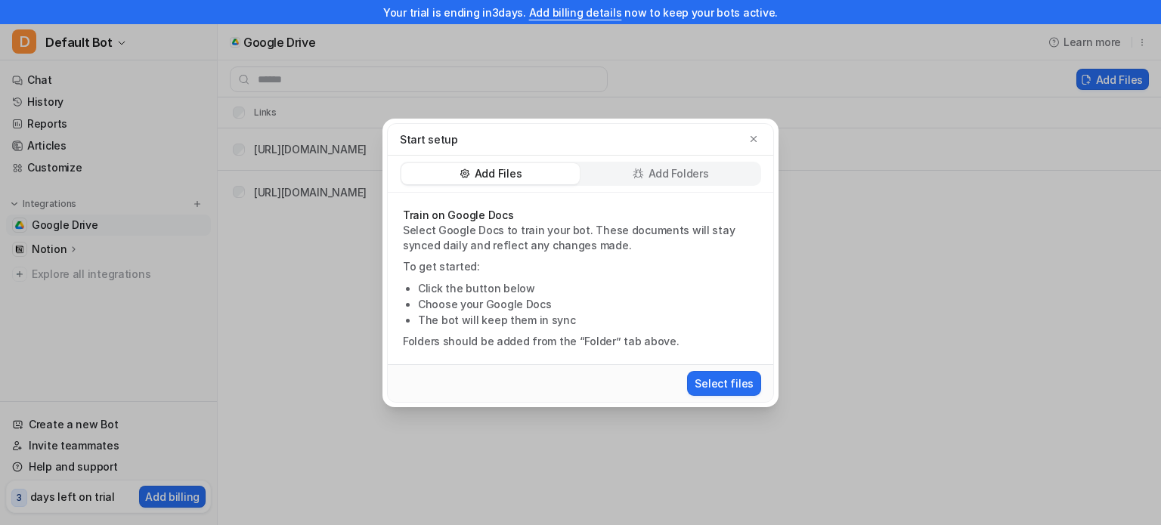
click at [670, 173] on p "Add Folders" at bounding box center [678, 173] width 60 height 15
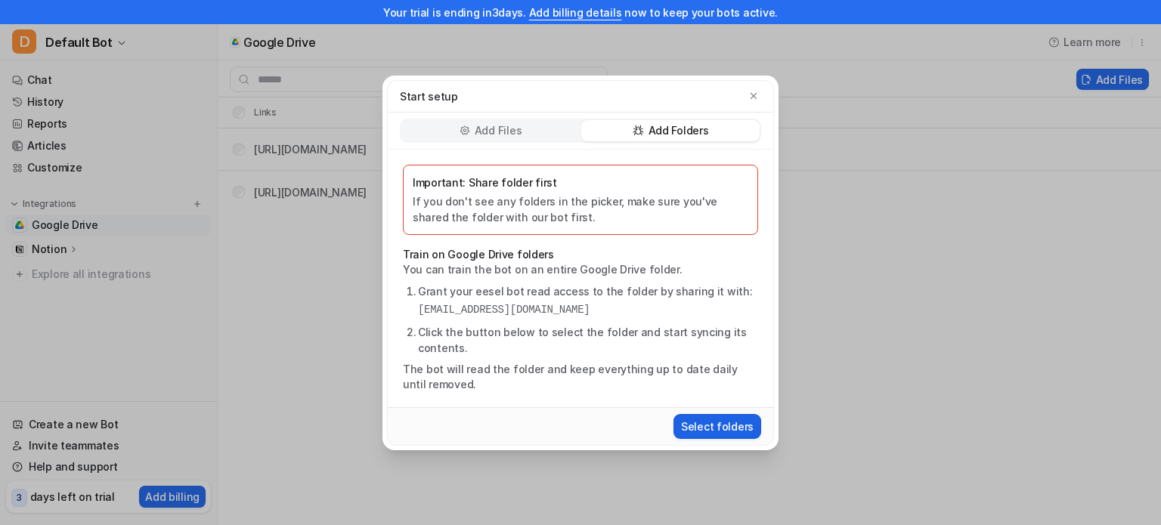
click at [710, 418] on button "Select folders" at bounding box center [717, 426] width 88 height 25
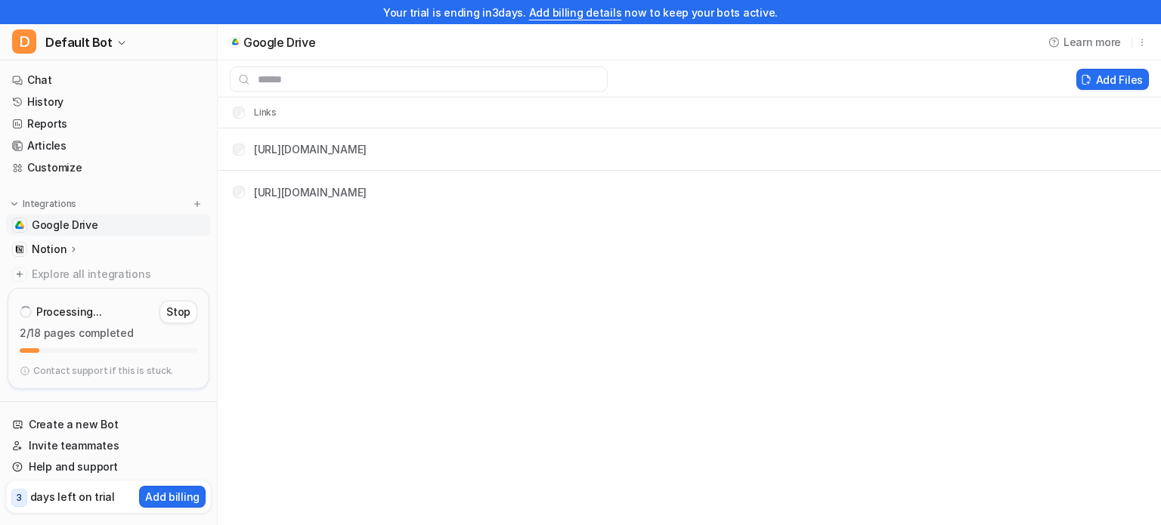
click at [880, 377] on div "Google Drive Learn more Add Files Links [URL][DOMAIN_NAME] [URL][DOMAIN_NAME]" at bounding box center [580, 262] width 1161 height 525
click at [161, 82] on link "Chat" at bounding box center [108, 80] width 205 height 21
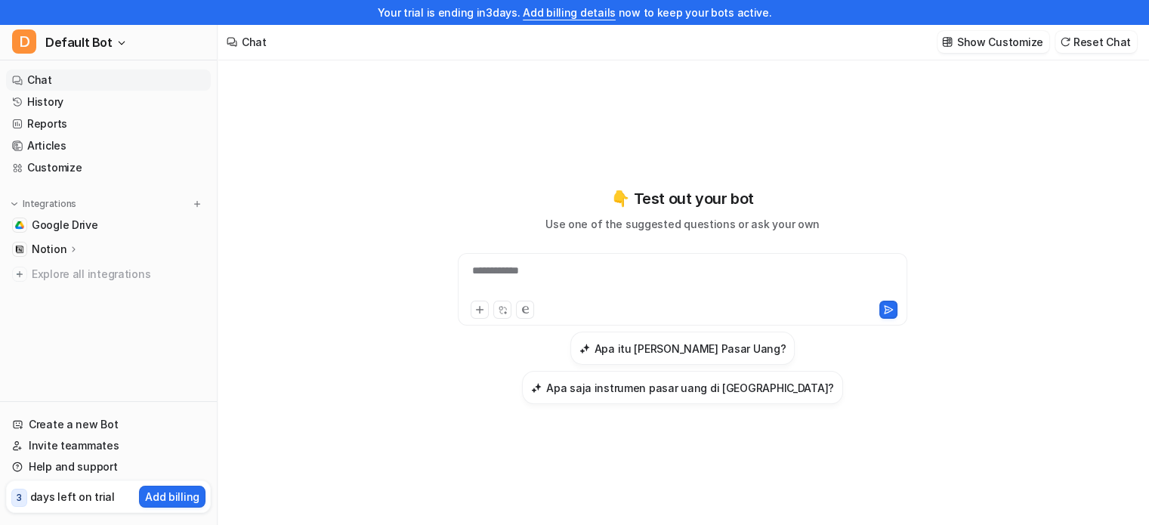
click at [567, 280] on div "**********" at bounding box center [683, 289] width 450 height 73
click at [558, 286] on div at bounding box center [683, 280] width 442 height 35
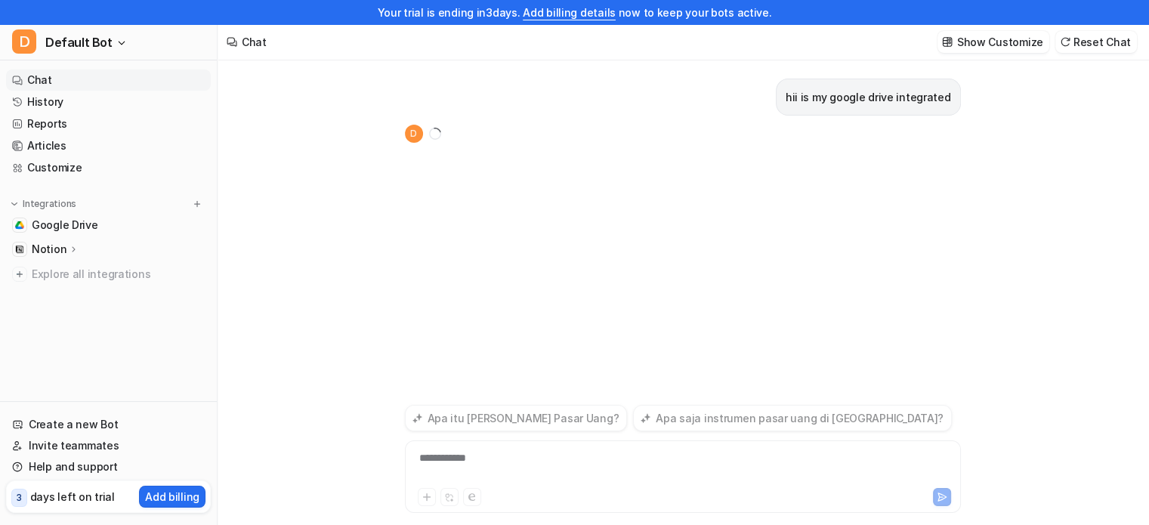
scroll to position [24, 0]
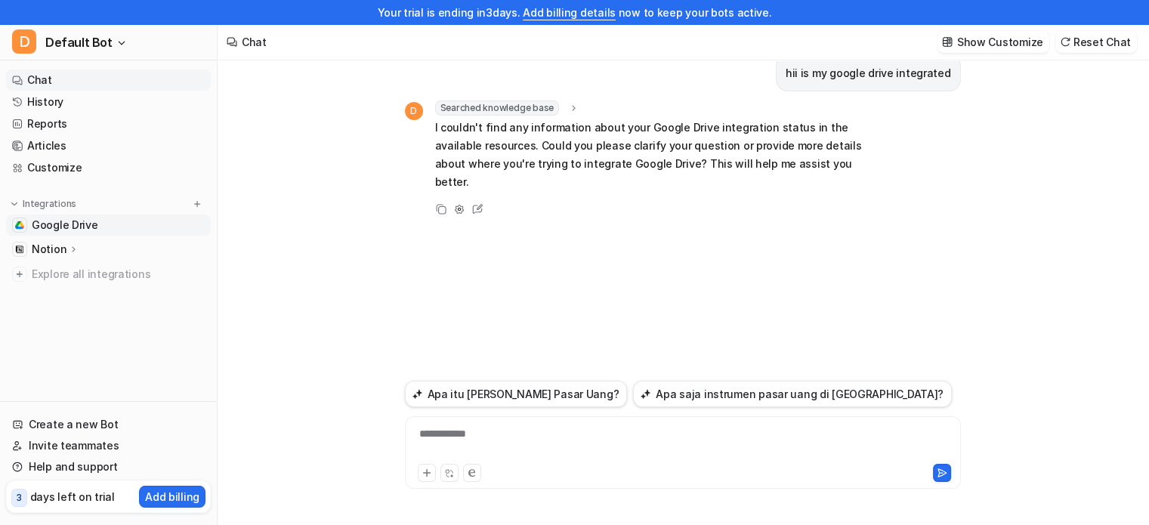
click at [135, 230] on link "Google Drive" at bounding box center [108, 225] width 205 height 21
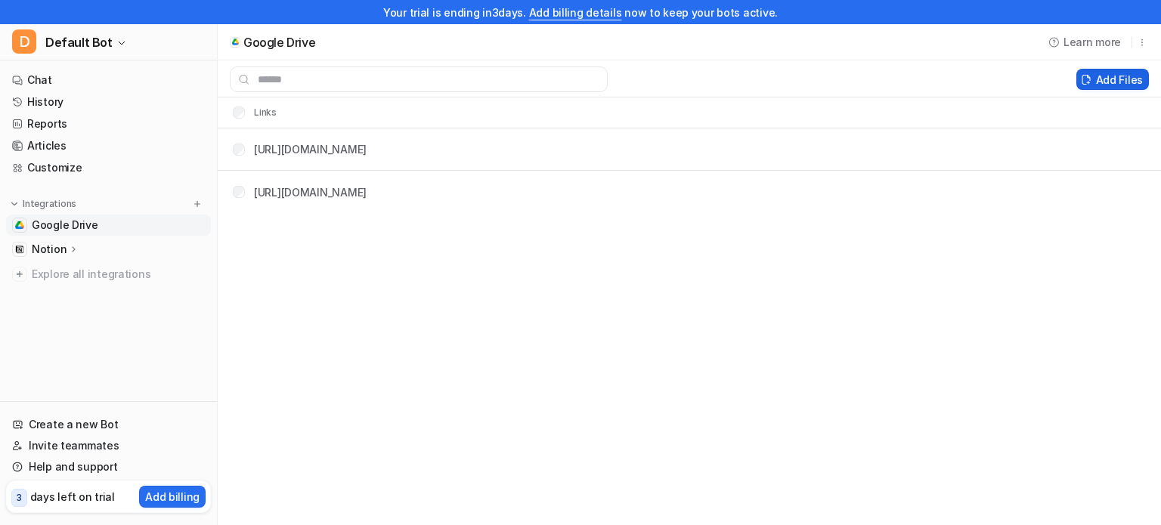
click at [1103, 79] on button "Add Files" at bounding box center [1112, 79] width 73 height 21
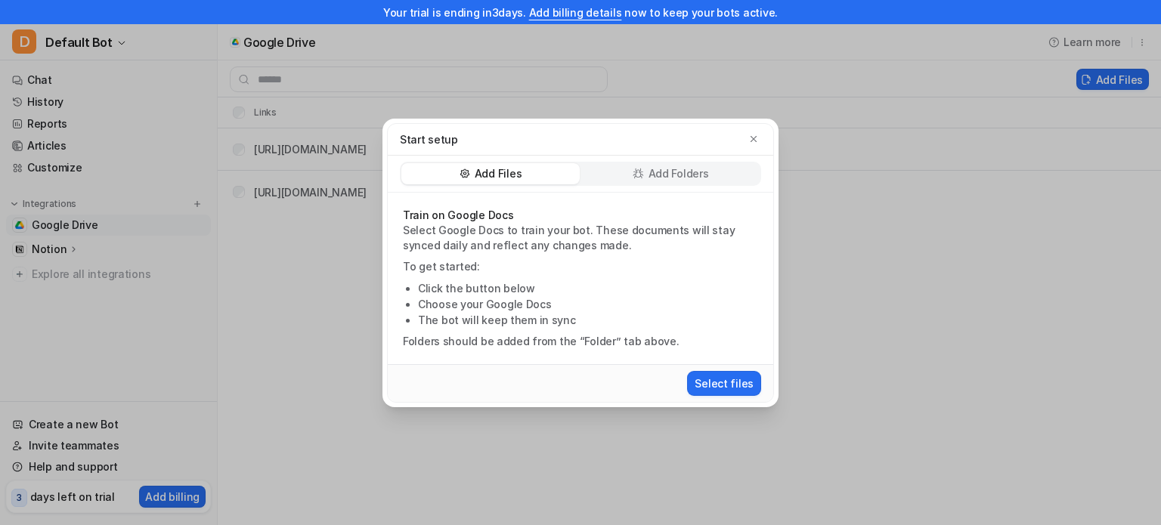
click at [678, 159] on div "Add Files Add Folders" at bounding box center [580, 174] width 385 height 37
click at [665, 174] on p "Add Folders" at bounding box center [678, 173] width 60 height 15
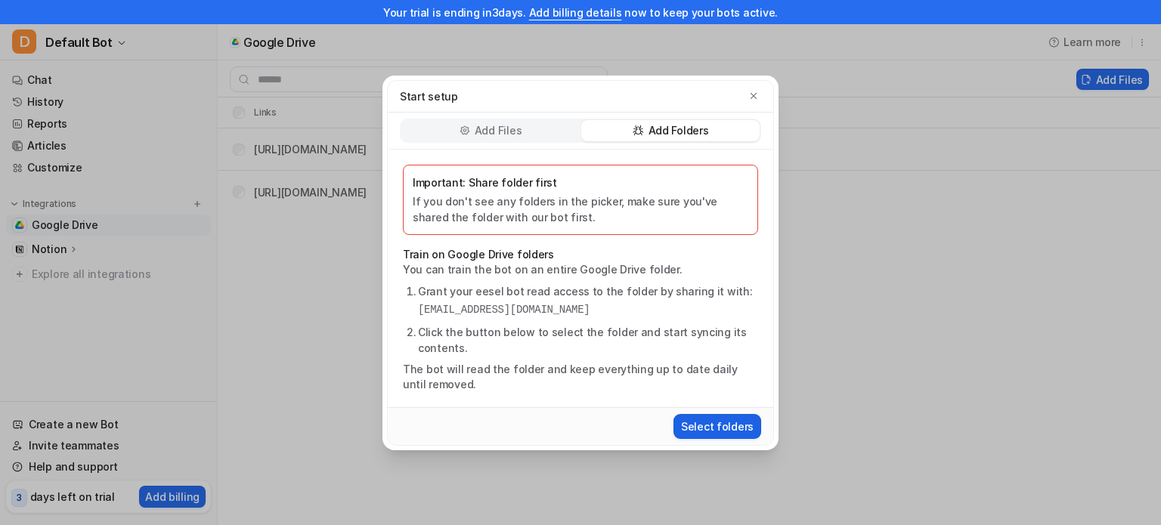
click at [718, 414] on button "Select folders" at bounding box center [717, 426] width 88 height 25
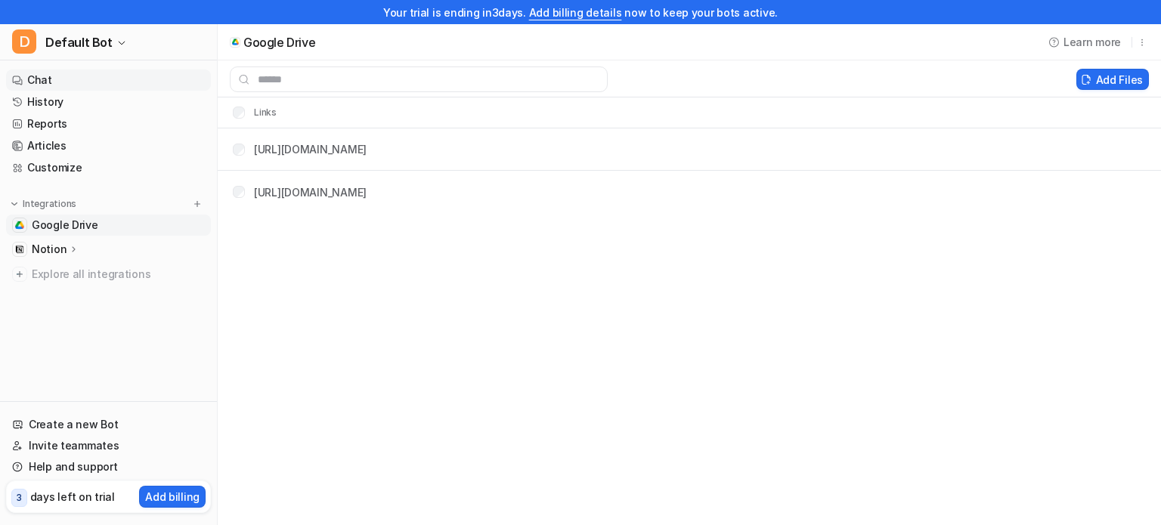
click at [115, 76] on link "Chat" at bounding box center [108, 80] width 205 height 21
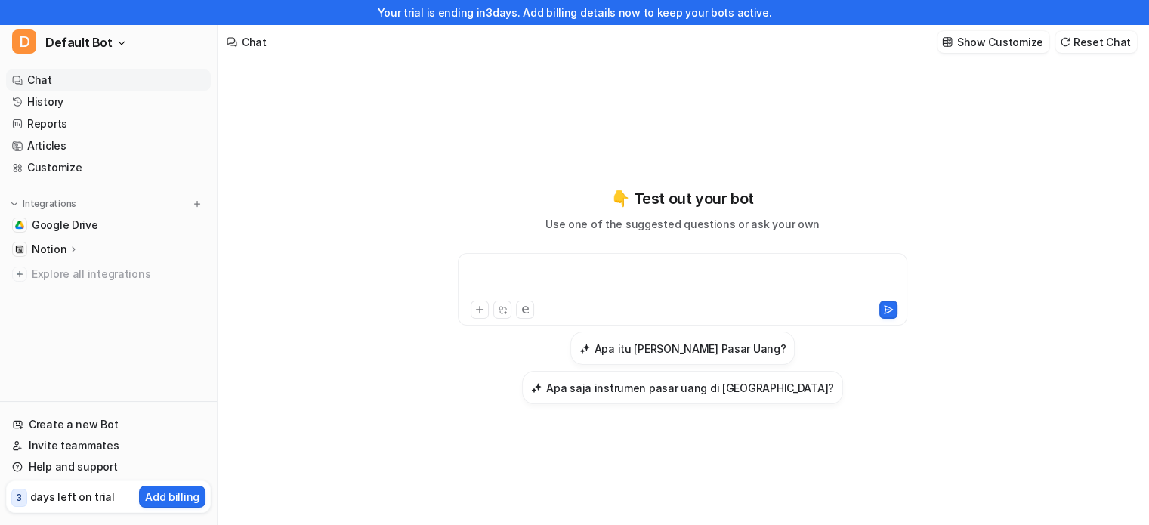
click at [583, 289] on div at bounding box center [683, 280] width 442 height 35
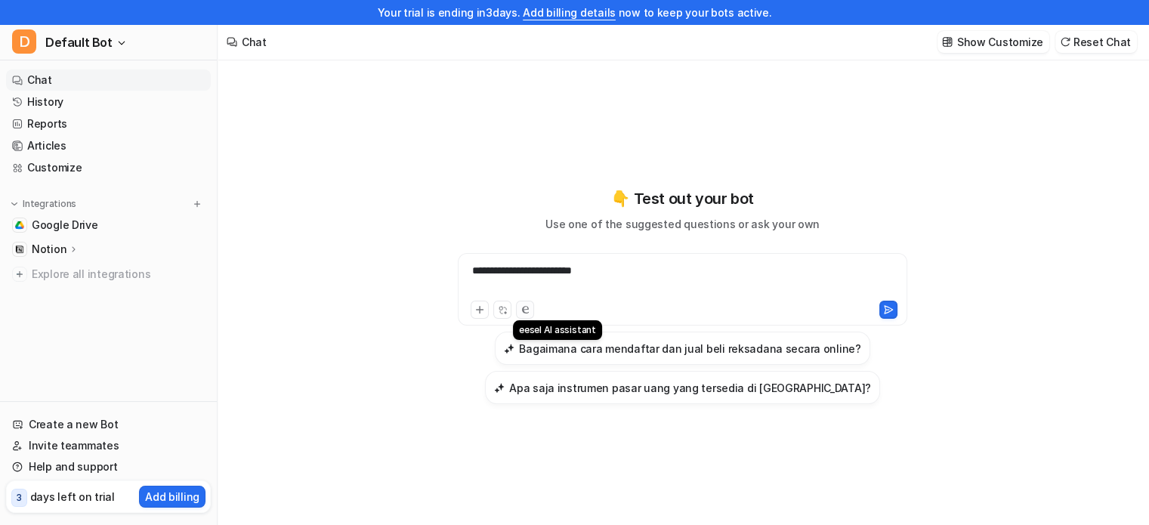
click at [529, 311] on button at bounding box center [525, 310] width 18 height 18
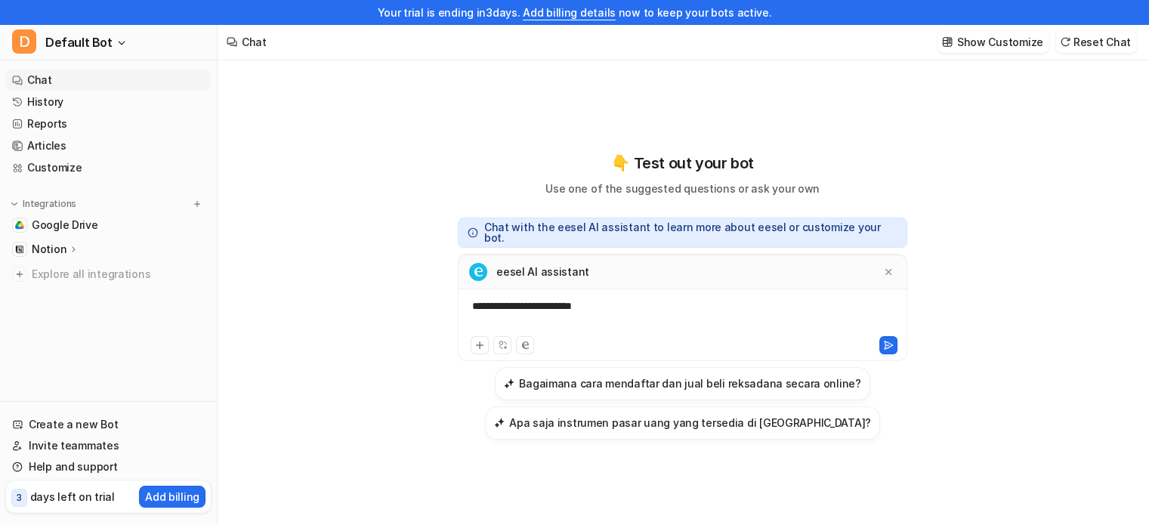
click at [641, 305] on div "**********" at bounding box center [683, 316] width 442 height 35
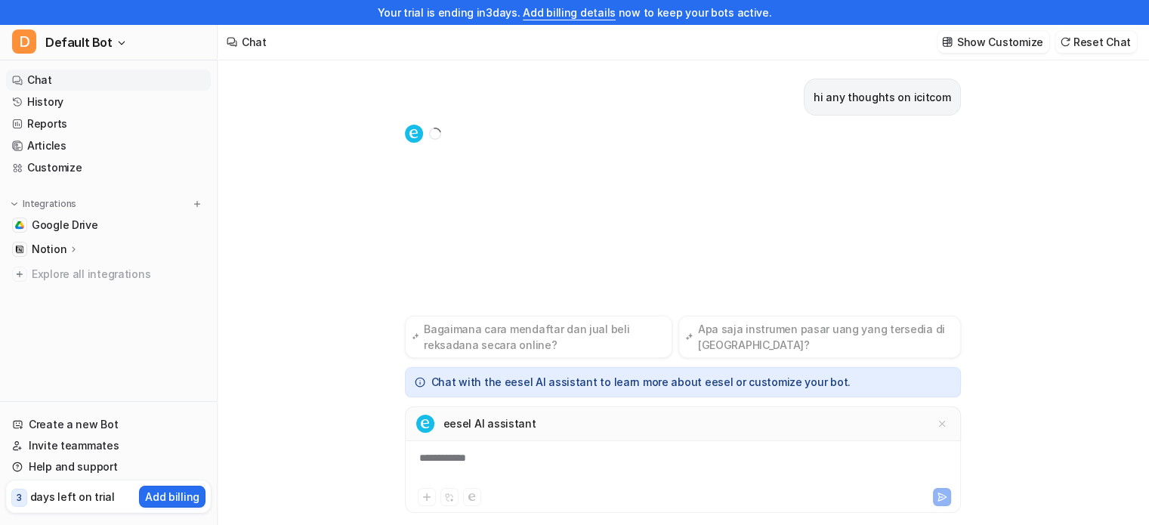
scroll to position [24, 0]
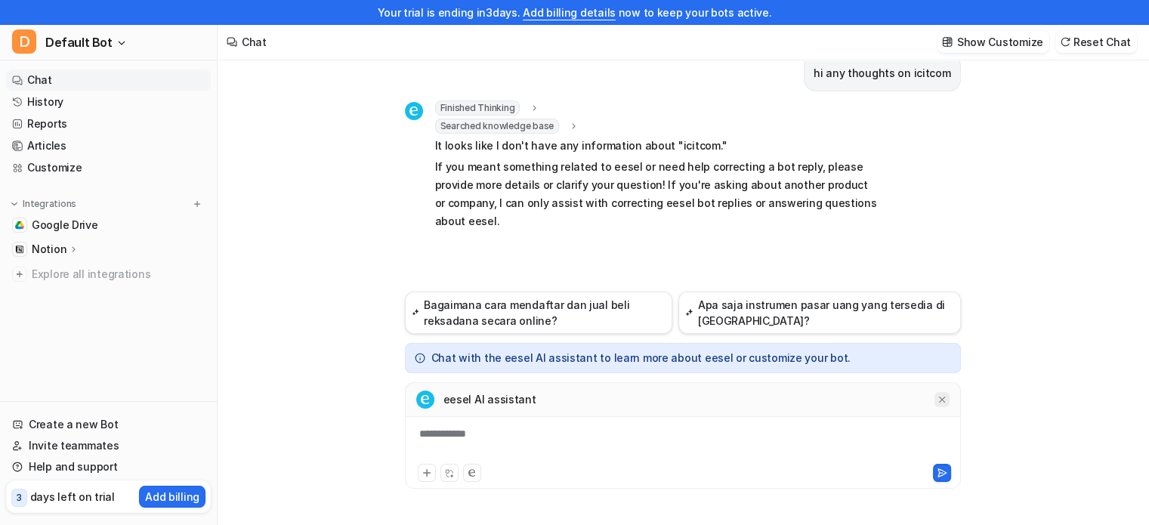
click at [943, 401] on icon at bounding box center [942, 400] width 6 height 6
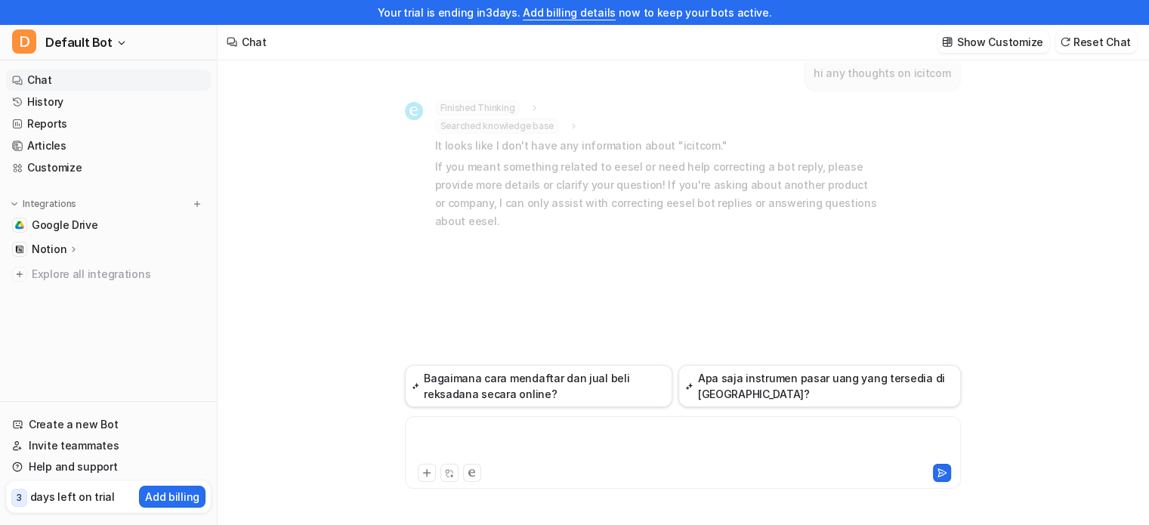
click at [525, 441] on div at bounding box center [683, 443] width 549 height 35
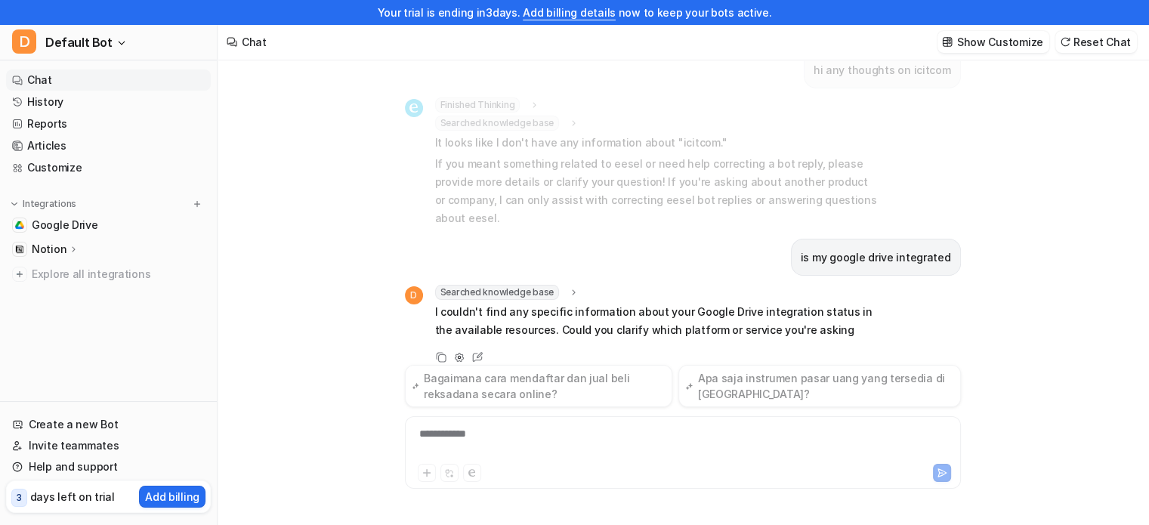
scroll to position [21, 0]
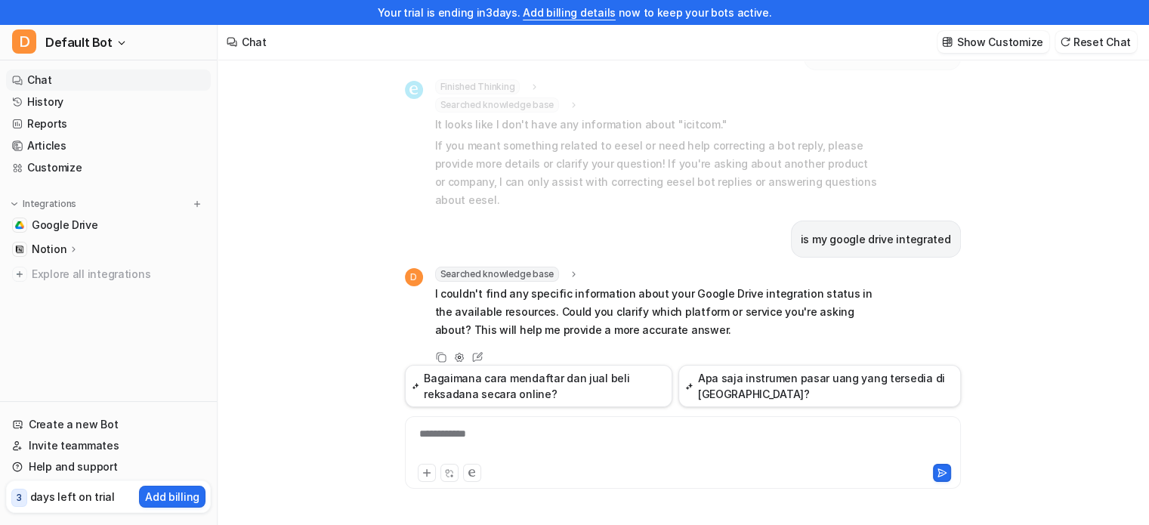
click at [511, 422] on div "**********" at bounding box center [683, 452] width 556 height 73
click at [490, 442] on div at bounding box center [683, 443] width 549 height 35
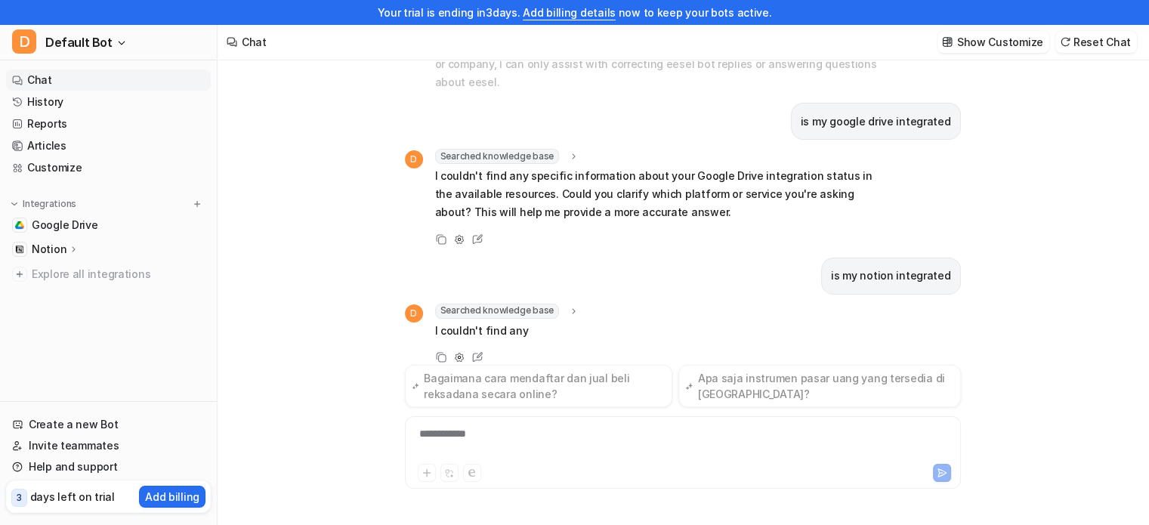
scroll to position [157, 0]
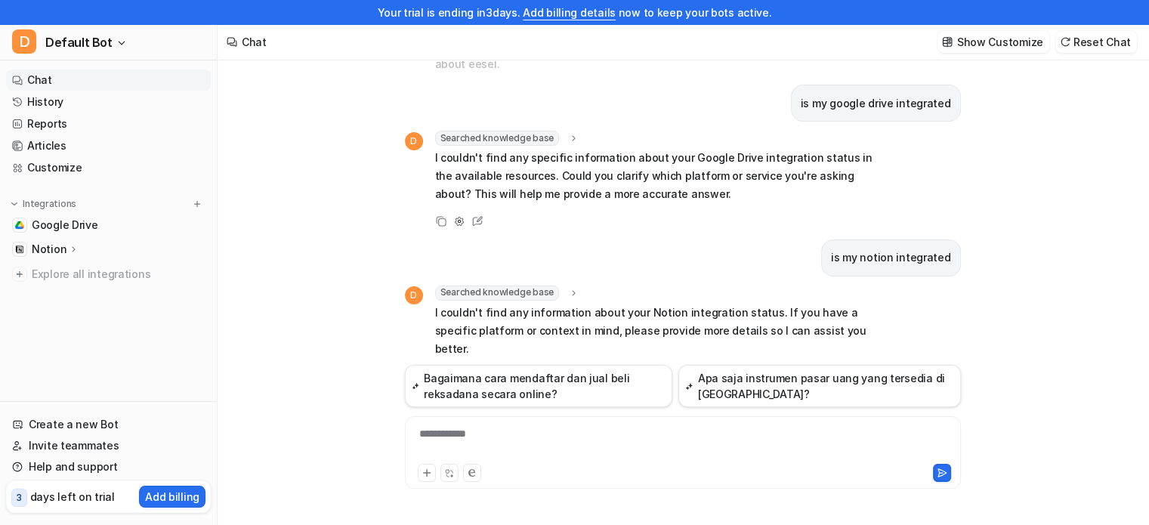
click at [490, 442] on div "**********" at bounding box center [683, 443] width 549 height 35
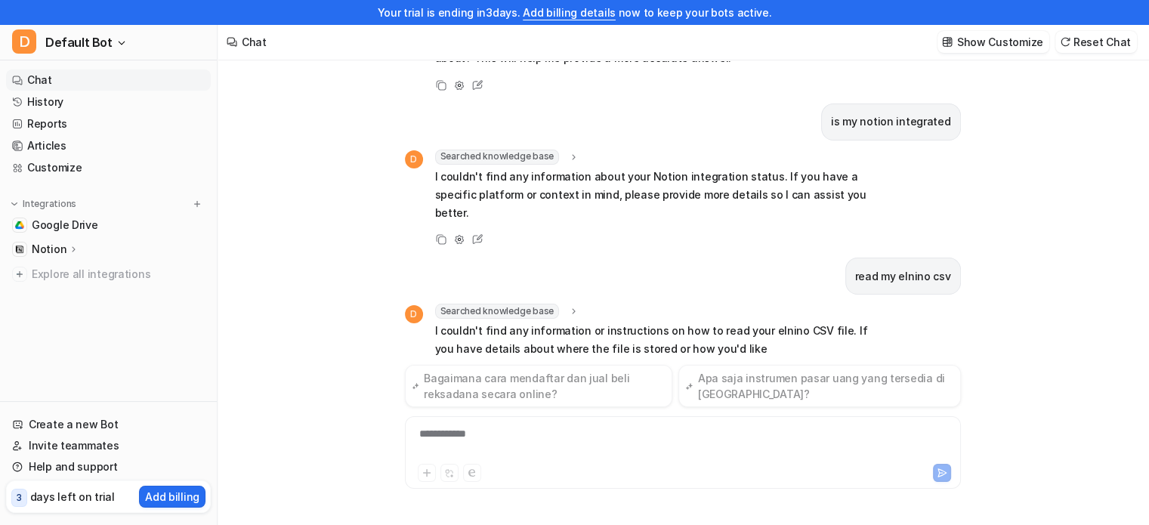
scroll to position [311, 0]
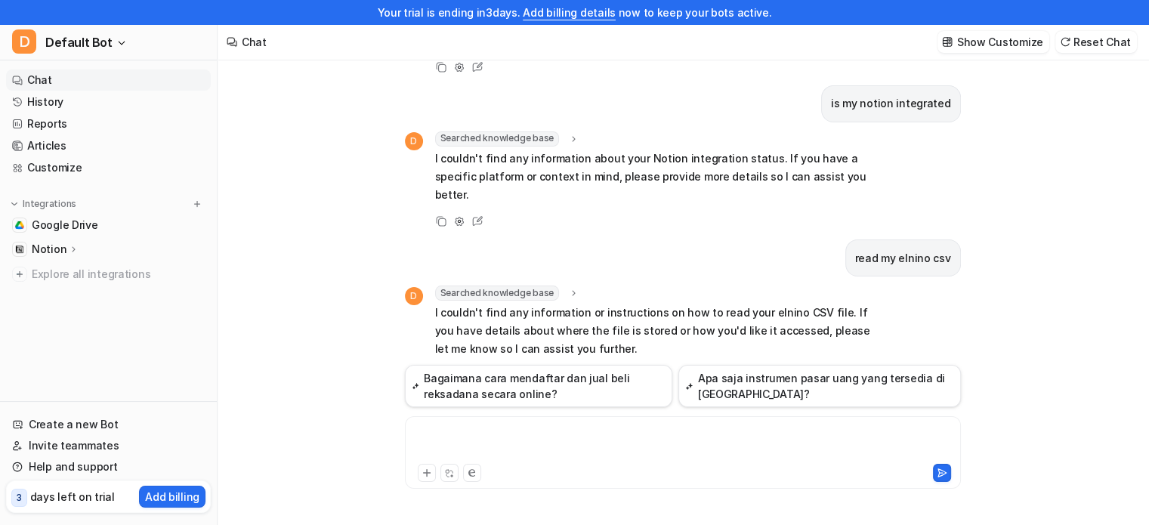
click at [720, 439] on div at bounding box center [683, 443] width 549 height 35
click at [88, 224] on span "Google Drive" at bounding box center [65, 225] width 67 height 15
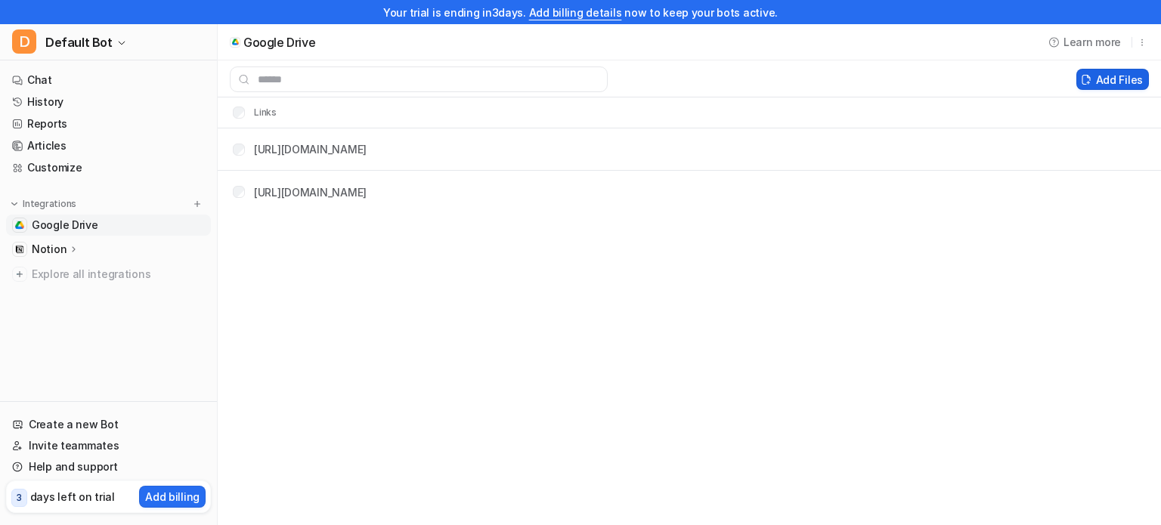
click at [1134, 84] on button "Add Files" at bounding box center [1112, 79] width 73 height 21
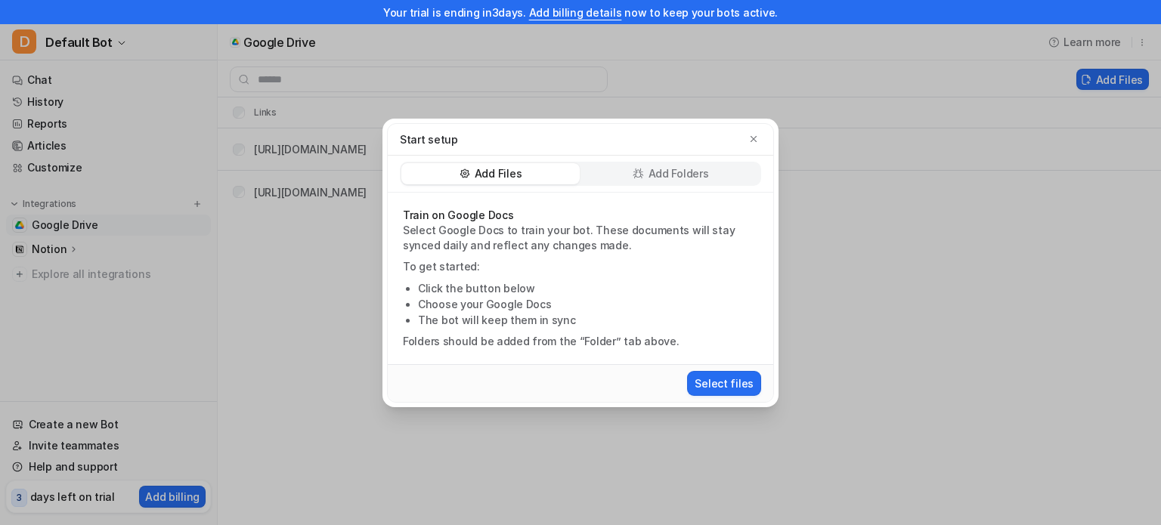
click at [719, 169] on div "Add Folders" at bounding box center [670, 173] width 178 height 21
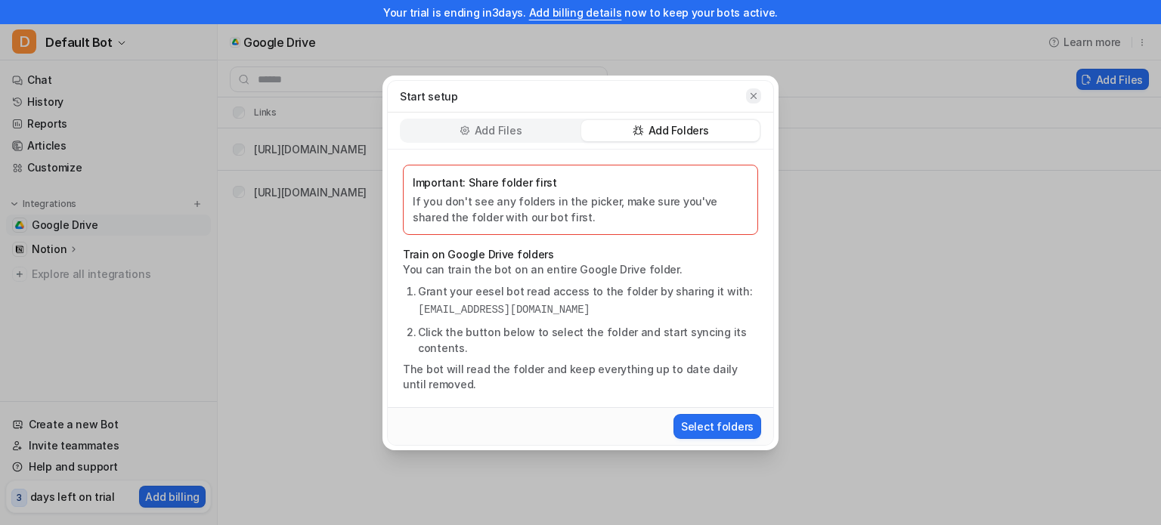
click at [755, 98] on icon "button" at bounding box center [753, 96] width 11 height 11
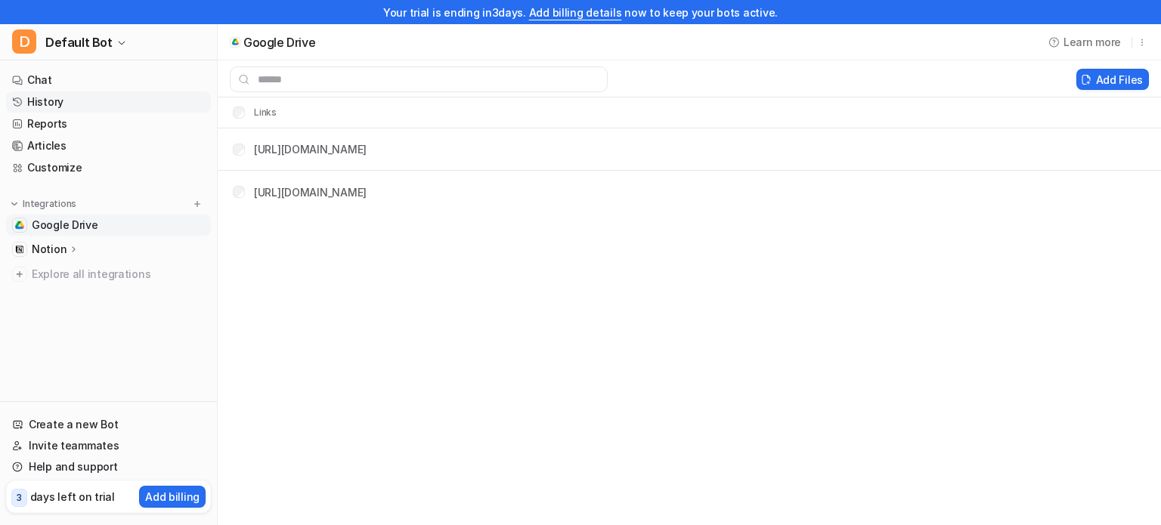
click at [77, 106] on link "History" at bounding box center [108, 101] width 205 height 21
click at [79, 105] on link "History" at bounding box center [108, 101] width 205 height 21
click at [53, 99] on link "History" at bounding box center [108, 101] width 205 height 21
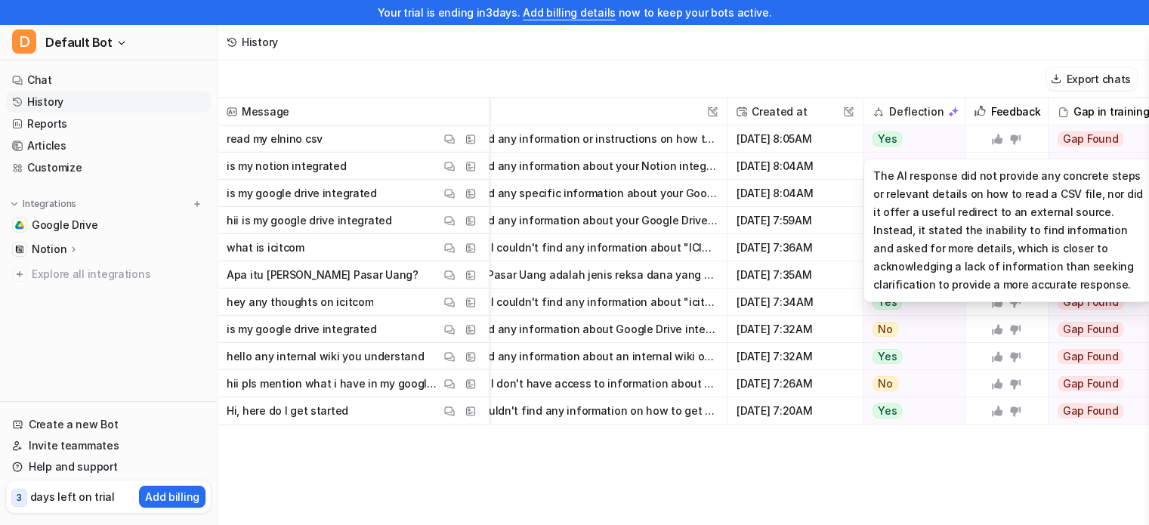
scroll to position [0, 78]
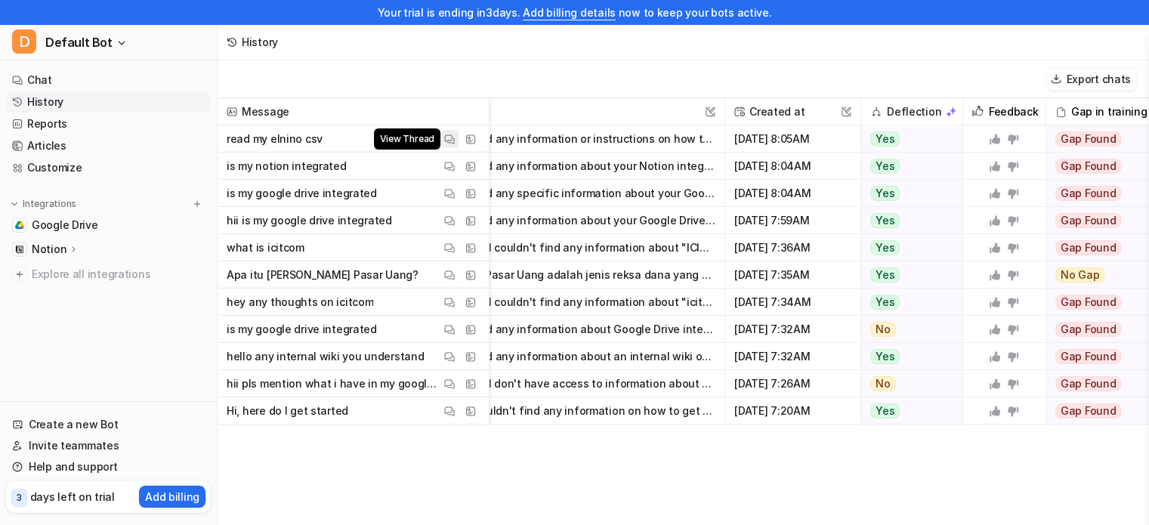
click at [447, 135] on img at bounding box center [449, 139] width 11 height 11
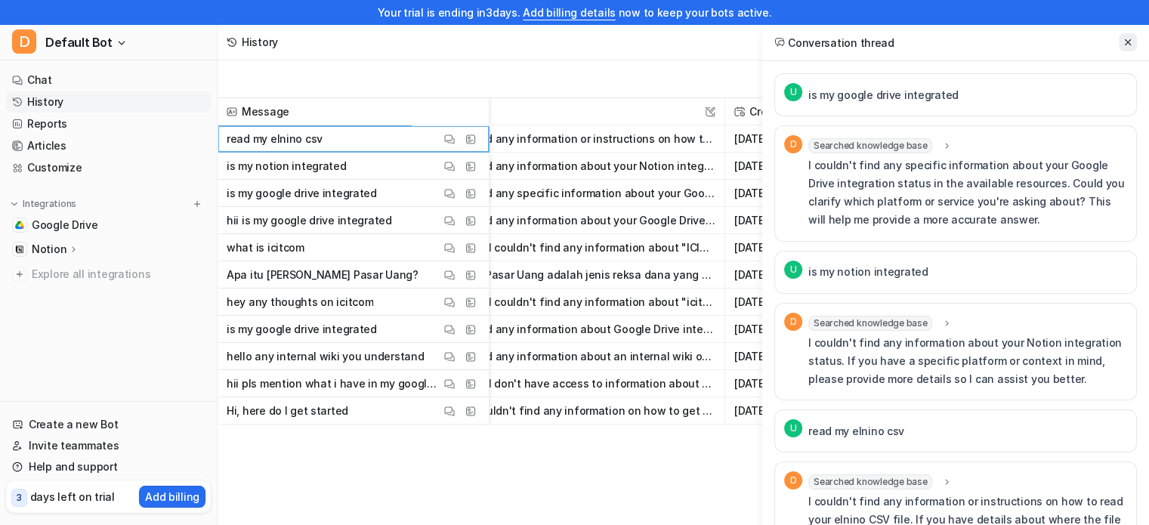
click at [1128, 42] on icon at bounding box center [1128, 42] width 6 height 6
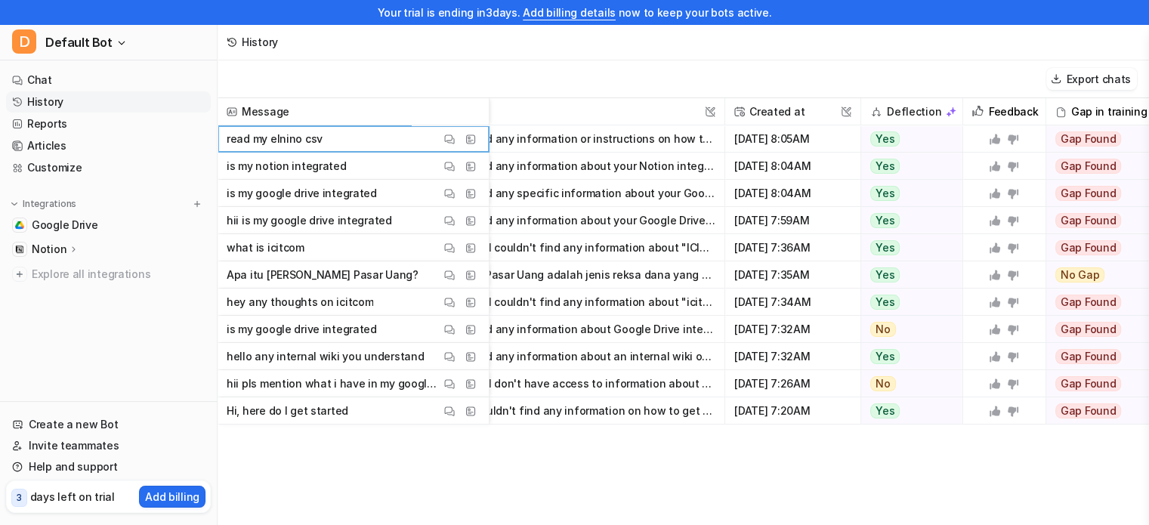
scroll to position [0, 0]
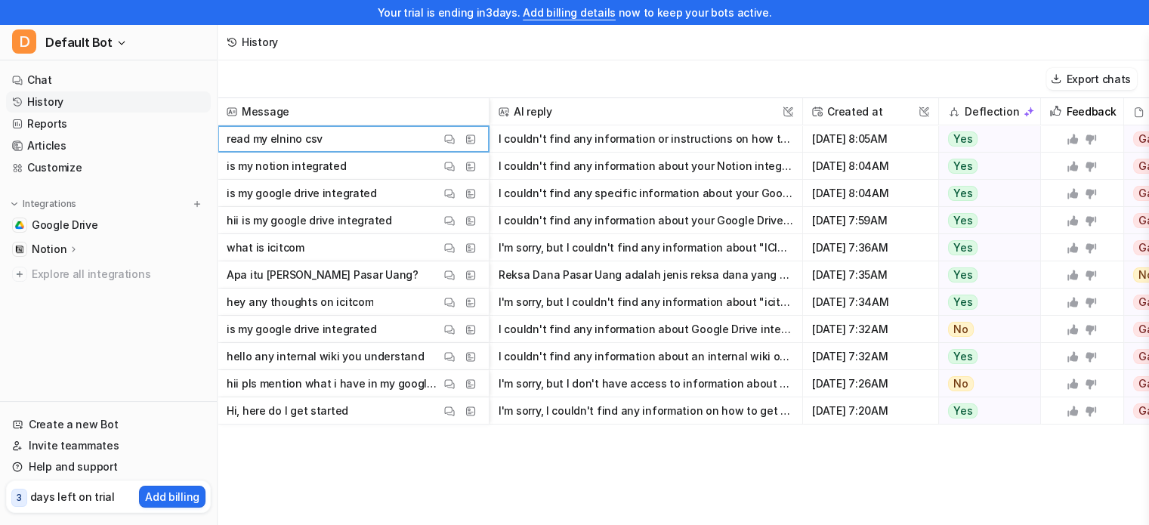
click at [701, 146] on button "I couldn't find any information or instructions on how to read your elnino CSV …" at bounding box center [646, 138] width 295 height 27
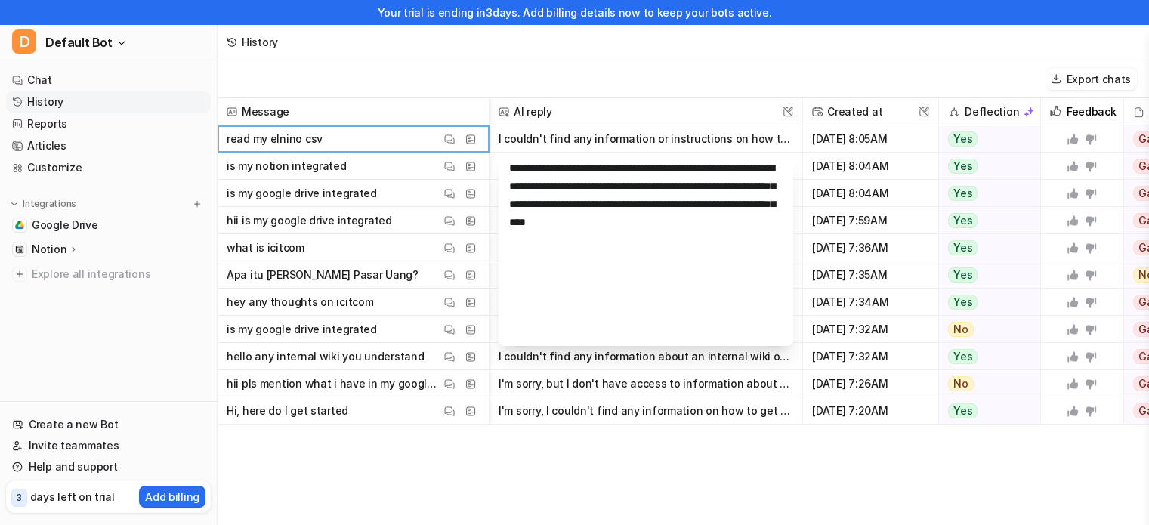
click at [70, 213] on div "Integrations Google Drive Notion Overview Links Explore all integrations" at bounding box center [108, 240] width 205 height 88
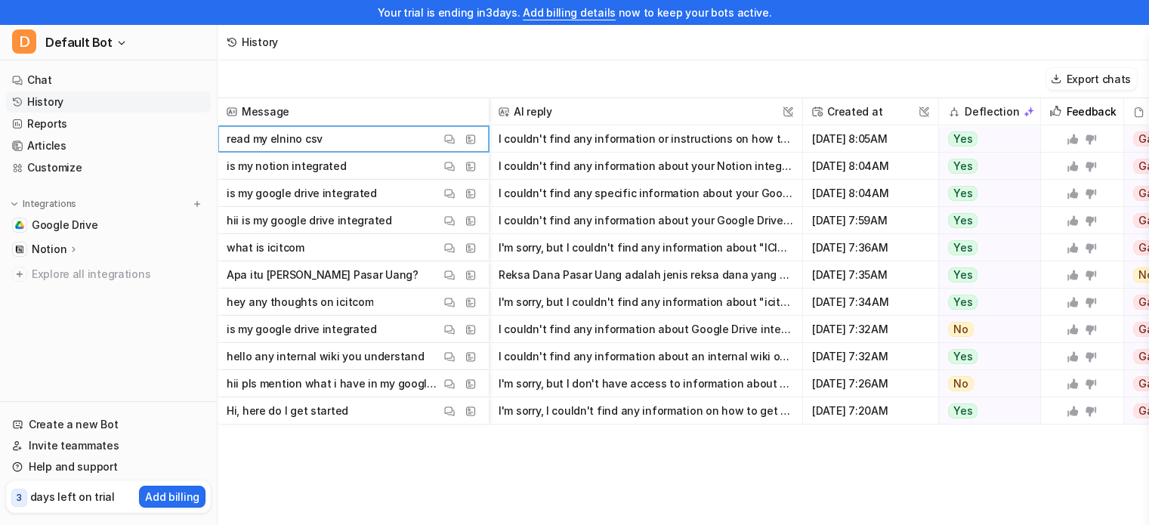
click at [69, 246] on icon at bounding box center [74, 248] width 11 height 11
click at [100, 220] on link "Google Drive" at bounding box center [108, 225] width 205 height 21
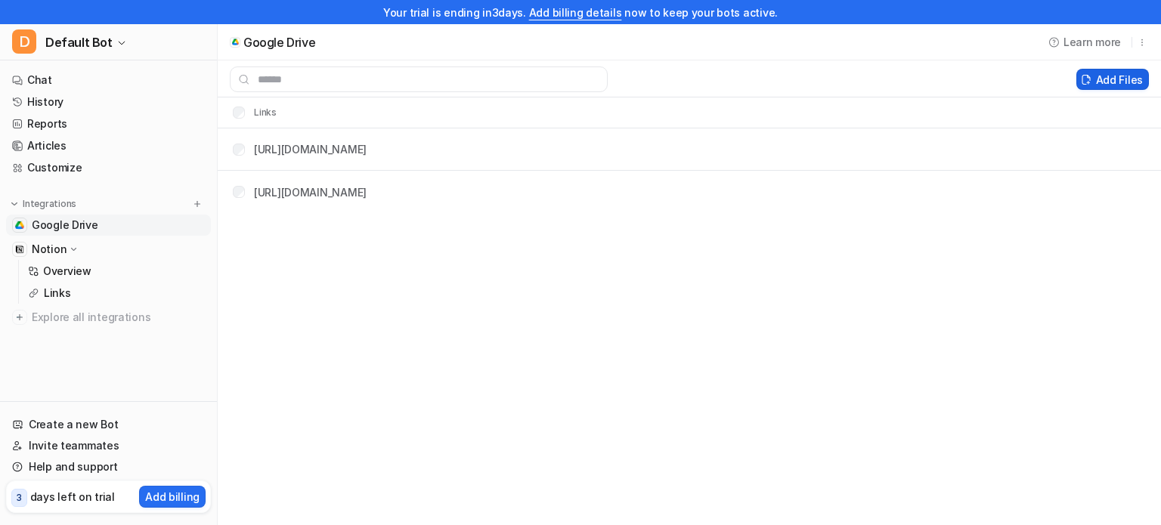
click at [1131, 75] on button "Add Files" at bounding box center [1112, 79] width 73 height 21
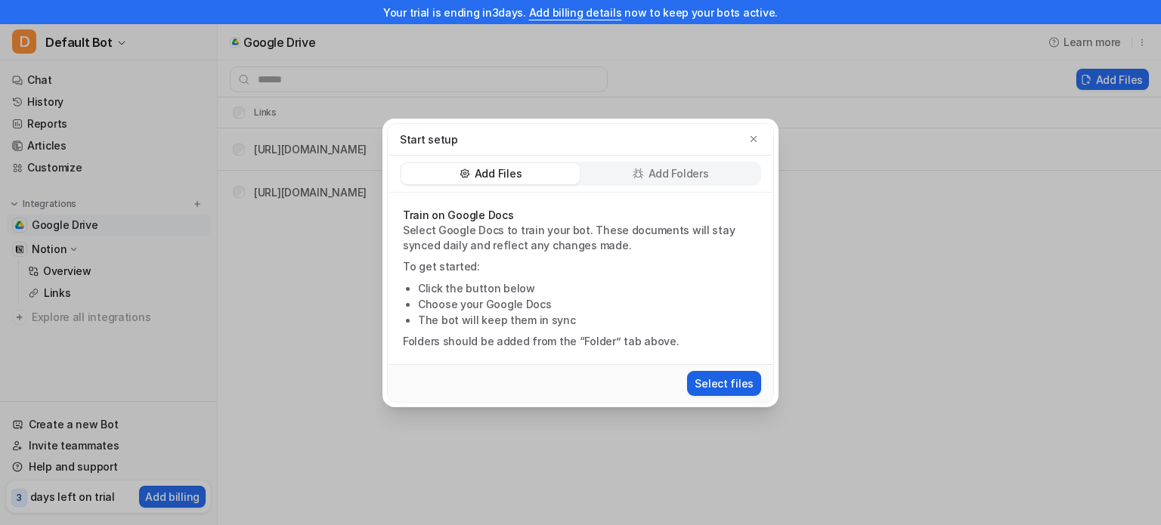
click at [750, 382] on button "Select files" at bounding box center [724, 383] width 74 height 25
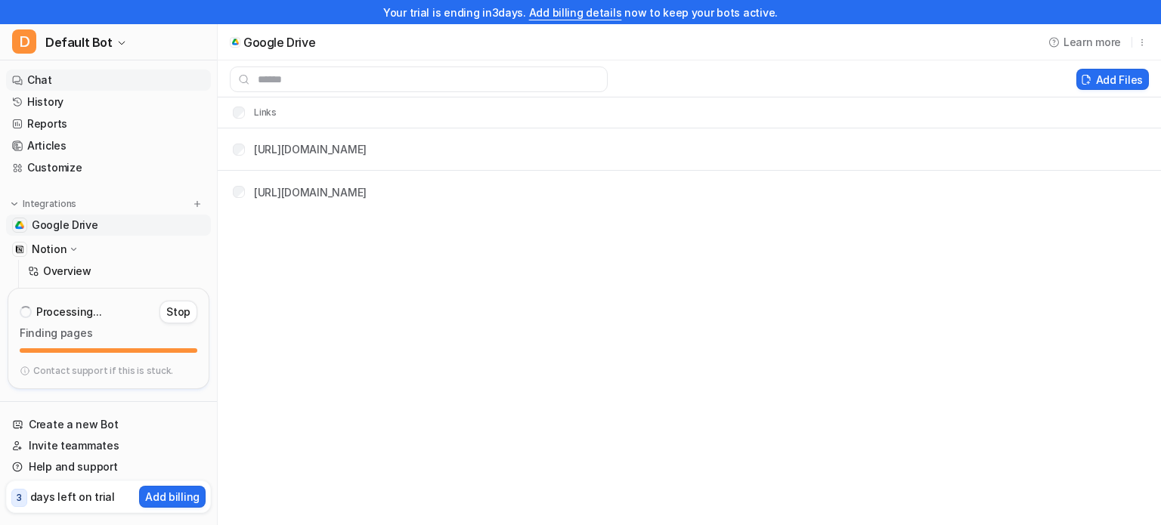
click at [107, 78] on link "Chat" at bounding box center [108, 80] width 205 height 21
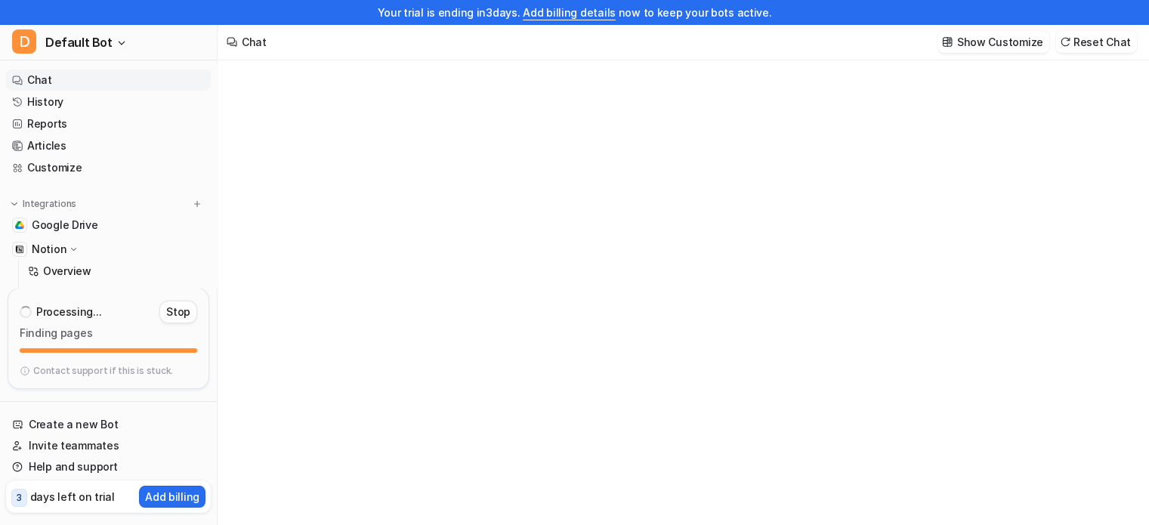
type textarea "**********"
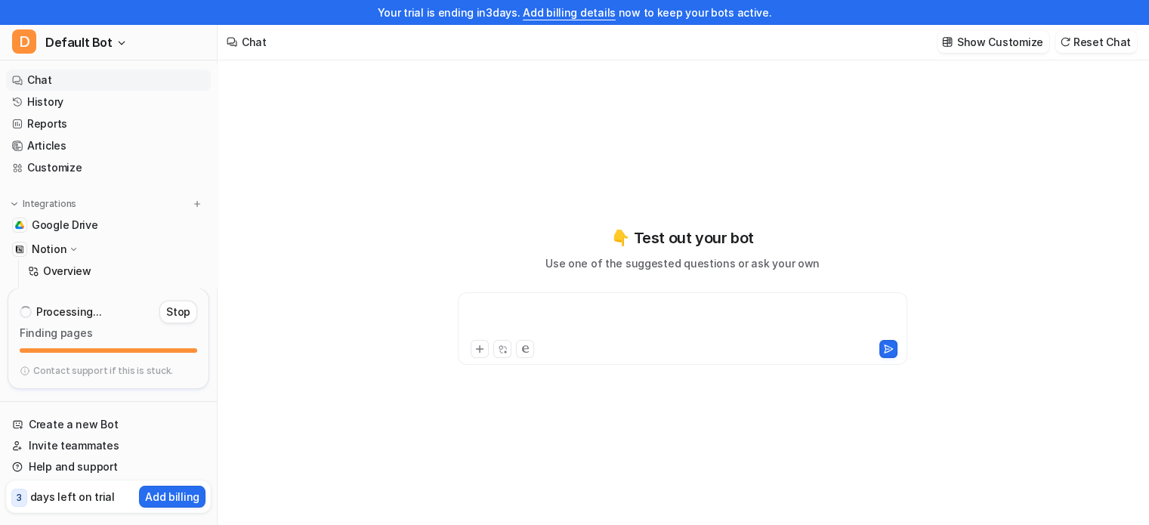
click at [549, 320] on div at bounding box center [683, 319] width 442 height 35
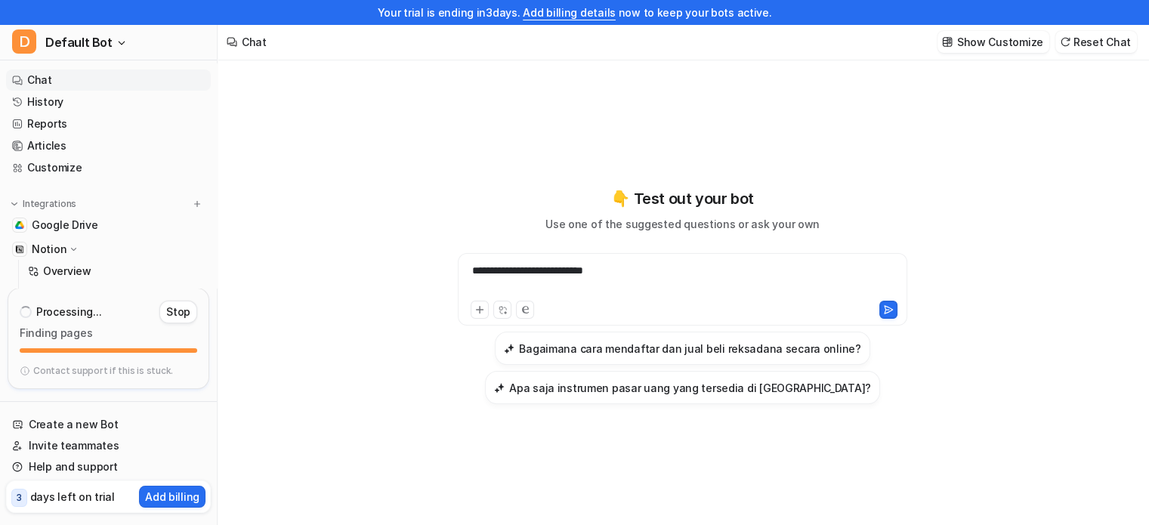
scroll to position [24, 0]
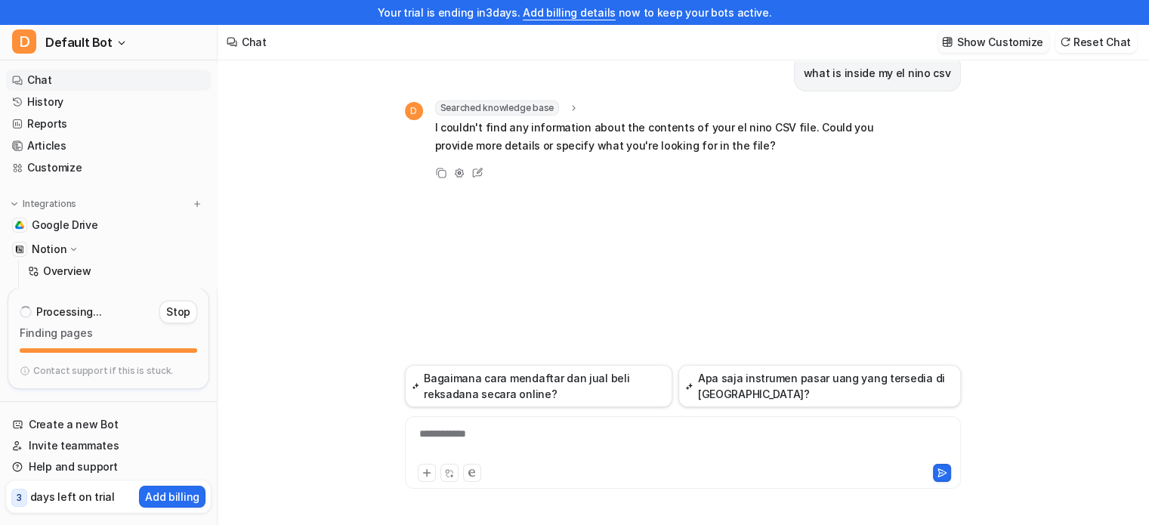
click at [1007, 34] on p "Show Customize" at bounding box center [1001, 42] width 86 height 16
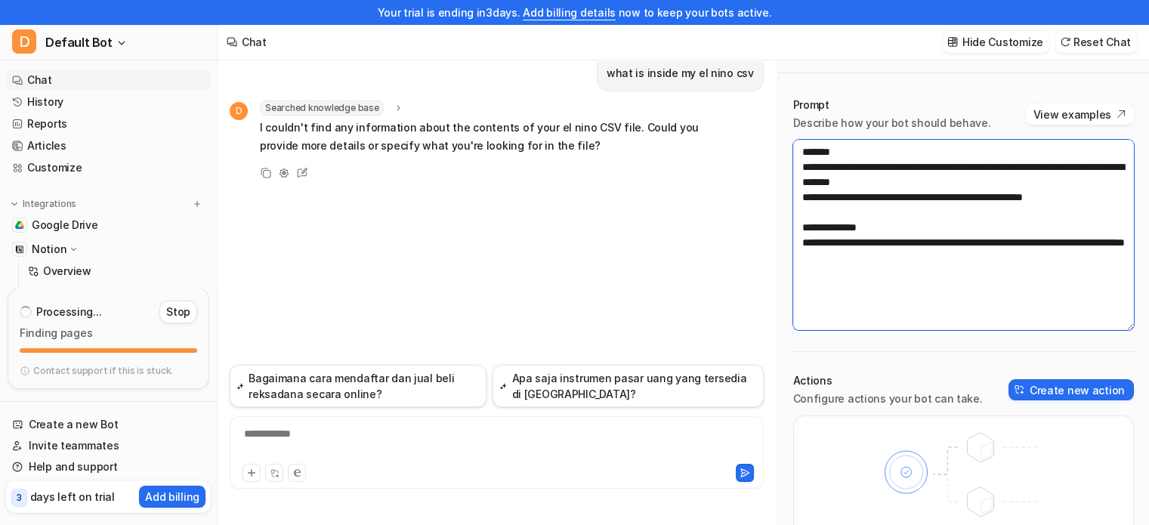
click at [975, 252] on textarea "**********" at bounding box center [964, 235] width 341 height 190
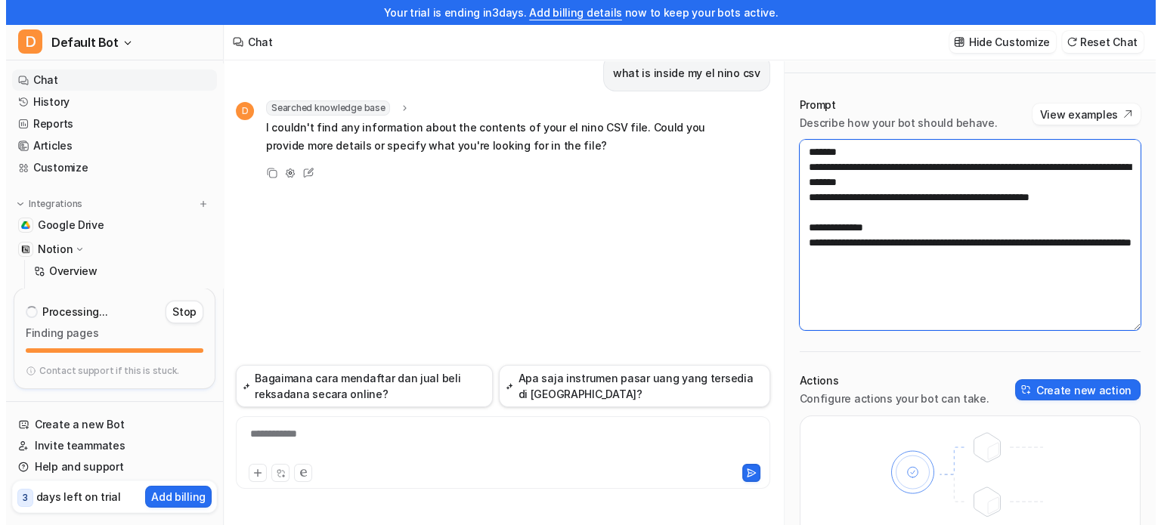
scroll to position [5, 0]
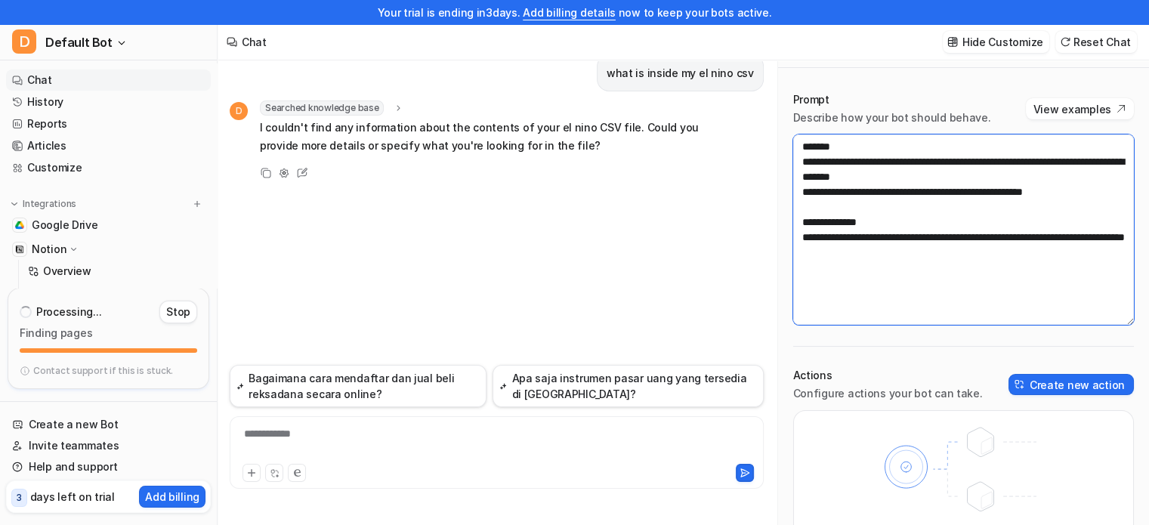
click at [1100, 206] on textarea "**********" at bounding box center [964, 230] width 341 height 190
type textarea "**********"
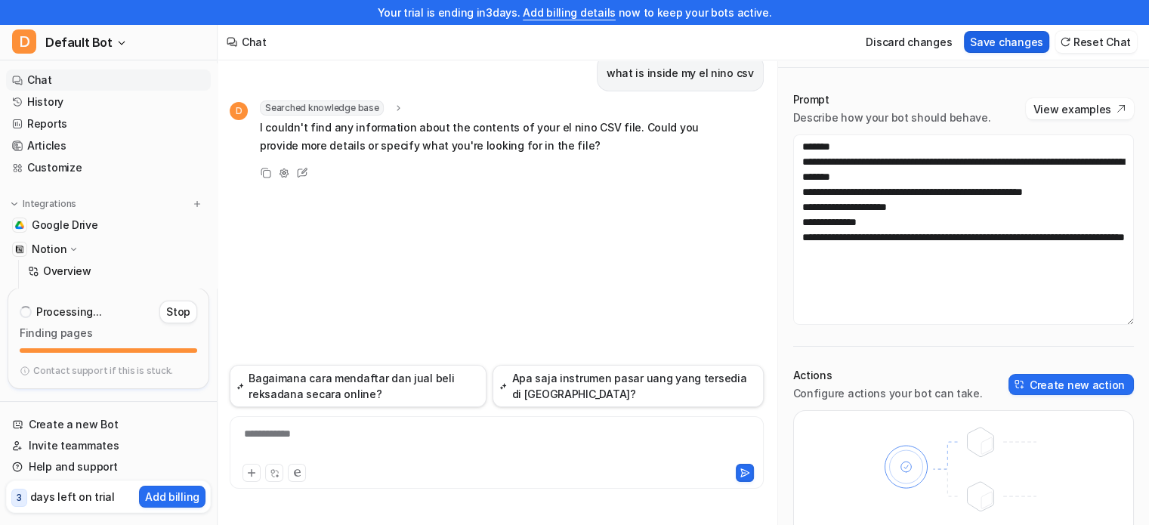
click at [995, 49] on button "Save changes" at bounding box center [1006, 42] width 85 height 22
click at [1053, 375] on button "Create new action" at bounding box center [1071, 384] width 125 height 21
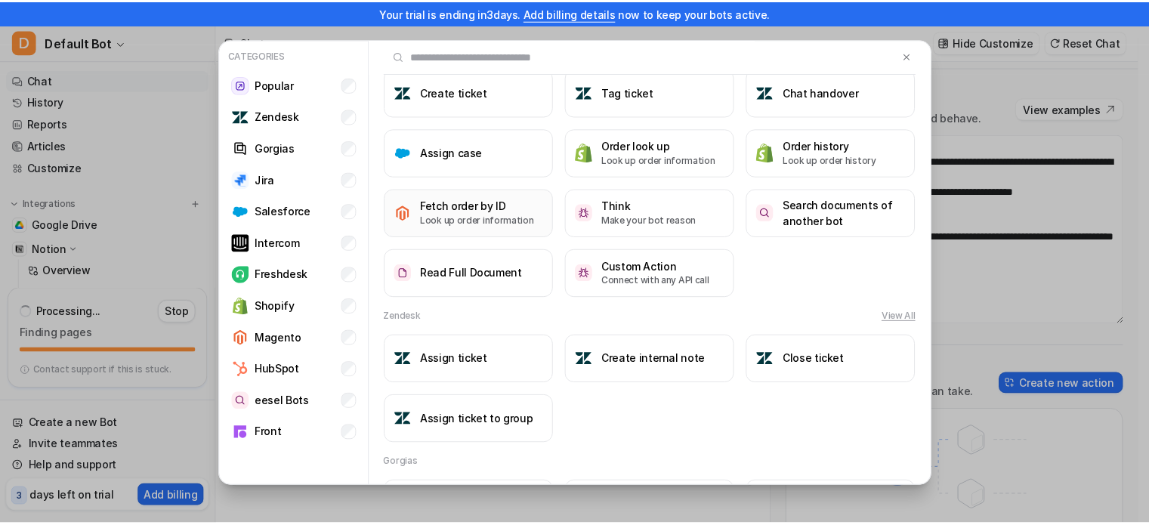
scroll to position [0, 0]
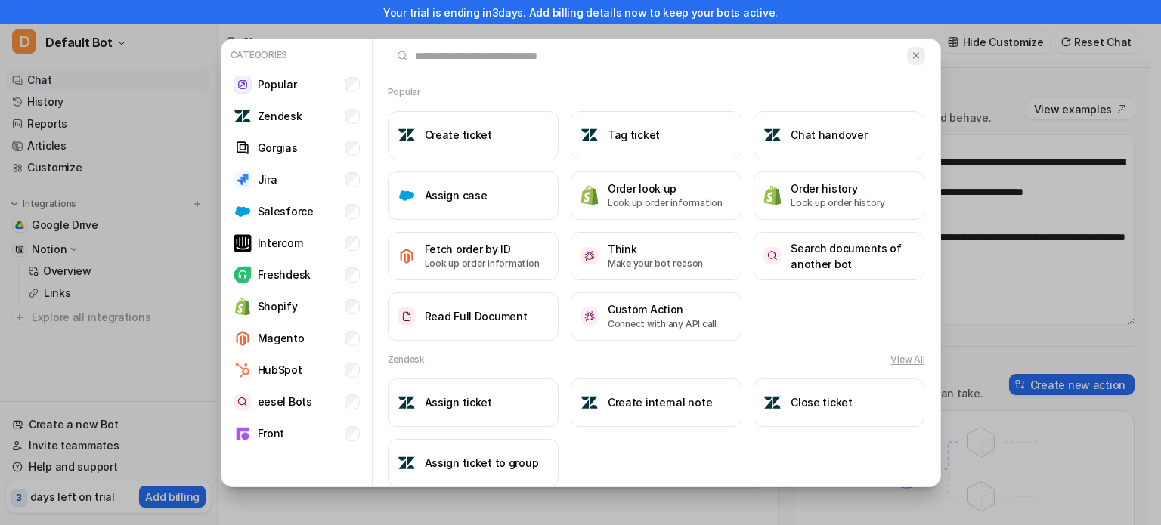
click at [911, 57] on img at bounding box center [916, 55] width 11 height 11
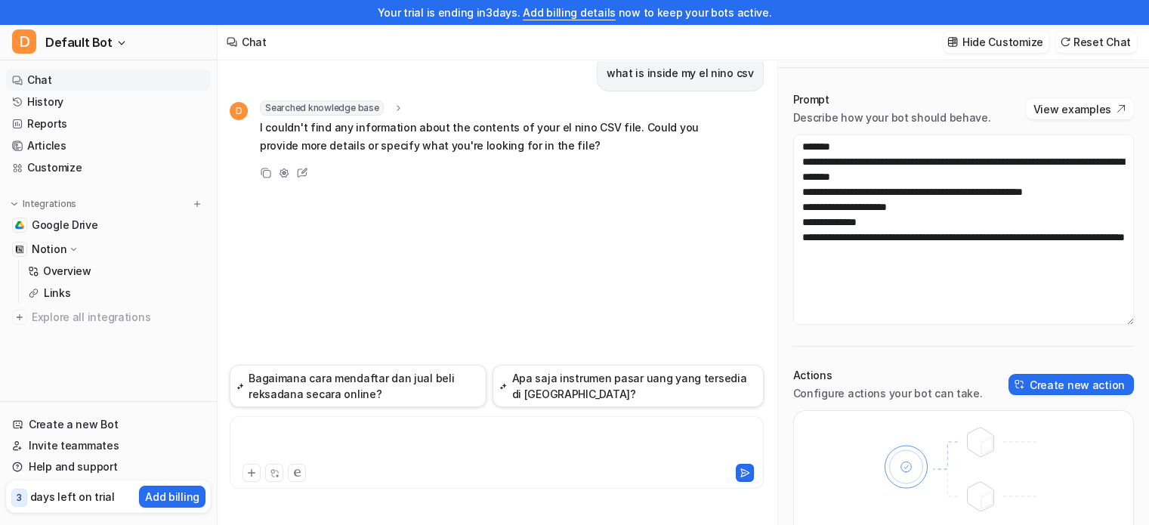
click at [582, 448] on div at bounding box center [497, 443] width 527 height 35
click at [523, 441] on div at bounding box center [497, 443] width 527 height 35
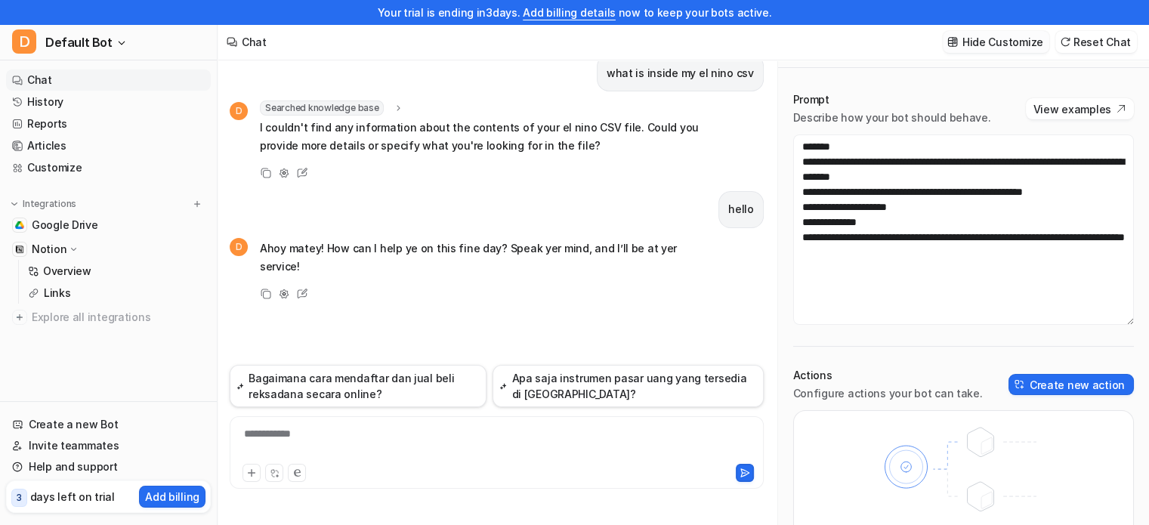
click at [1032, 46] on p "Hide Customize" at bounding box center [1003, 42] width 81 height 16
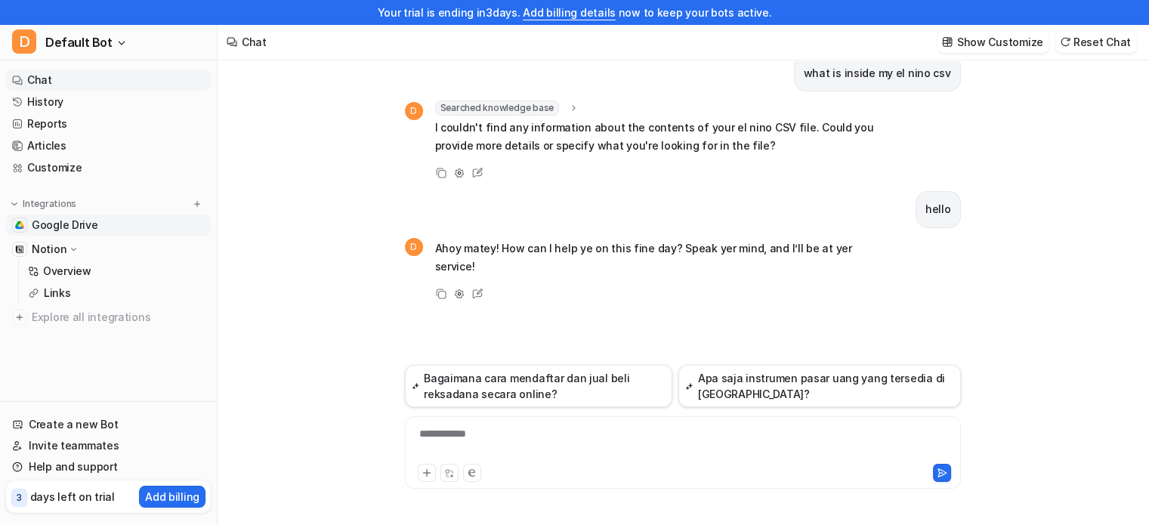
click at [70, 229] on span "Google Drive" at bounding box center [65, 225] width 67 height 15
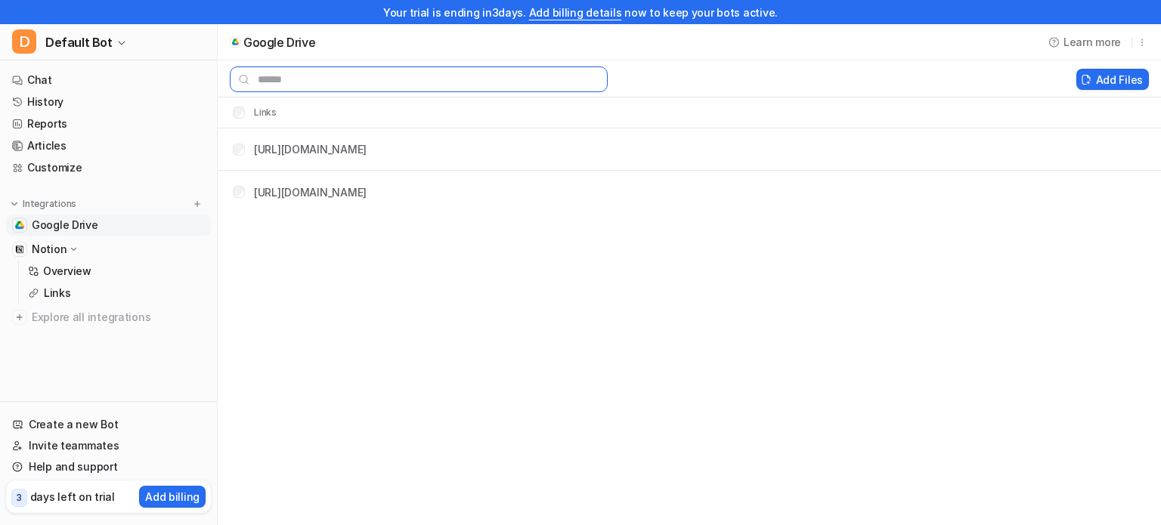
click at [432, 88] on input "text" at bounding box center [419, 80] width 378 height 26
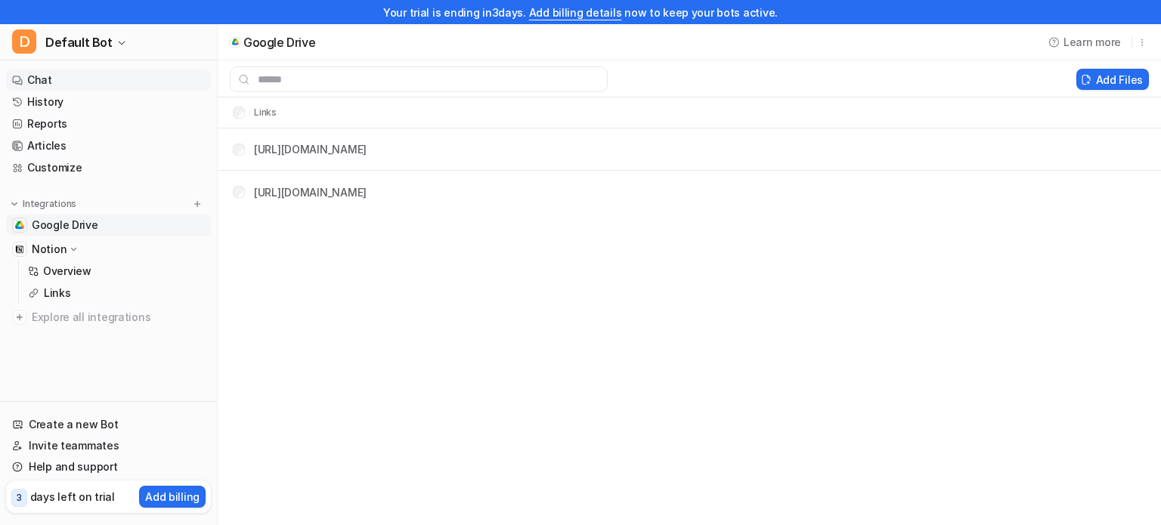
click at [118, 69] on nav "Chat History Reports Articles Customize Integrations Google Drive Notion Overvi…" at bounding box center [108, 232] width 217 height 338
click at [142, 73] on link "Chat" at bounding box center [108, 80] width 205 height 21
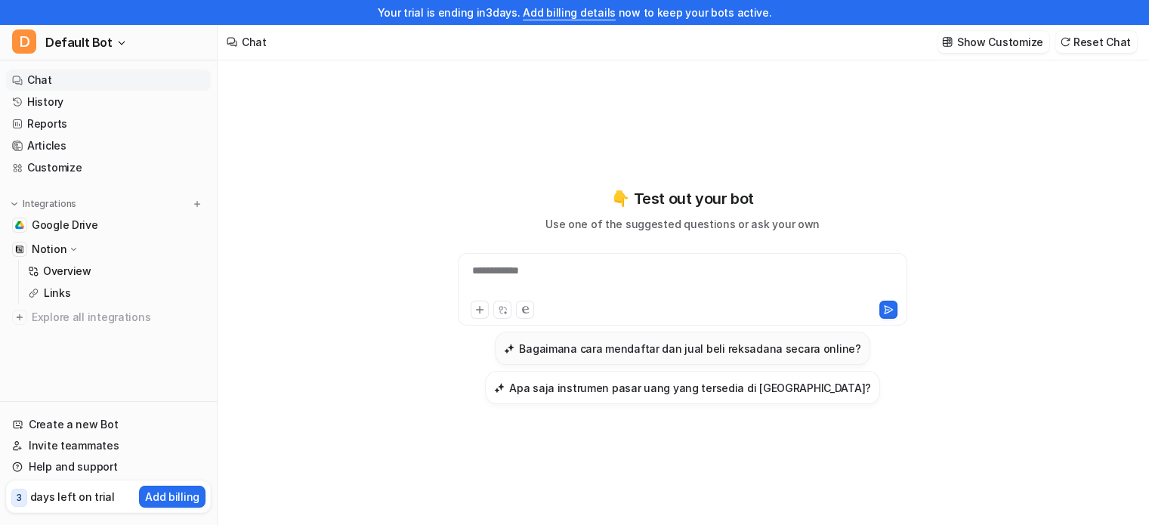
click at [622, 344] on h3 "Bagaimana cara mendaftar dan jual beli reksadana secara online?" at bounding box center [690, 349] width 342 height 16
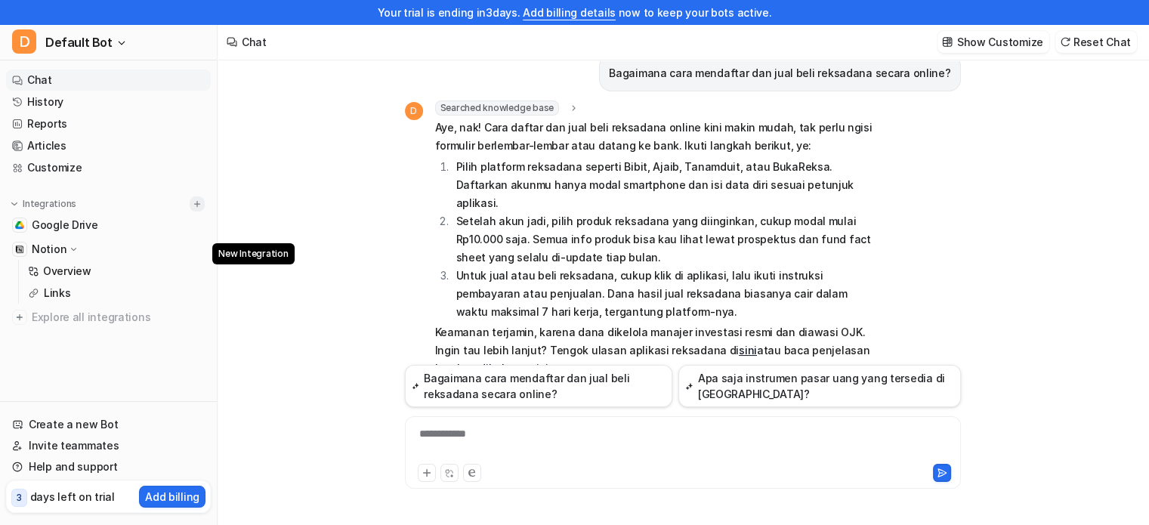
click at [196, 203] on img at bounding box center [197, 204] width 11 height 11
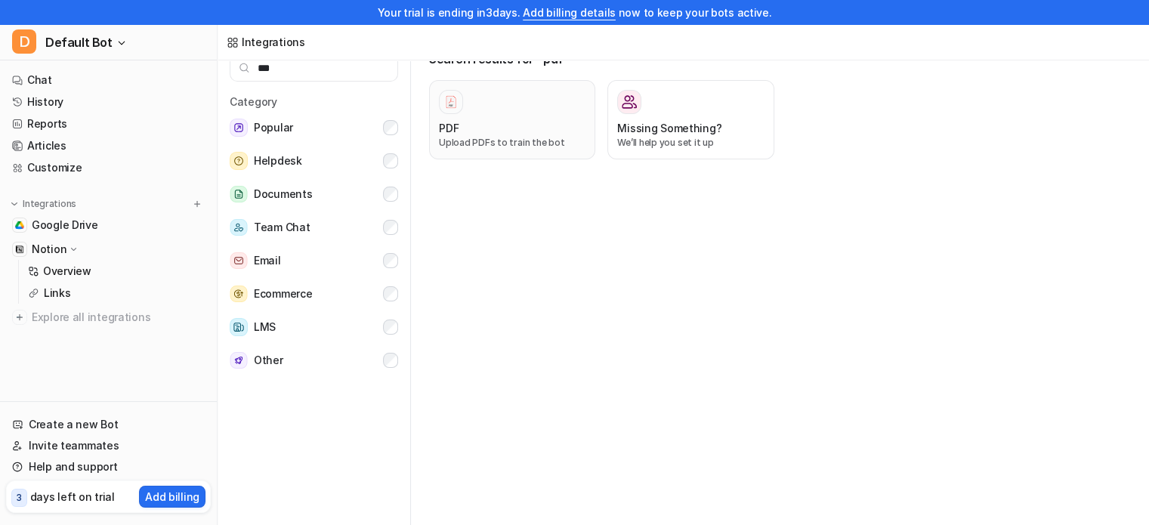
type input "***"
click at [520, 101] on div at bounding box center [512, 102] width 147 height 24
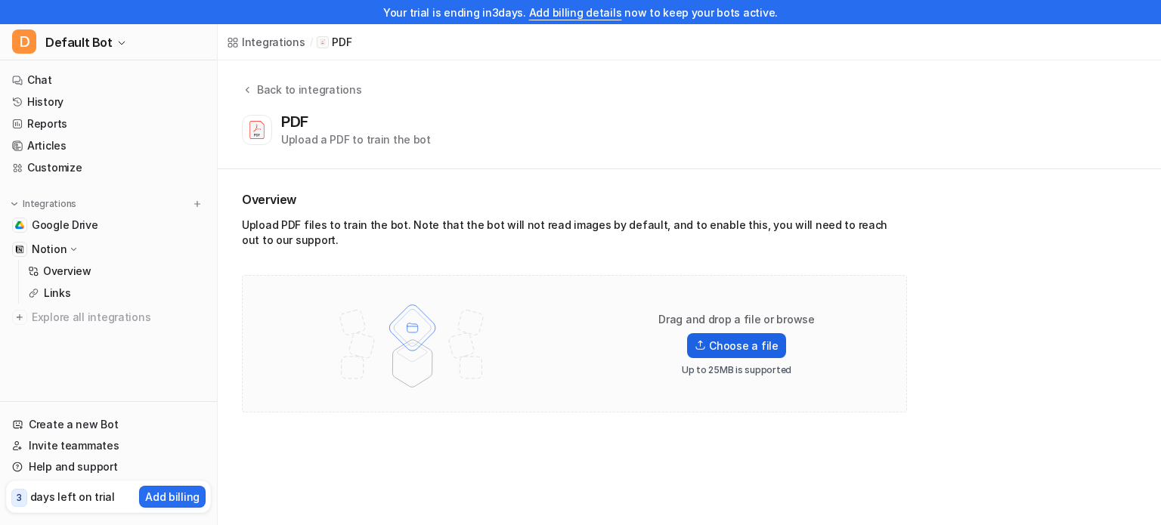
click at [759, 335] on label "Choose a file" at bounding box center [736, 345] width 98 height 25
click at [0, 0] on input "Choose a file" at bounding box center [0, 0] width 0 height 0
click at [97, 215] on link "Google Drive" at bounding box center [108, 225] width 205 height 21
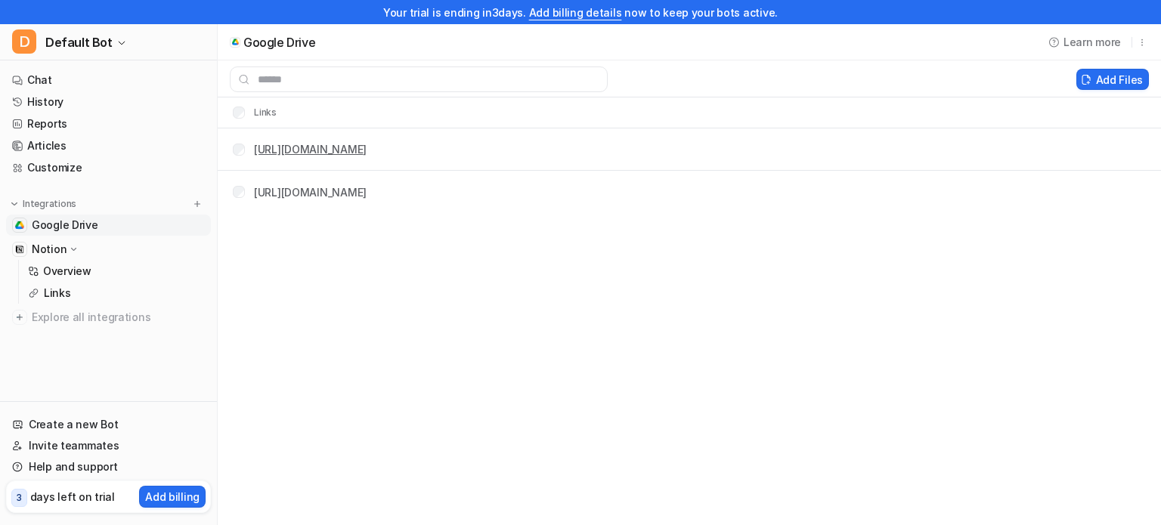
click at [367, 153] on link "[URL][DOMAIN_NAME]" at bounding box center [310, 149] width 113 height 13
click at [367, 189] on link "[URL][DOMAIN_NAME]" at bounding box center [310, 192] width 113 height 13
click at [91, 95] on link "History" at bounding box center [108, 101] width 205 height 21
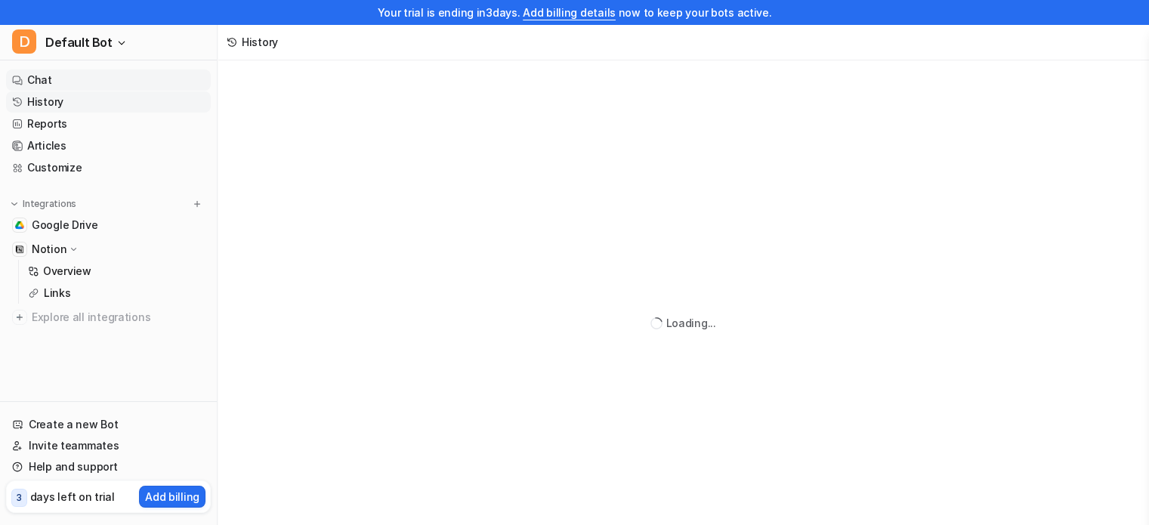
click at [104, 75] on link "Chat" at bounding box center [108, 80] width 205 height 21
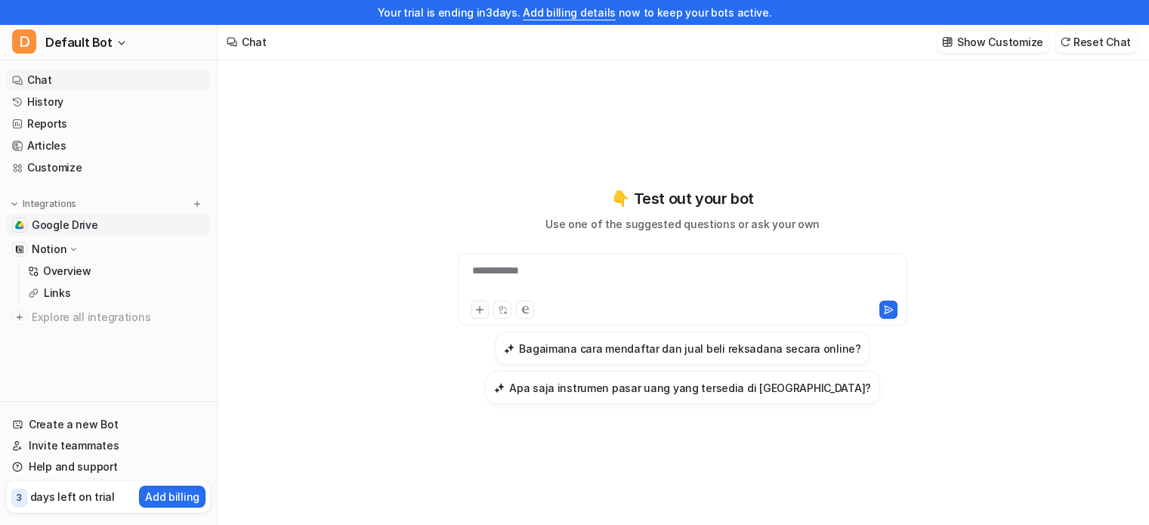
click at [143, 232] on link "Google Drive" at bounding box center [108, 225] width 205 height 21
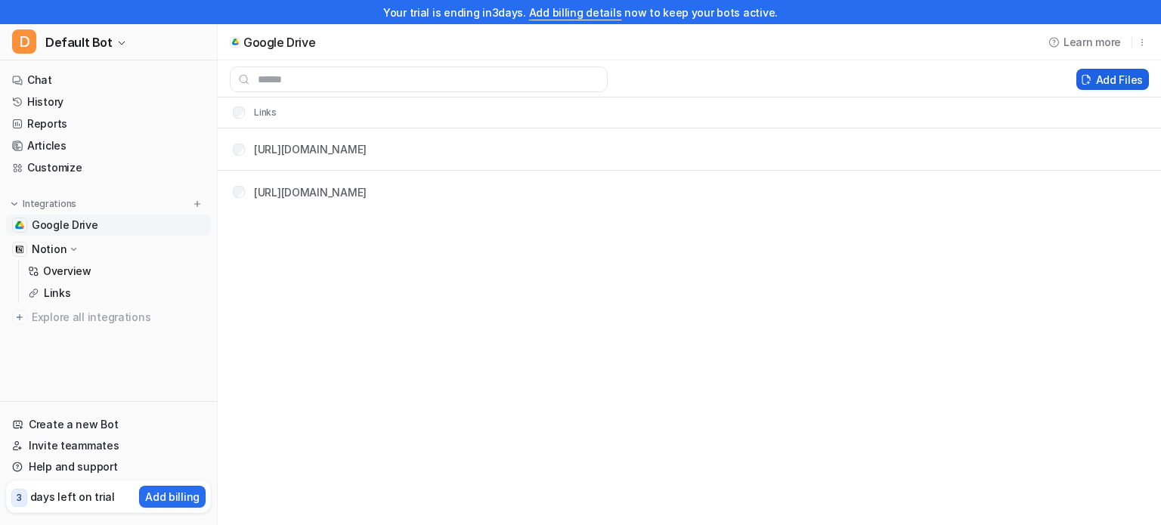
click at [1135, 72] on button "Add Files" at bounding box center [1112, 79] width 73 height 21
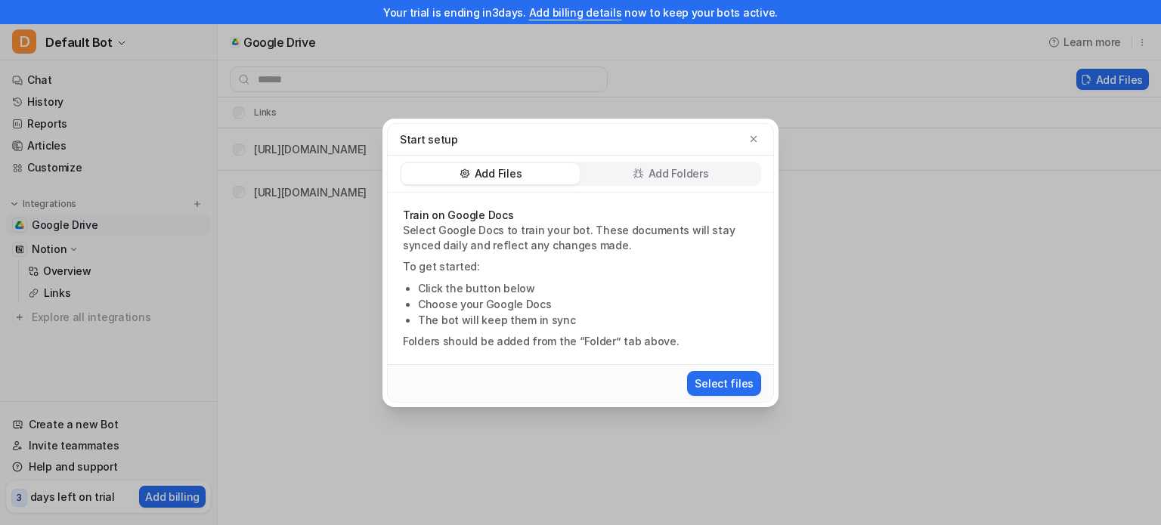
click at [695, 182] on div "Add Folders" at bounding box center [670, 173] width 178 height 21
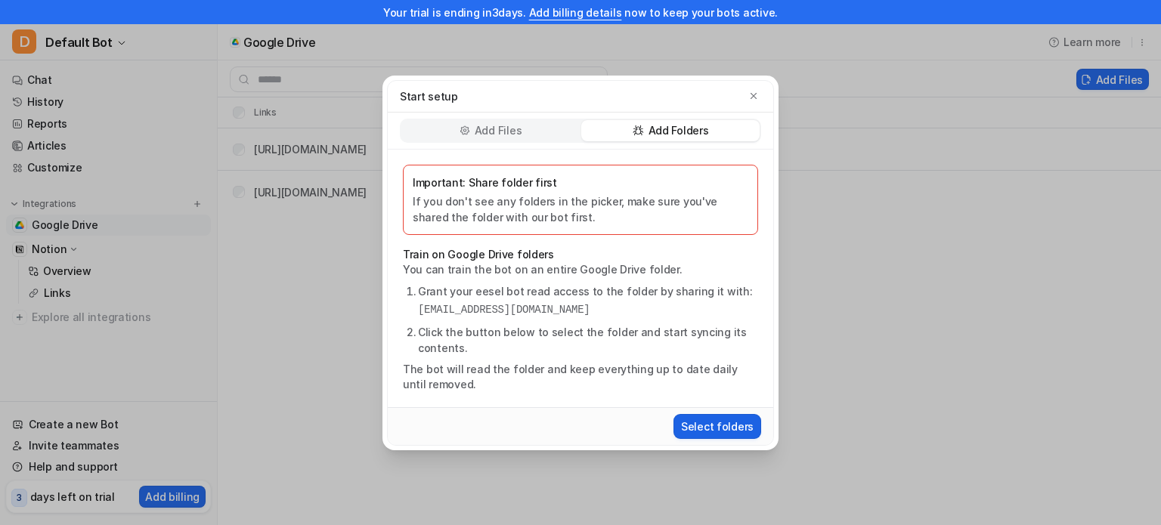
click at [710, 425] on button "Select folders" at bounding box center [717, 426] width 88 height 25
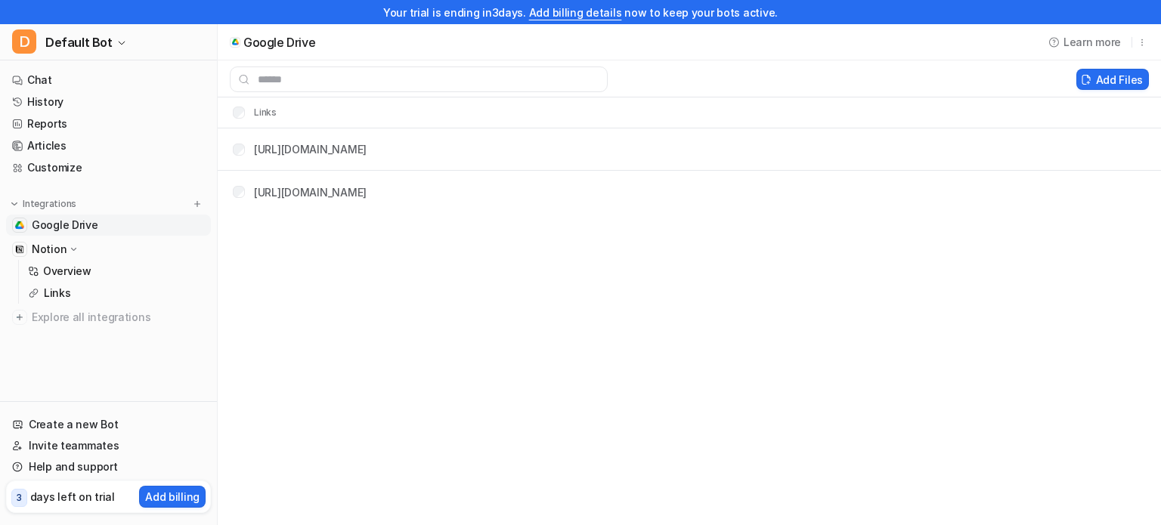
click at [271, 464] on div "Google Drive Learn more Add Files Links [URL][DOMAIN_NAME] [URL][DOMAIN_NAME]" at bounding box center [580, 262] width 1161 height 525
click at [148, 76] on link "Chat" at bounding box center [108, 80] width 205 height 21
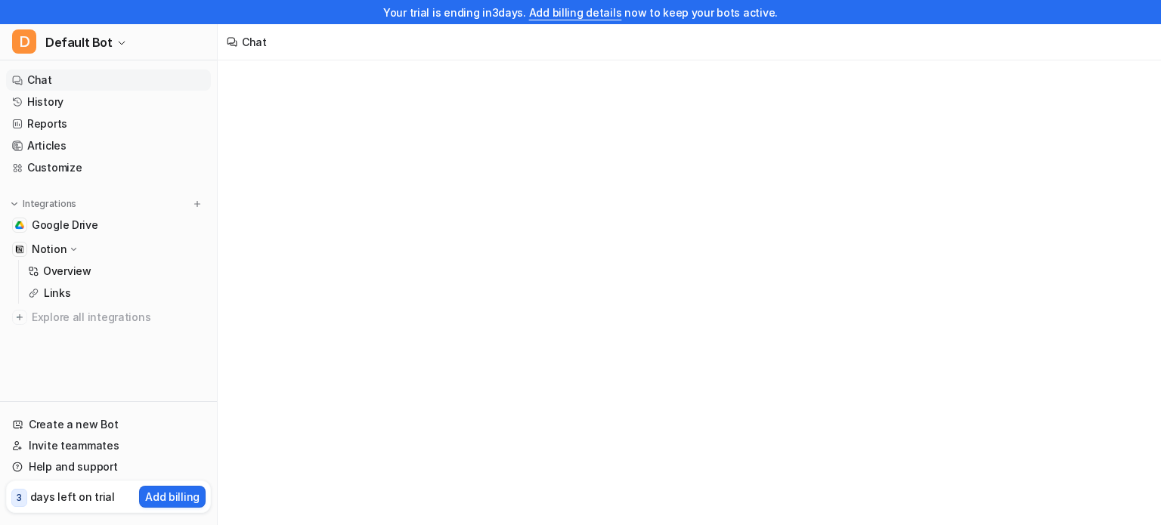
click at [148, 76] on link "Chat" at bounding box center [108, 80] width 205 height 21
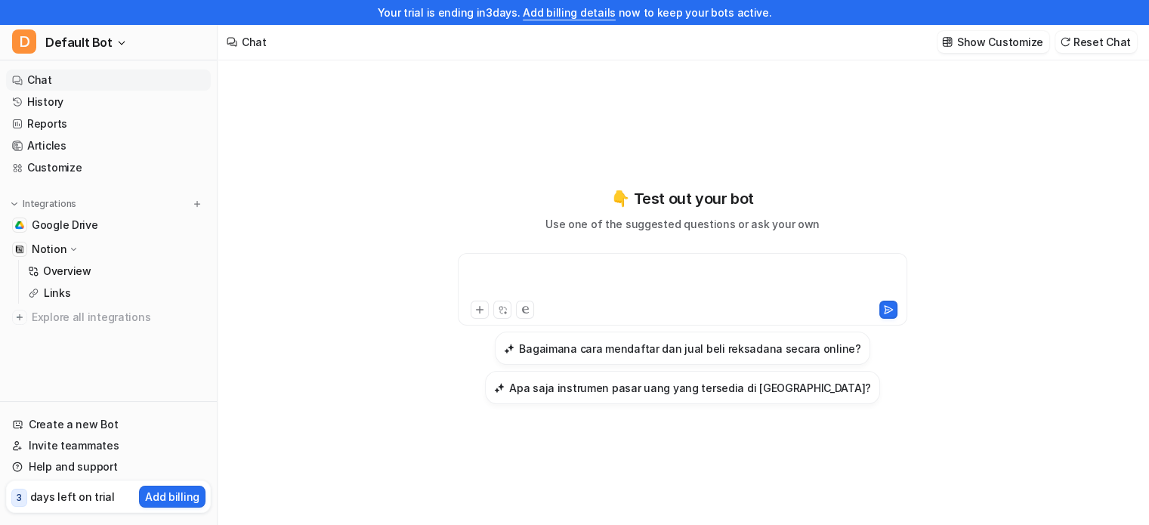
click at [730, 274] on div at bounding box center [683, 280] width 442 height 35
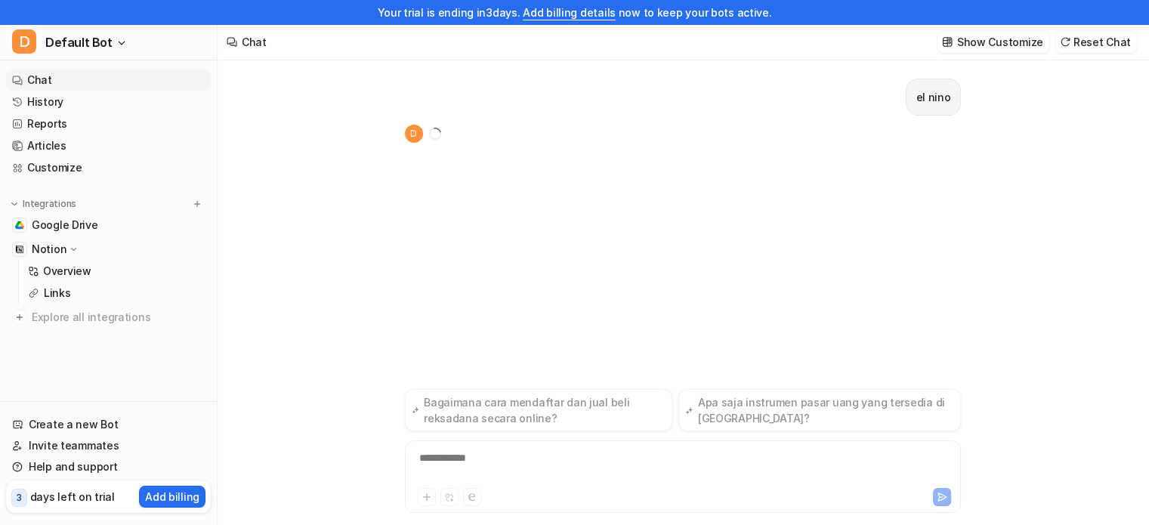
scroll to position [24, 0]
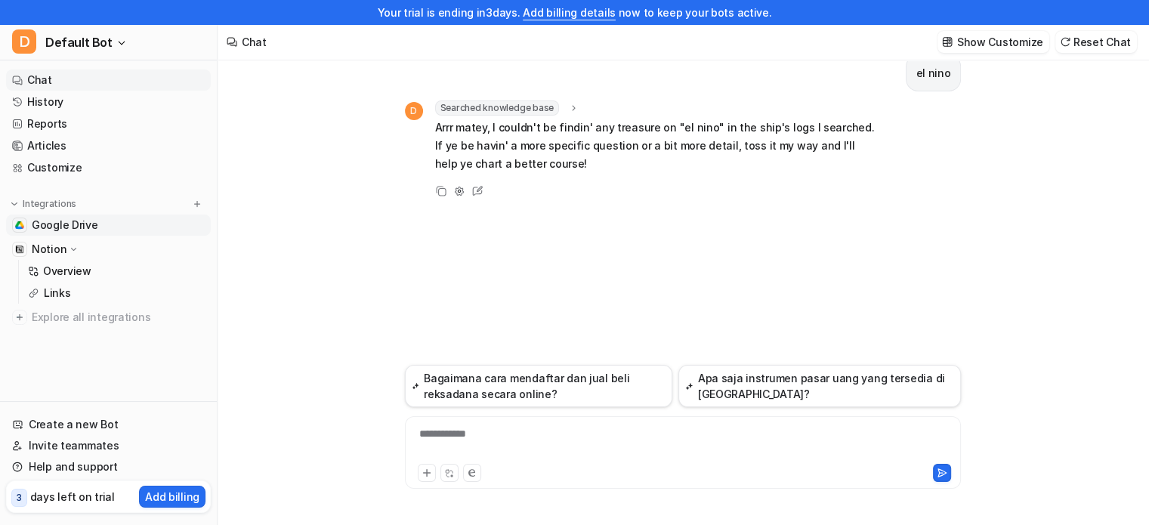
click at [128, 219] on link "Google Drive" at bounding box center [108, 225] width 205 height 21
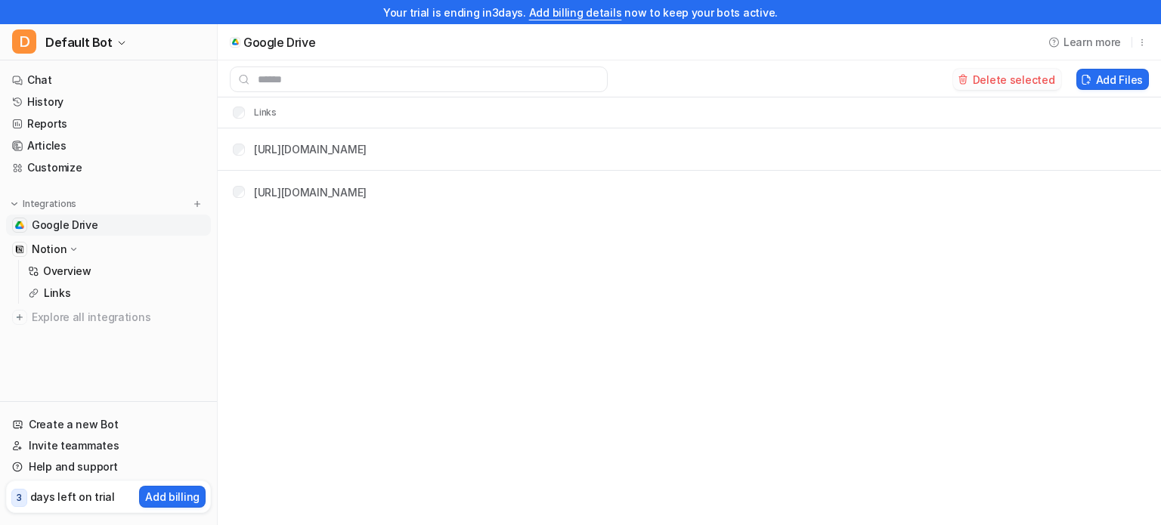
click at [1001, 72] on button "Delete selected" at bounding box center [1007, 79] width 108 height 21
click at [1112, 79] on button "Add Files" at bounding box center [1112, 79] width 73 height 21
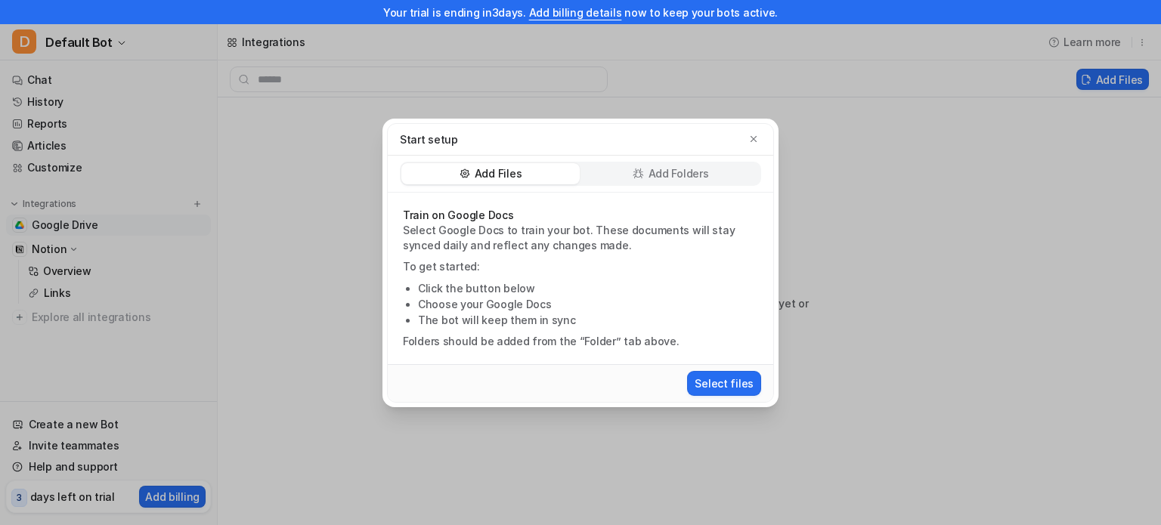
click at [661, 177] on p "Add Folders" at bounding box center [678, 173] width 60 height 15
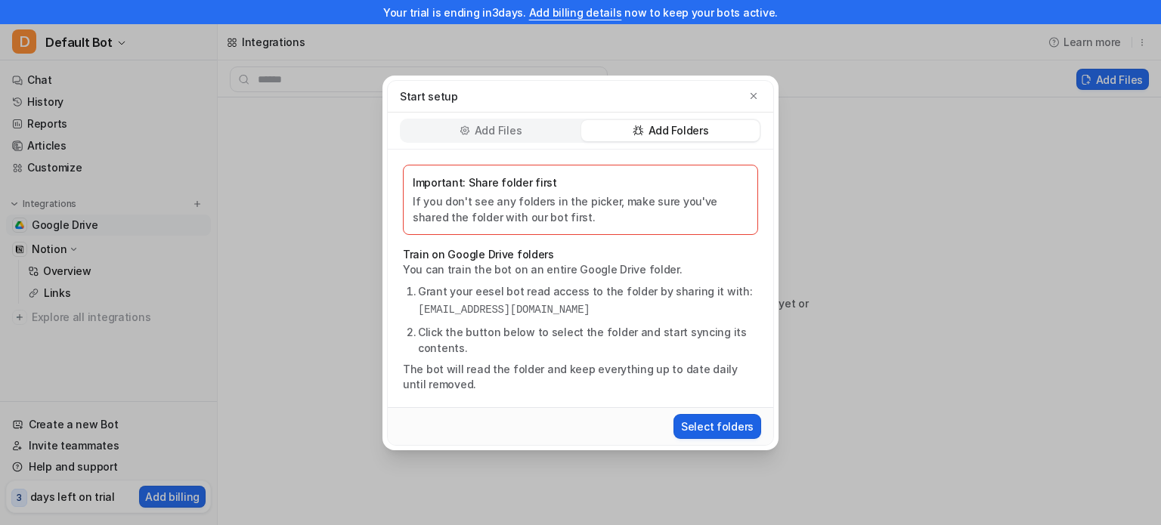
click at [716, 415] on button "Select folders" at bounding box center [717, 426] width 88 height 25
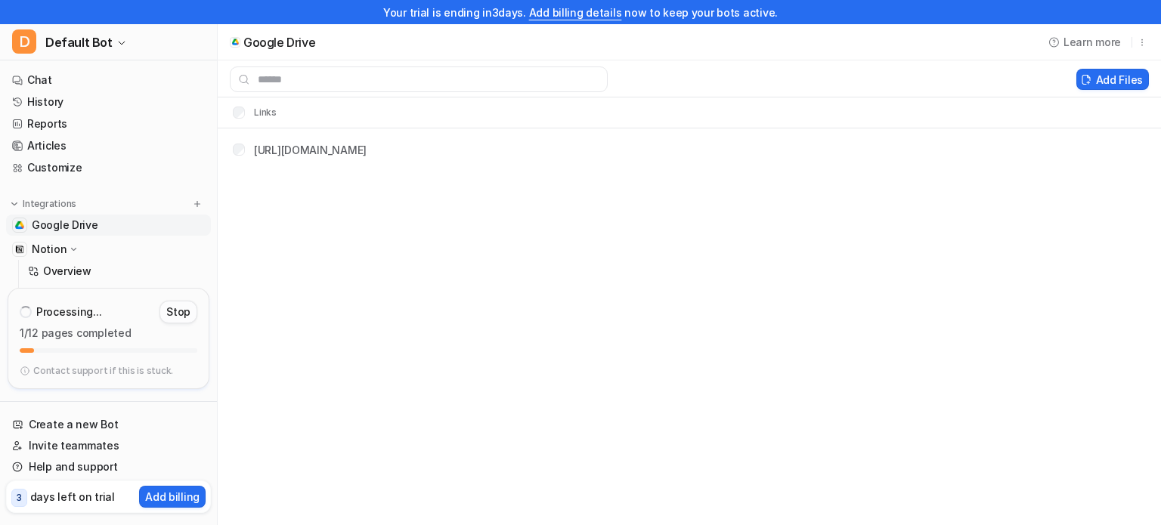
click at [187, 312] on p "Stop" at bounding box center [178, 312] width 24 height 15
click at [190, 335] on icon at bounding box center [189, 336] width 11 height 11
click at [1028, 82] on button "Delete selected" at bounding box center [1007, 79] width 108 height 21
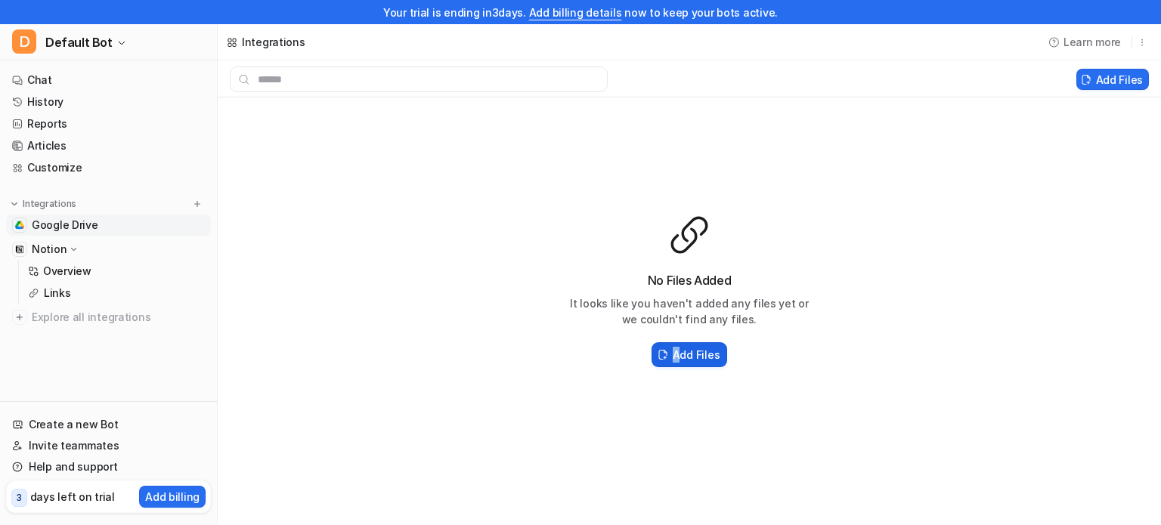
drag, startPoint x: 664, startPoint y: 369, endPoint x: 683, endPoint y: 360, distance: 21.3
click at [683, 360] on div "Add Files" at bounding box center [689, 354] width 242 height 31
click at [683, 360] on h2 "Add Files" at bounding box center [696, 355] width 47 height 16
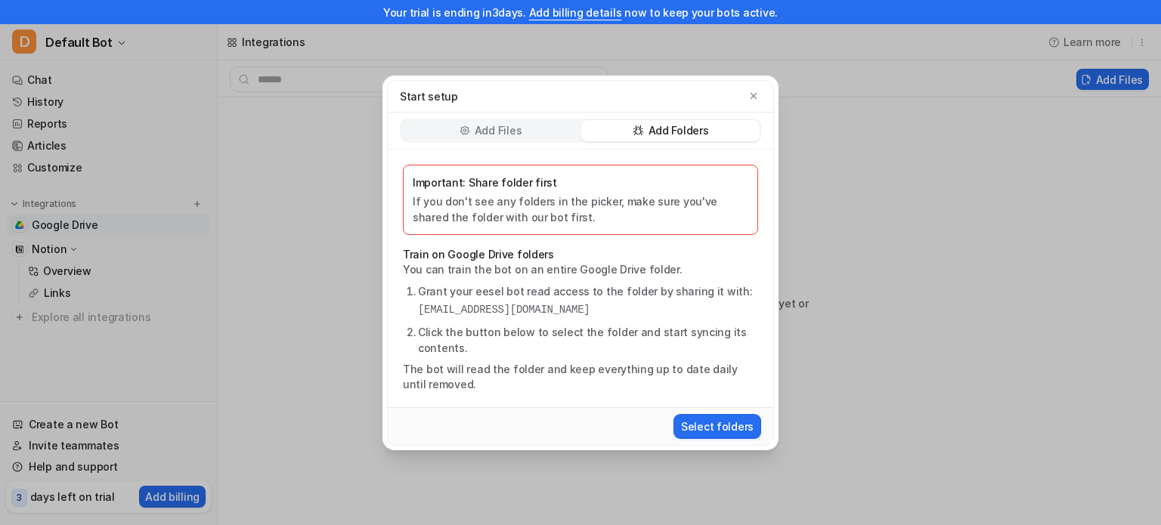
click at [692, 132] on p "Add Folders" at bounding box center [678, 130] width 60 height 15
click at [713, 425] on button "Select folders" at bounding box center [717, 426] width 88 height 25
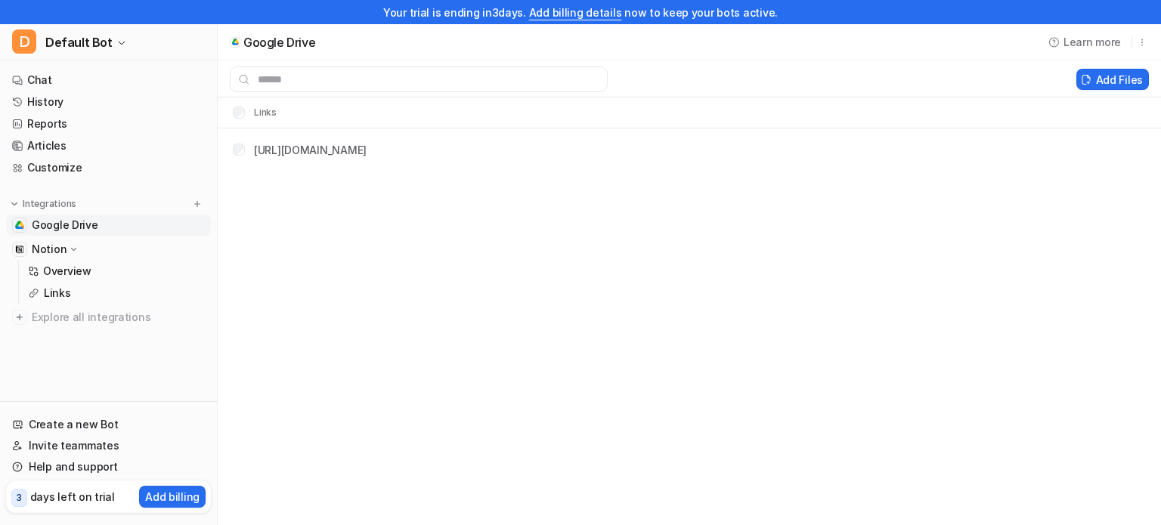
click at [127, 229] on link "Google Drive" at bounding box center [108, 225] width 205 height 21
click at [1121, 76] on button "Add Files" at bounding box center [1112, 79] width 73 height 21
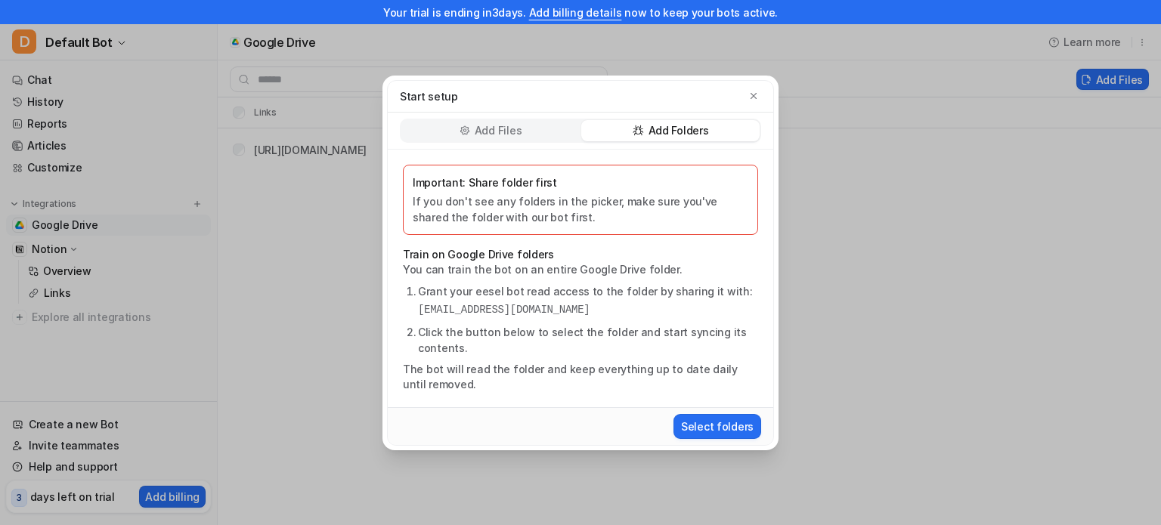
click at [493, 121] on div "Add Files" at bounding box center [490, 130] width 178 height 21
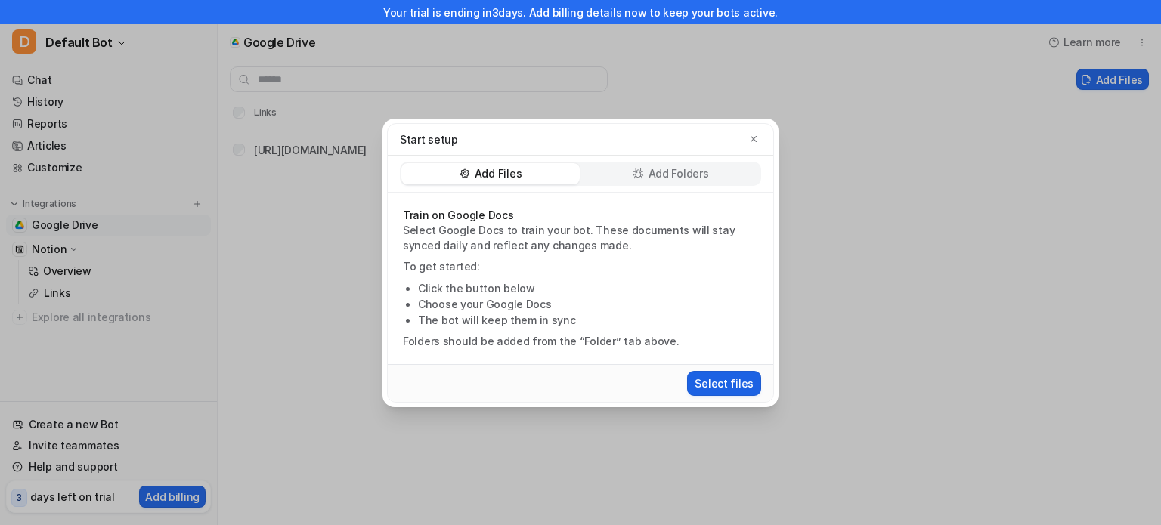
click at [713, 377] on button "Select files" at bounding box center [724, 383] width 74 height 25
click at [737, 391] on button "Select files" at bounding box center [724, 383] width 74 height 25
click at [756, 142] on icon "button" at bounding box center [753, 139] width 11 height 11
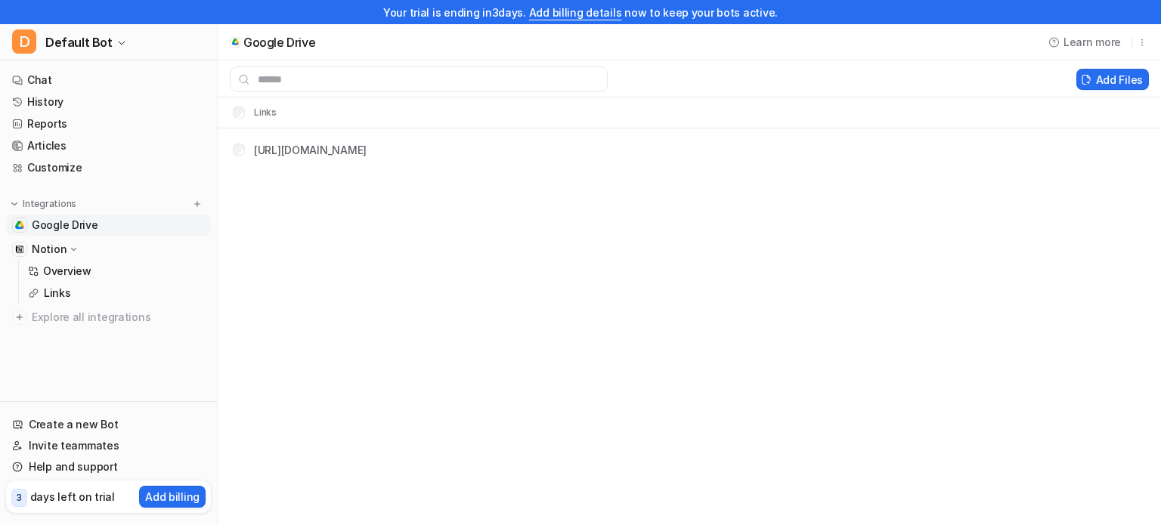
click at [73, 219] on span "Google Drive" at bounding box center [65, 225] width 67 height 15
click at [59, 202] on p "Integrations" at bounding box center [50, 204] width 54 height 12
drag, startPoint x: 1131, startPoint y: 39, endPoint x: 1143, endPoint y: 41, distance: 11.6
click at [1143, 41] on div "Learn more" at bounding box center [1095, 41] width 107 height 25
click at [1143, 41] on icon "button" at bounding box center [1142, 42] width 11 height 11
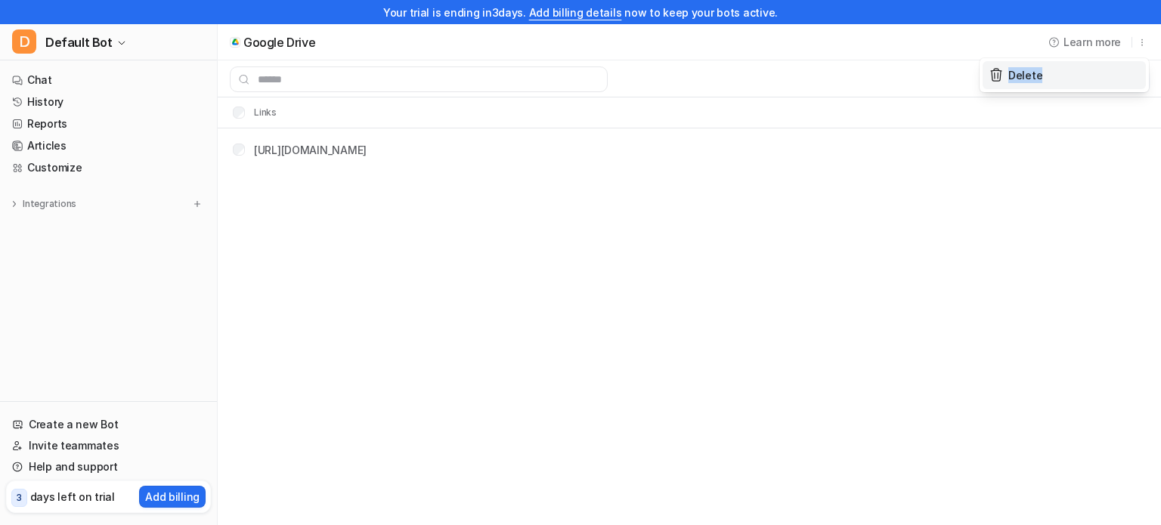
click at [1019, 72] on span "Delete" at bounding box center [1025, 75] width 34 height 16
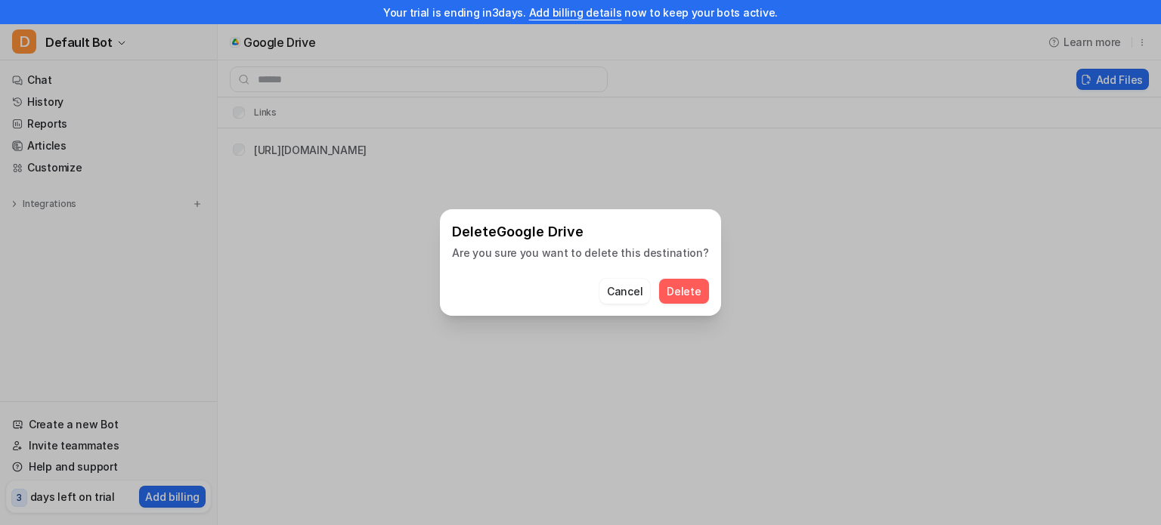
click at [673, 285] on button "Delete" at bounding box center [683, 291] width 49 height 25
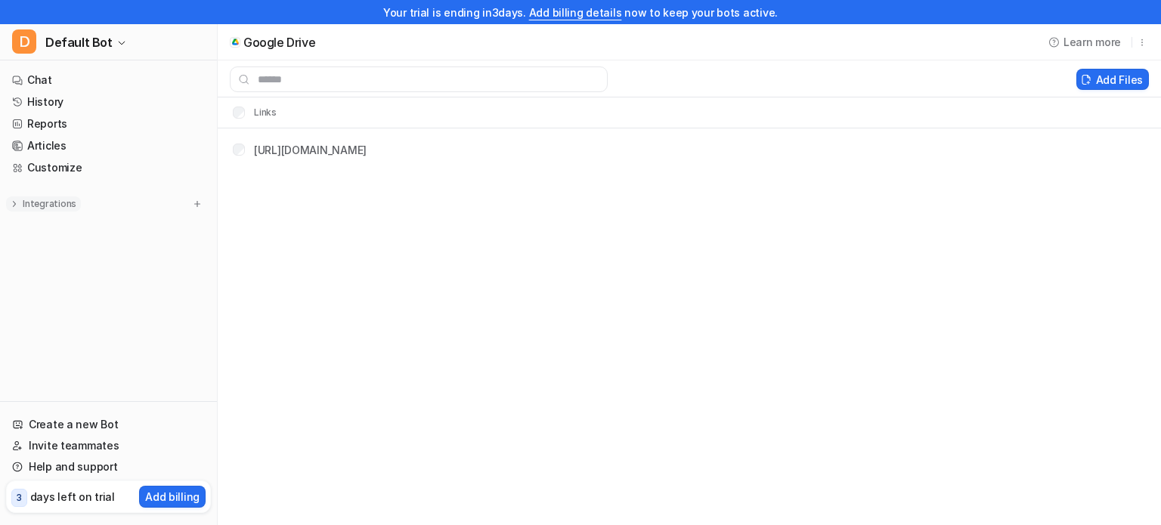
click at [23, 206] on p "Integrations" at bounding box center [50, 204] width 54 height 12
click at [107, 314] on span "Explore all integrations" at bounding box center [118, 317] width 173 height 24
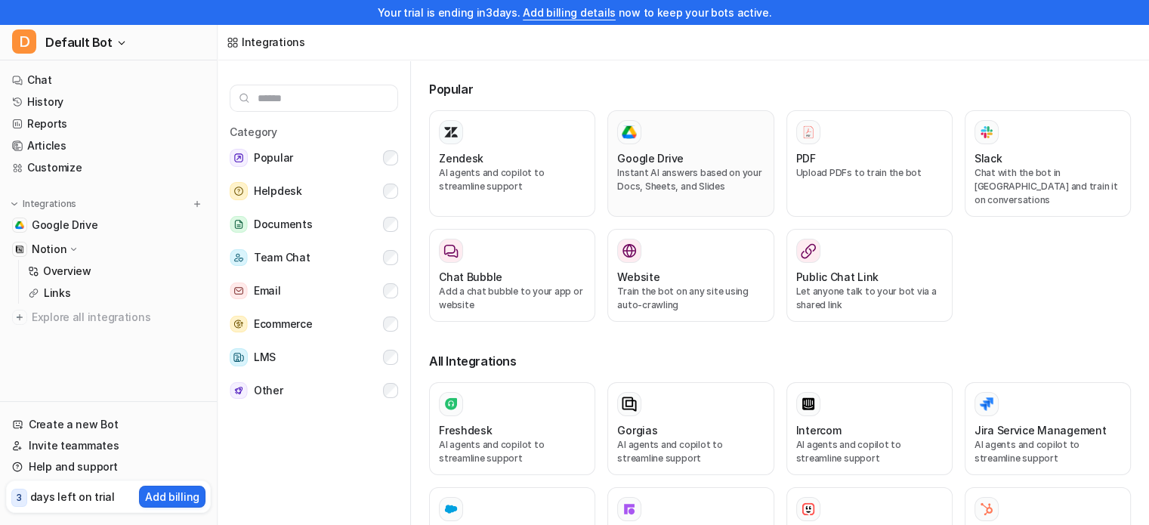
click at [698, 144] on div at bounding box center [690, 132] width 147 height 24
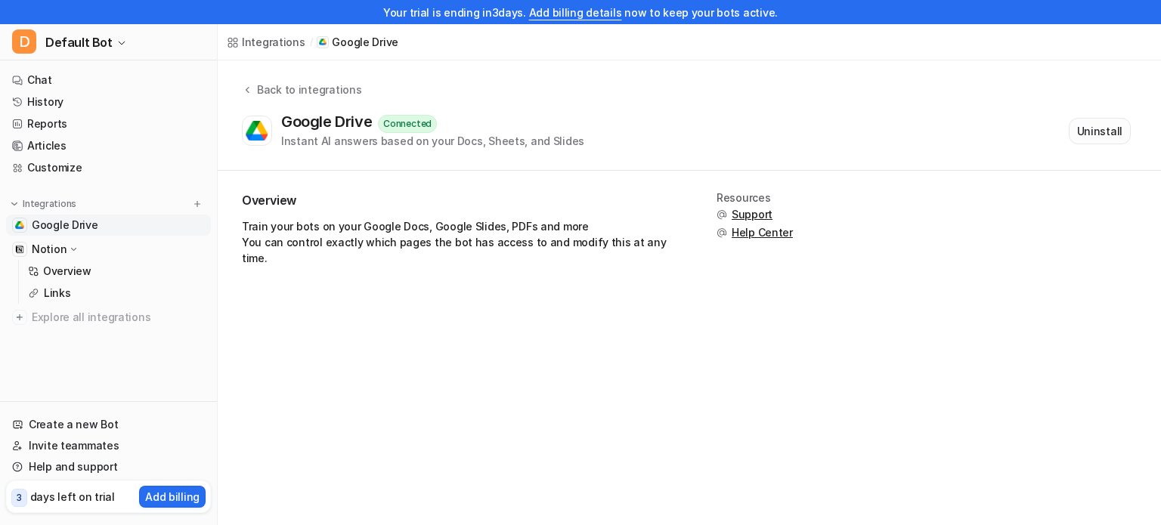
click at [1100, 126] on button "Uninstall" at bounding box center [1100, 131] width 62 height 26
click at [1111, 128] on button "Setup Integration" at bounding box center [1078, 130] width 106 height 25
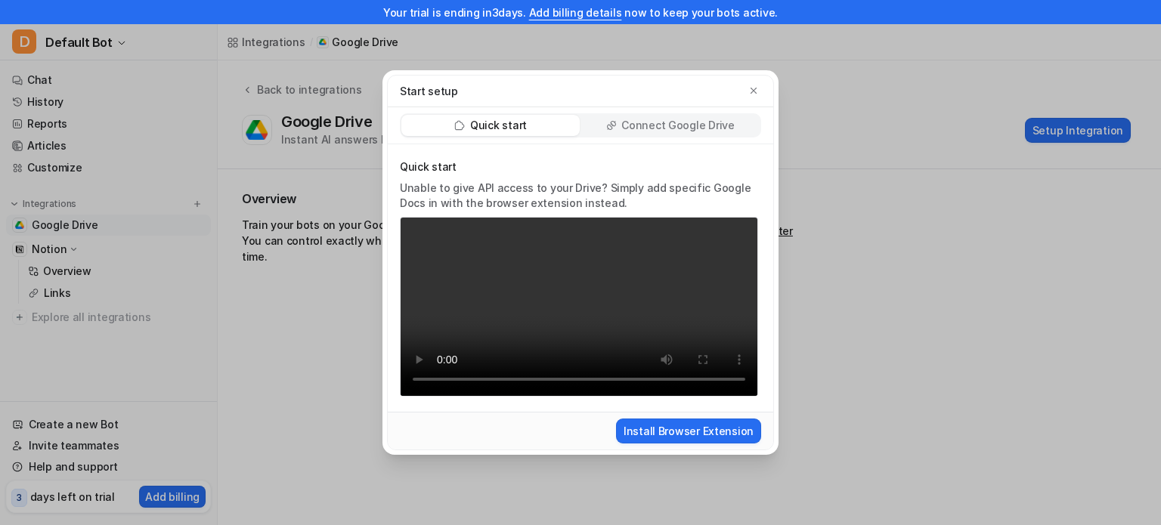
click at [663, 118] on p "Connect Google Drive" at bounding box center [677, 125] width 113 height 15
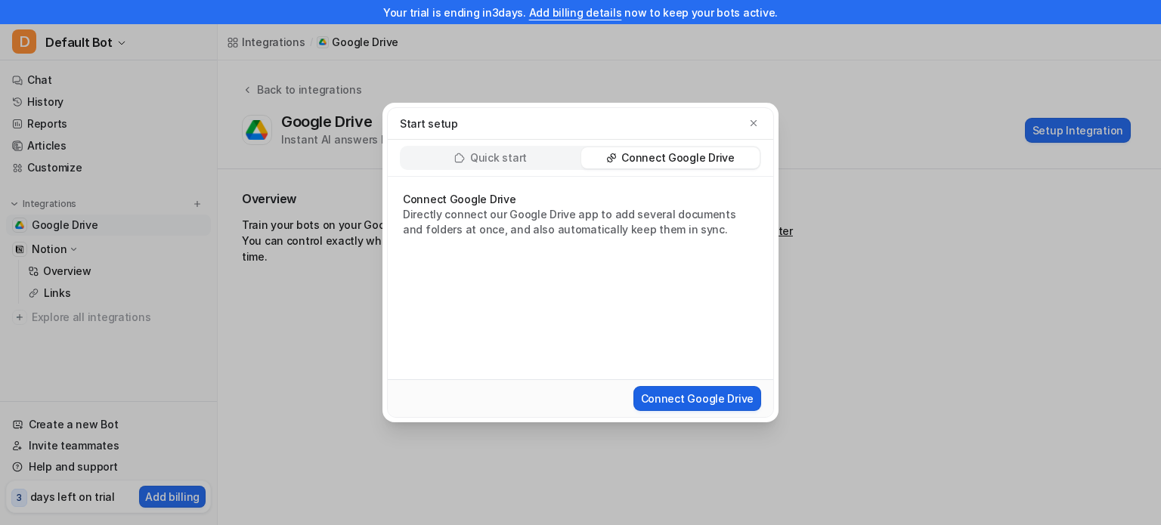
click at [713, 391] on button "Connect Google Drive" at bounding box center [697, 398] width 128 height 25
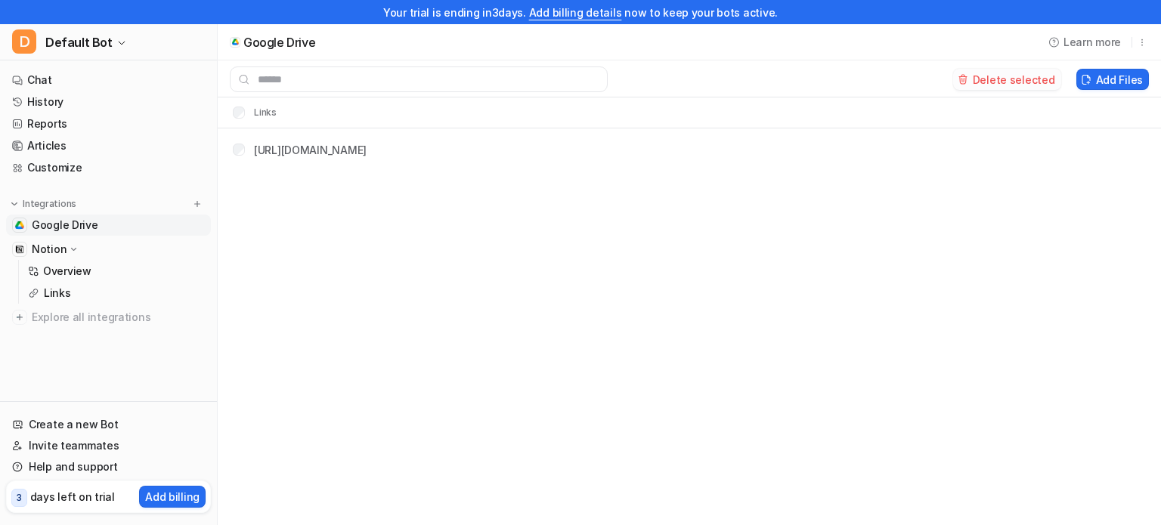
click at [1017, 82] on button "Delete selected" at bounding box center [1007, 79] width 108 height 21
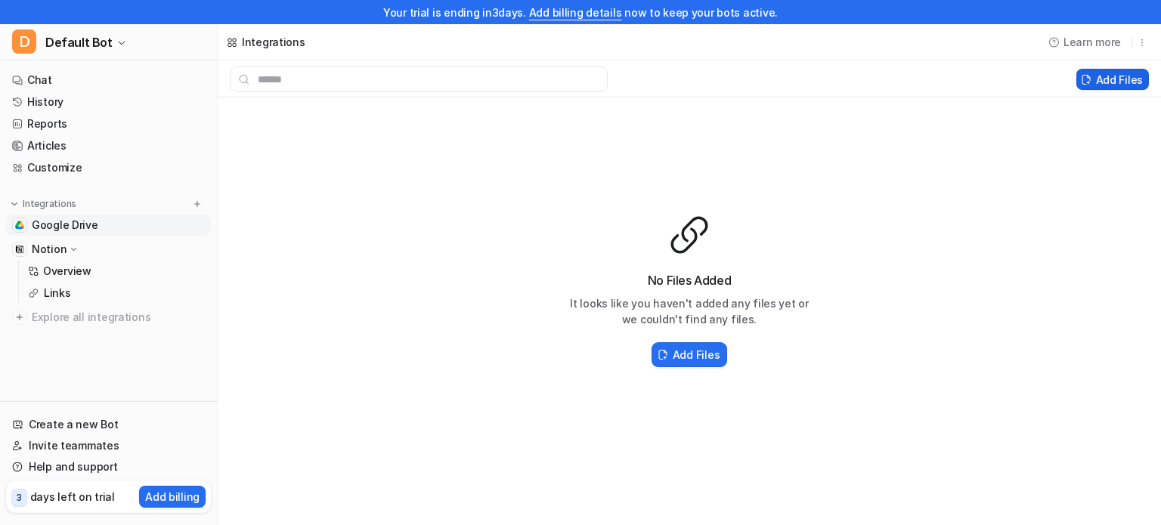
click at [1125, 77] on button "Add Files" at bounding box center [1112, 79] width 73 height 21
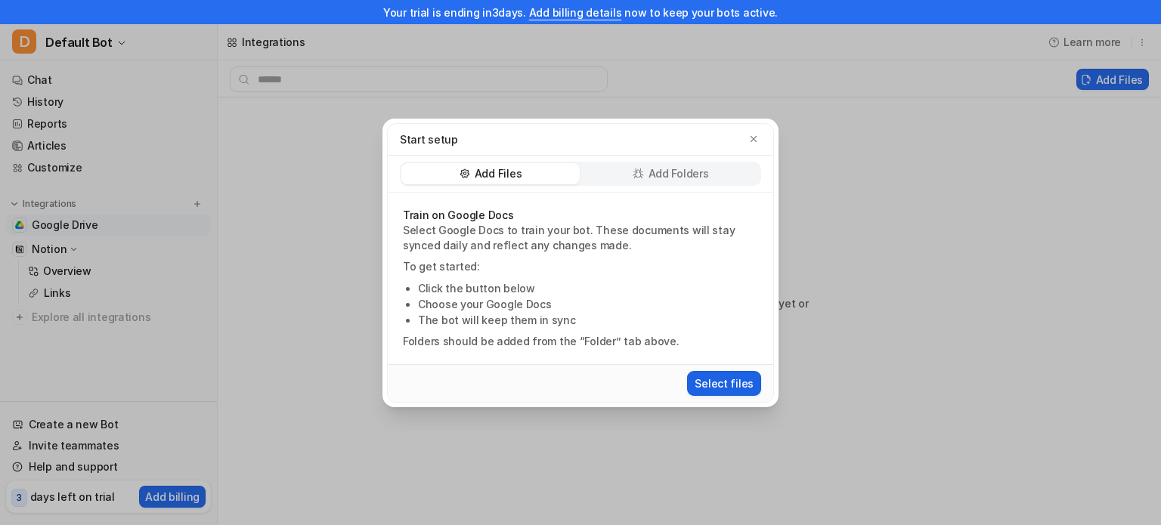
click at [741, 394] on button "Select files" at bounding box center [724, 383] width 74 height 25
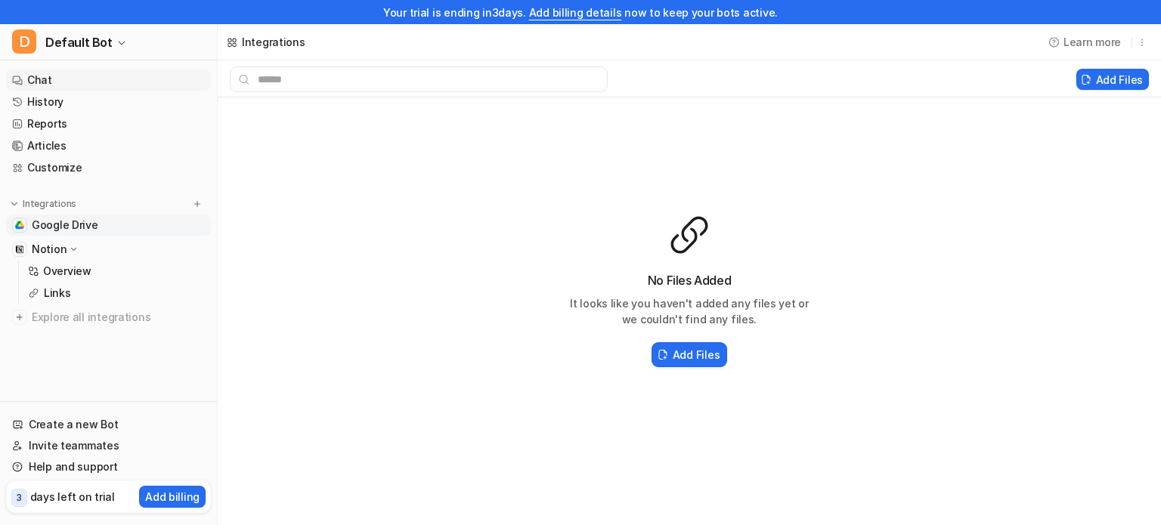
click at [94, 82] on link "Chat" at bounding box center [108, 80] width 205 height 21
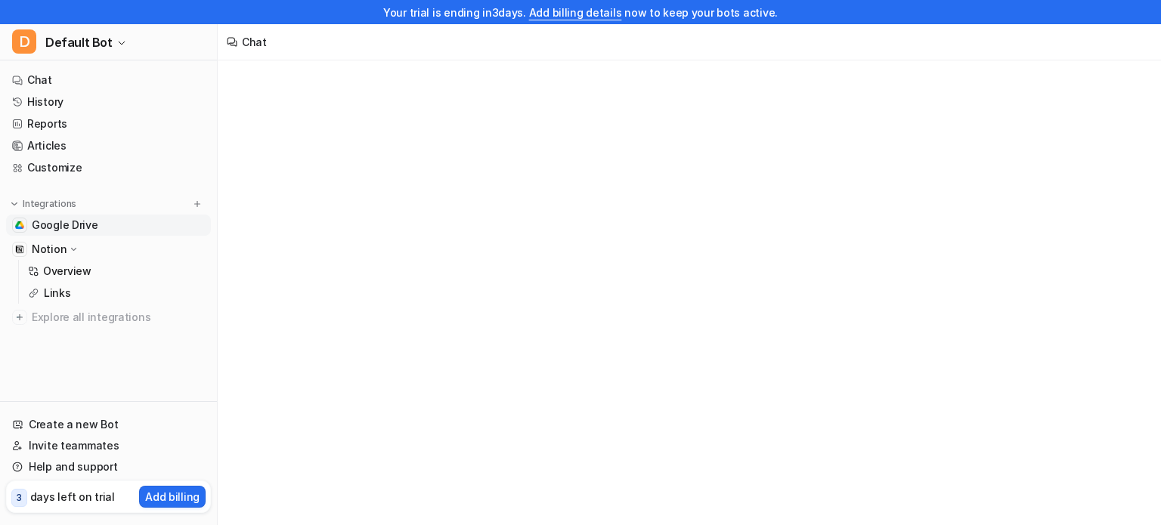
click at [104, 223] on link "Google Drive" at bounding box center [108, 225] width 205 height 21
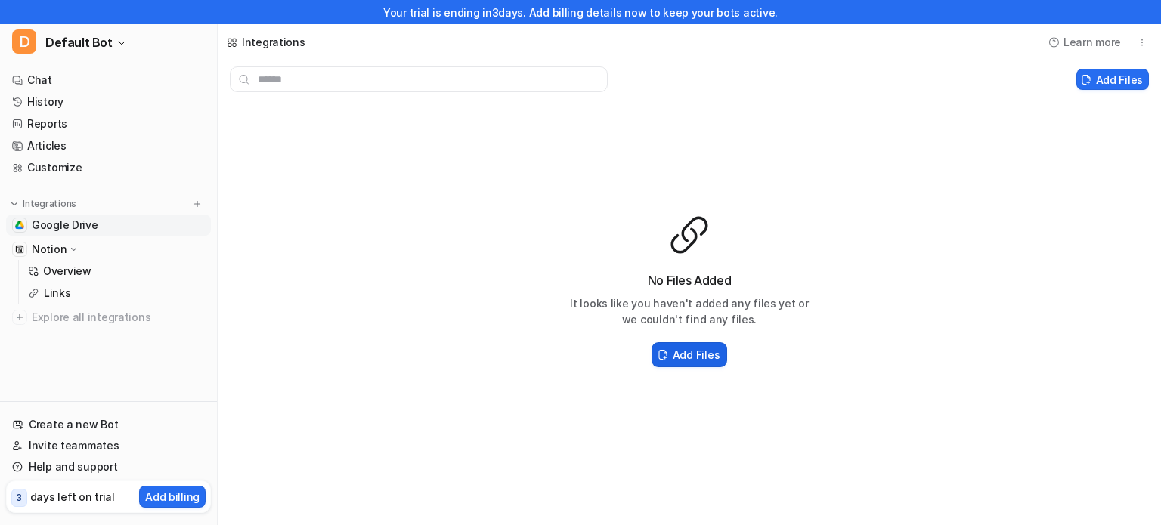
click at [694, 360] on h2 "Add Files" at bounding box center [696, 355] width 47 height 16
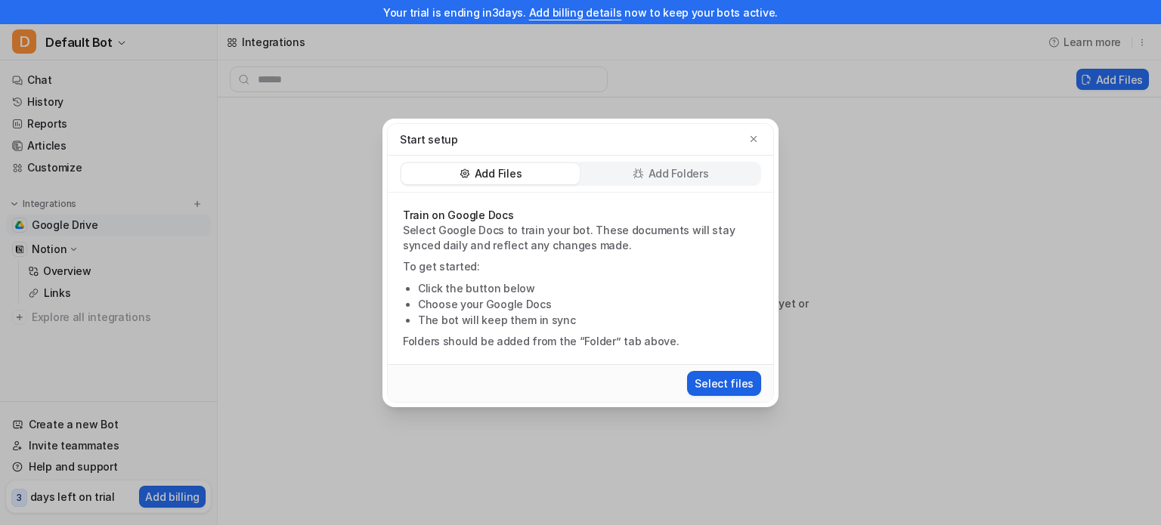
click at [729, 382] on button "Select files" at bounding box center [724, 383] width 74 height 25
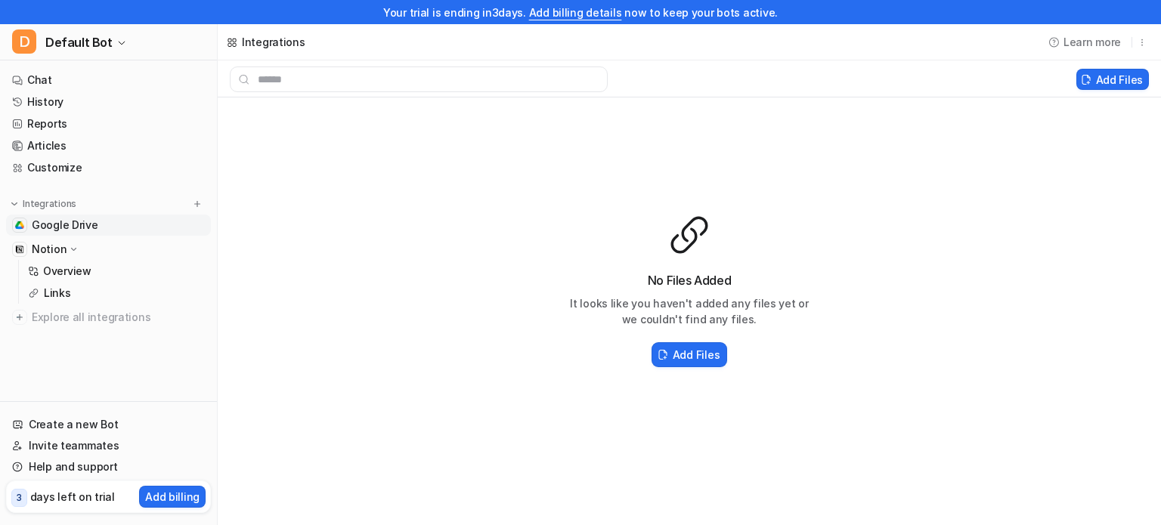
click at [728, 344] on div "Add Files" at bounding box center [689, 354] width 242 height 31
click at [668, 359] on icon at bounding box center [662, 354] width 11 height 11
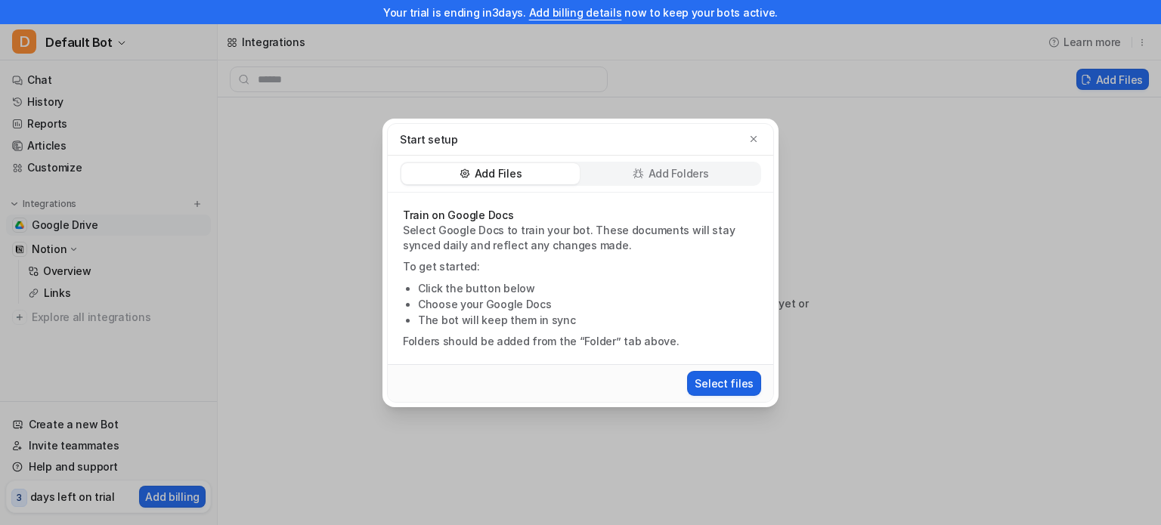
click at [726, 389] on button "Select files" at bounding box center [724, 383] width 74 height 25
click at [759, 132] on button "button" at bounding box center [753, 138] width 15 height 15
